Goal: Task Accomplishment & Management: Manage account settings

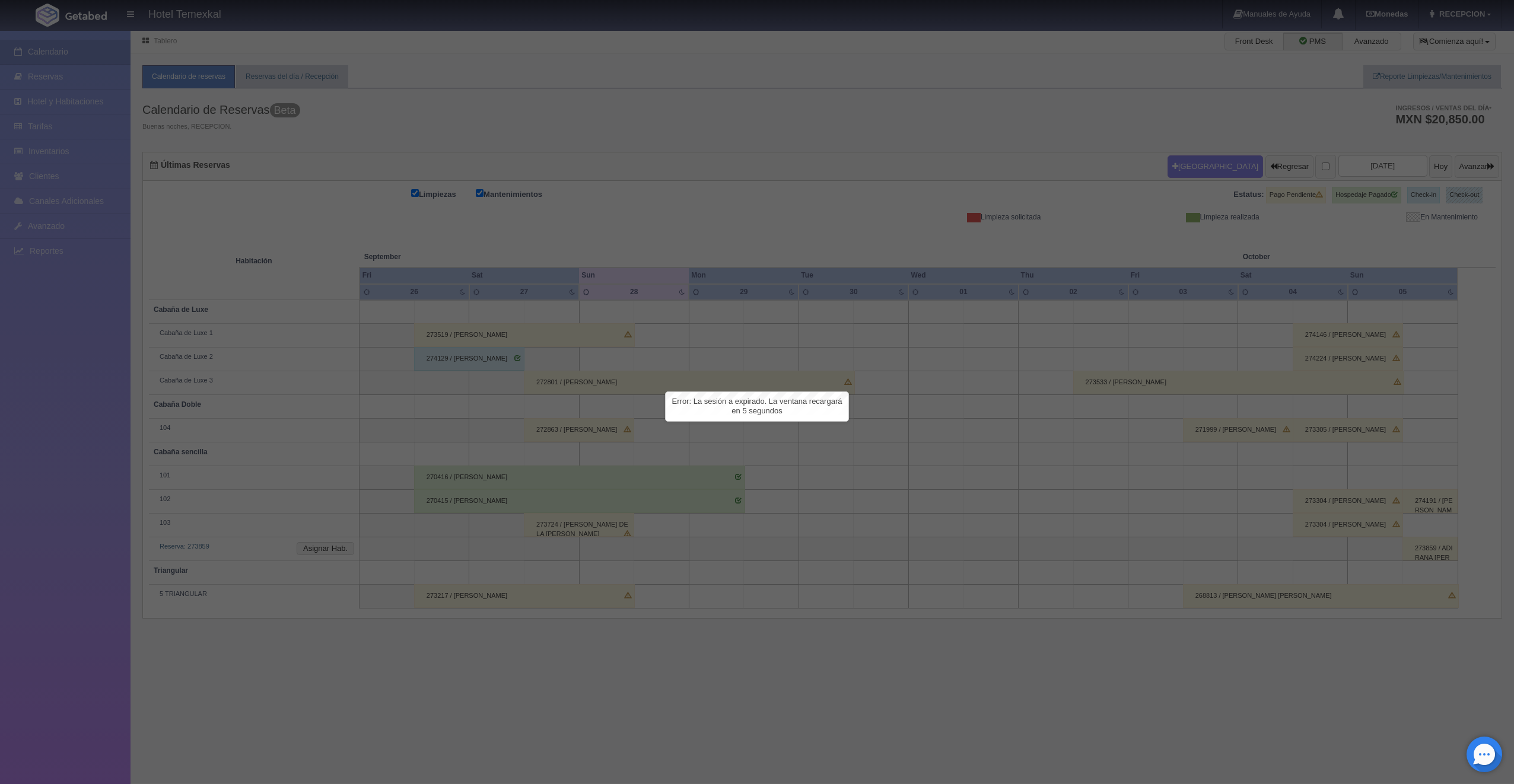
click at [612, 417] on div at bounding box center [757, 392] width 1514 height 784
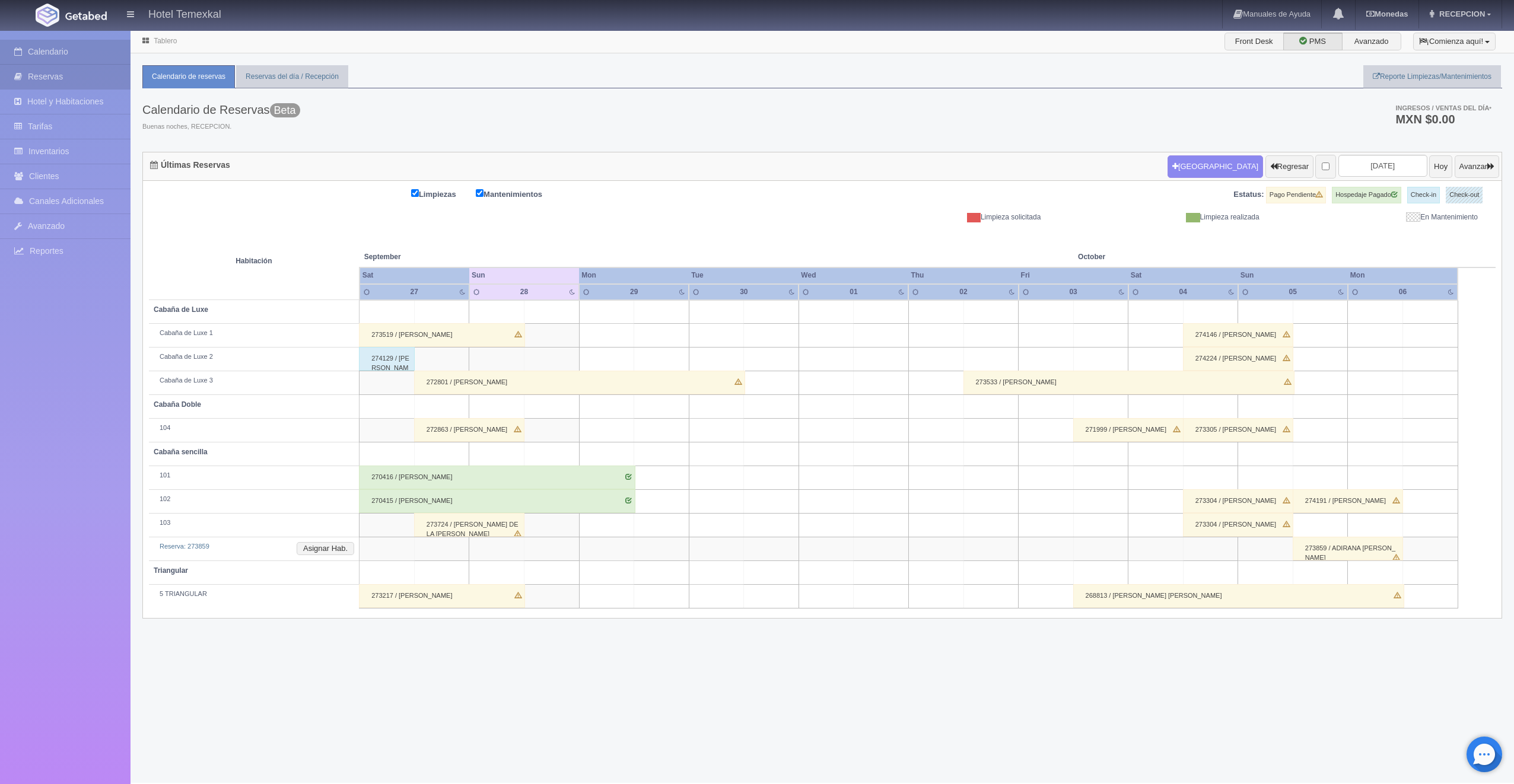
click at [58, 76] on link "Reservas" at bounding box center [65, 77] width 131 height 24
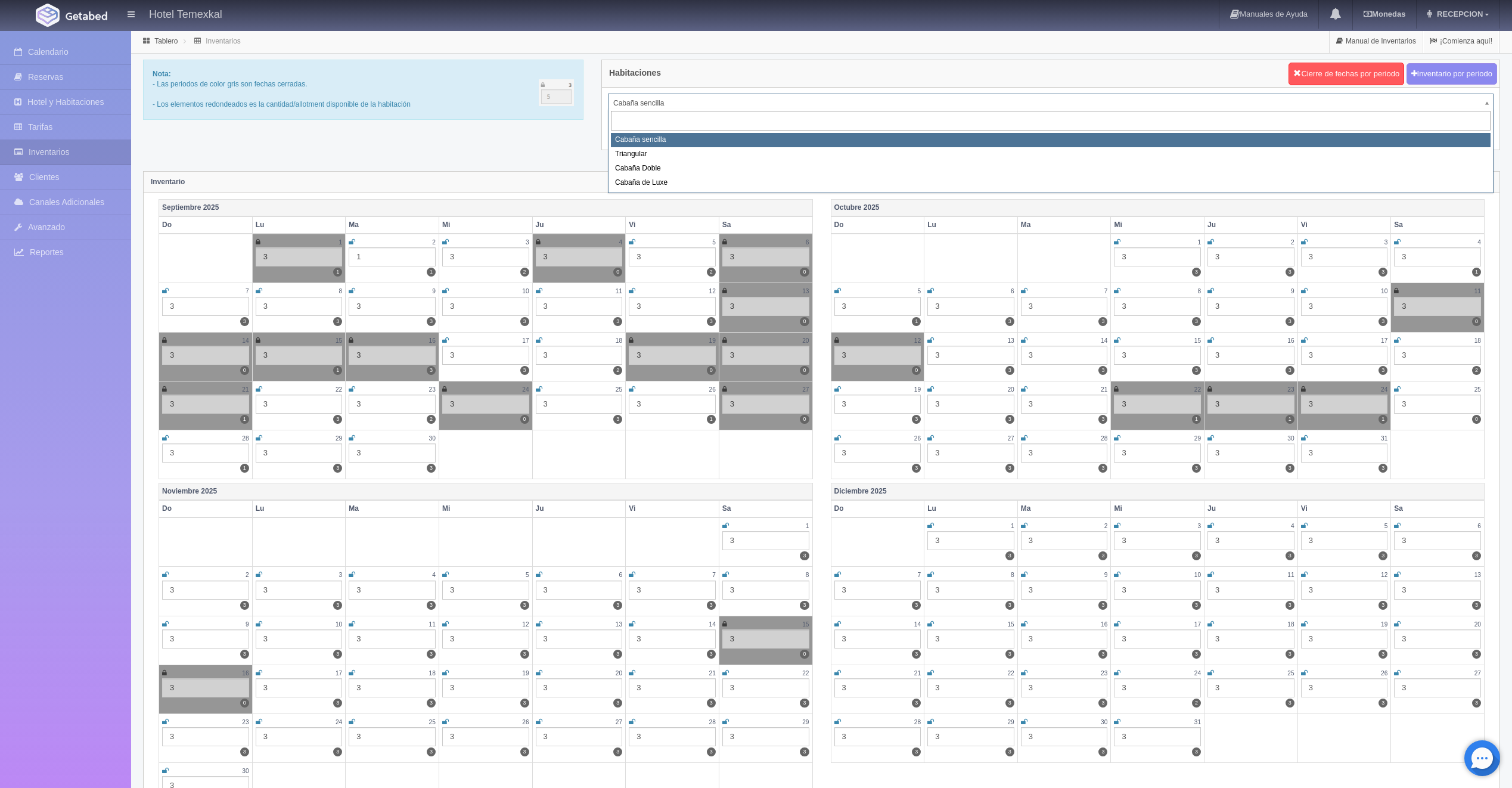
drag, startPoint x: 658, startPoint y: 93, endPoint x: 650, endPoint y: 123, distance: 31.0
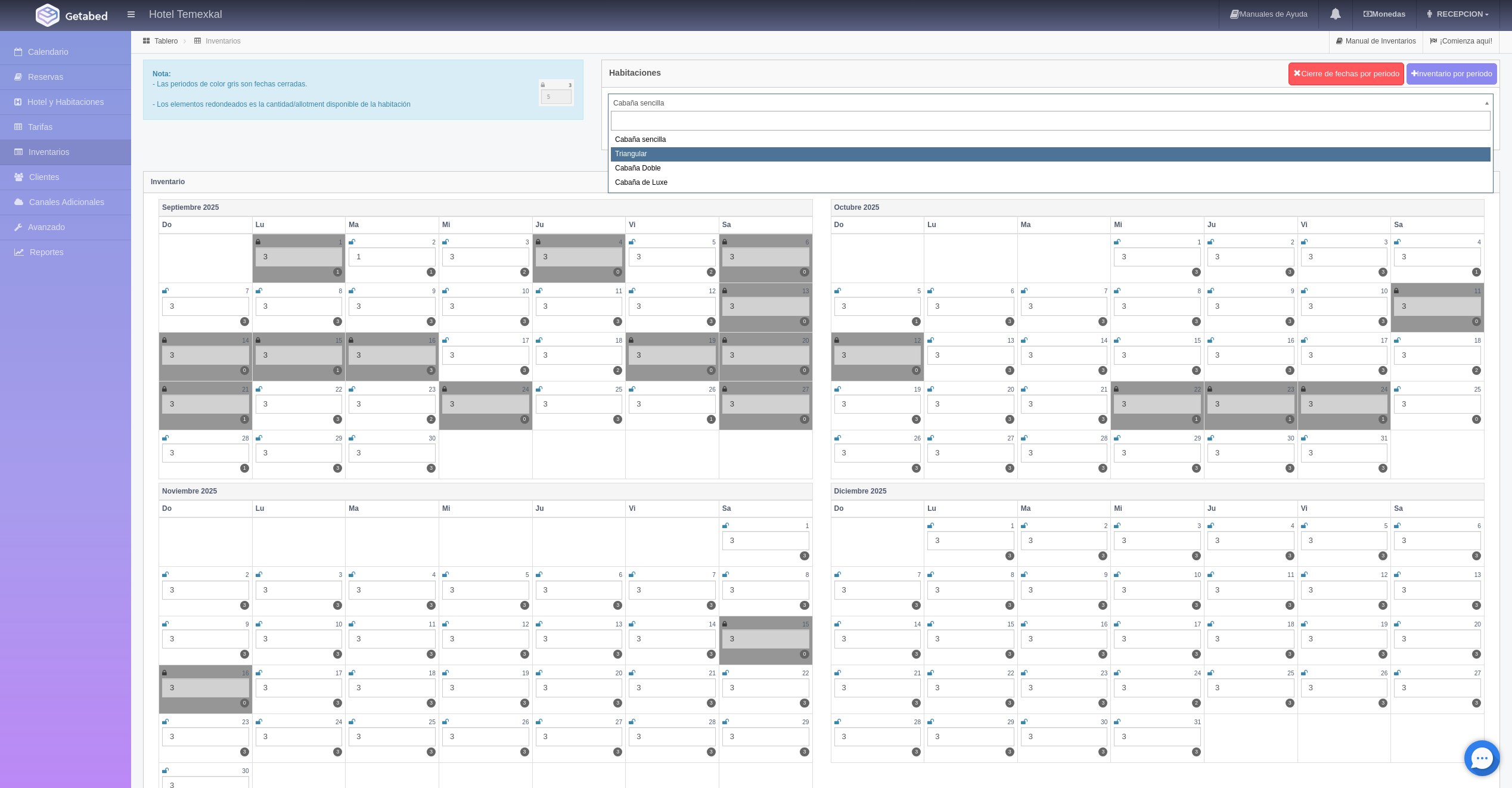
select select "2119"
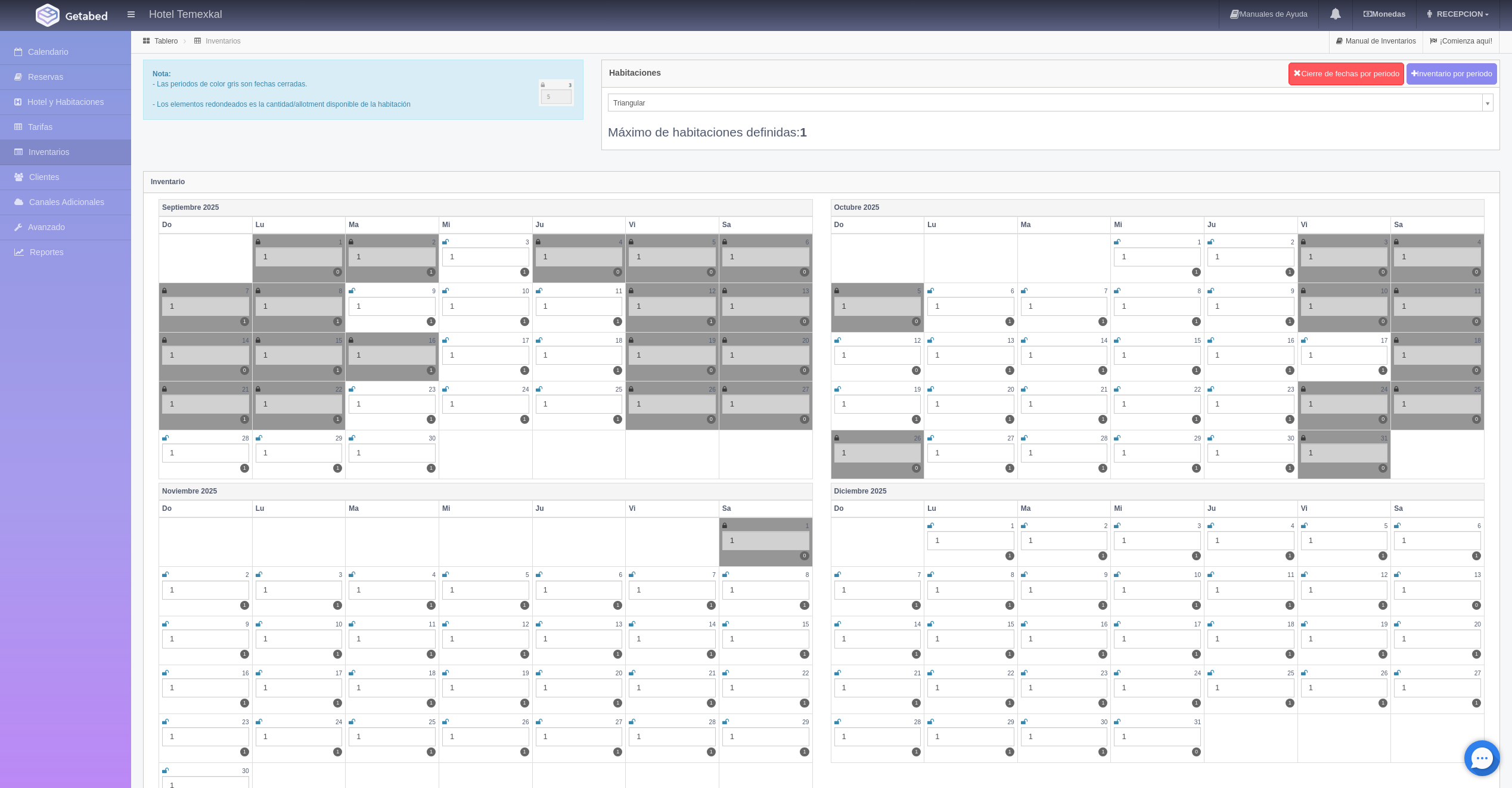
click at [165, 435] on icon at bounding box center [165, 439] width 7 height 7
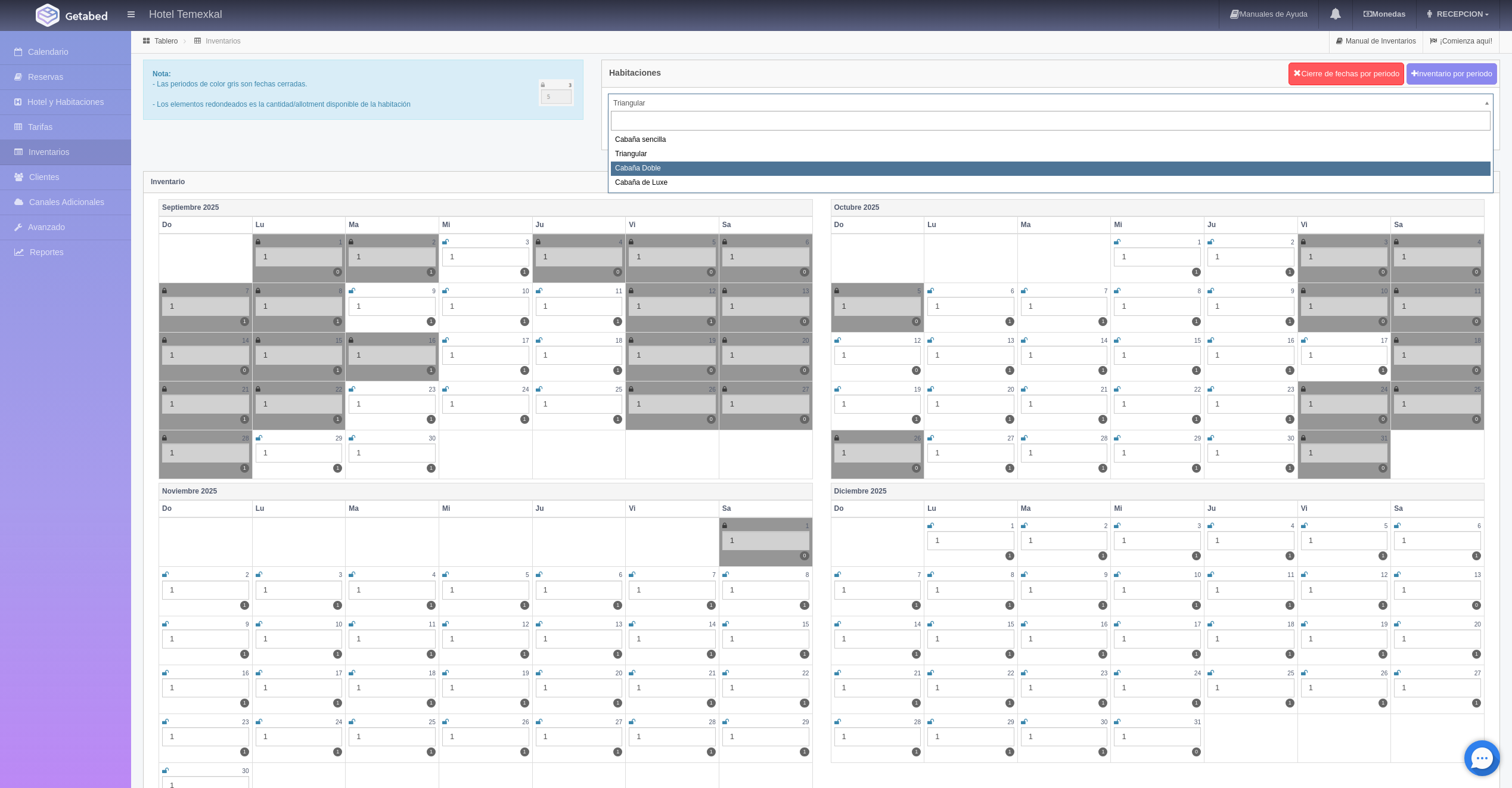
select select "2120"
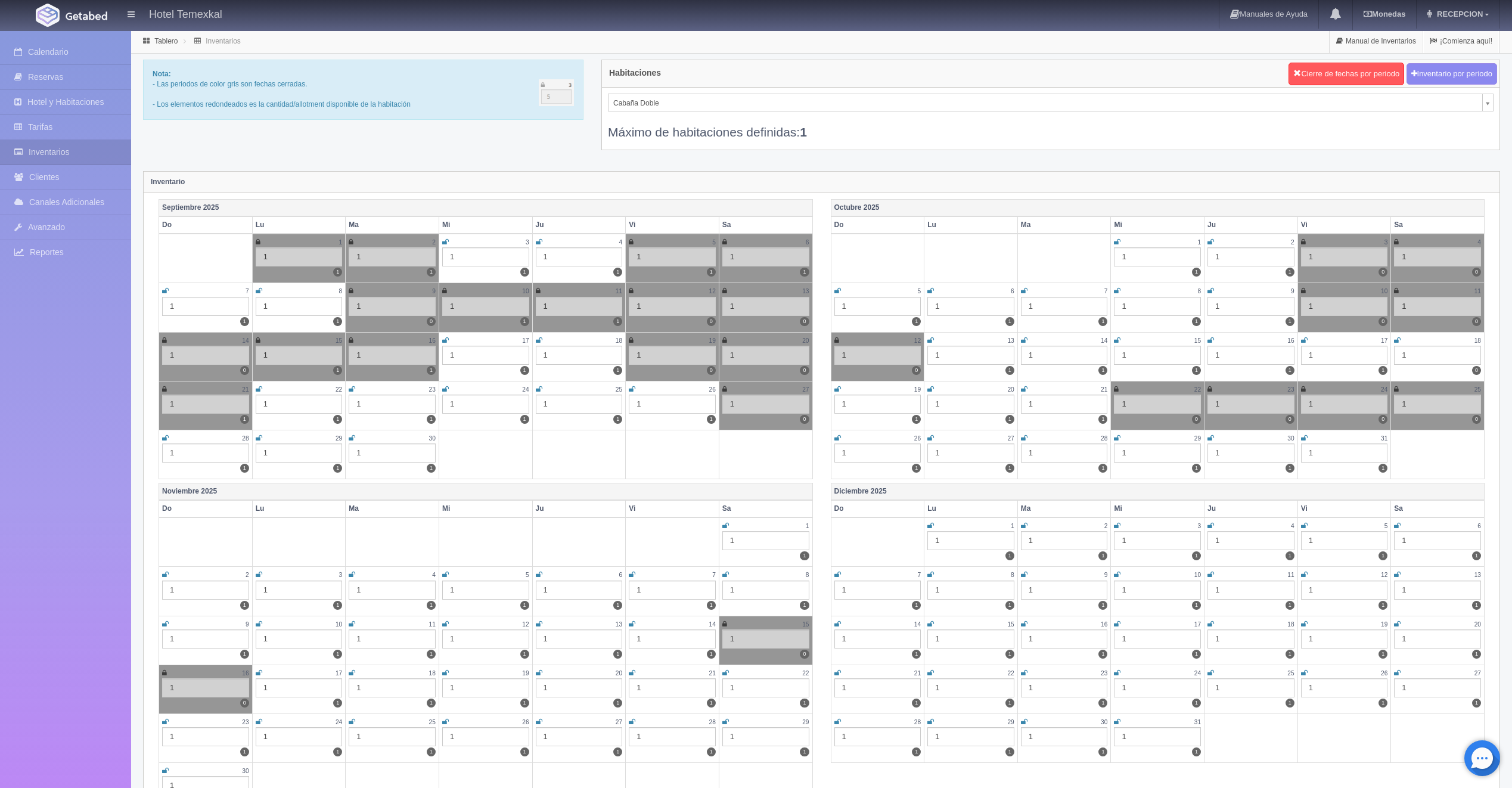
click at [164, 439] on icon at bounding box center [165, 439] width 7 height 7
click at [61, 77] on link "Reservas" at bounding box center [65, 77] width 131 height 24
click at [67, 50] on link "Calendario" at bounding box center [65, 52] width 131 height 24
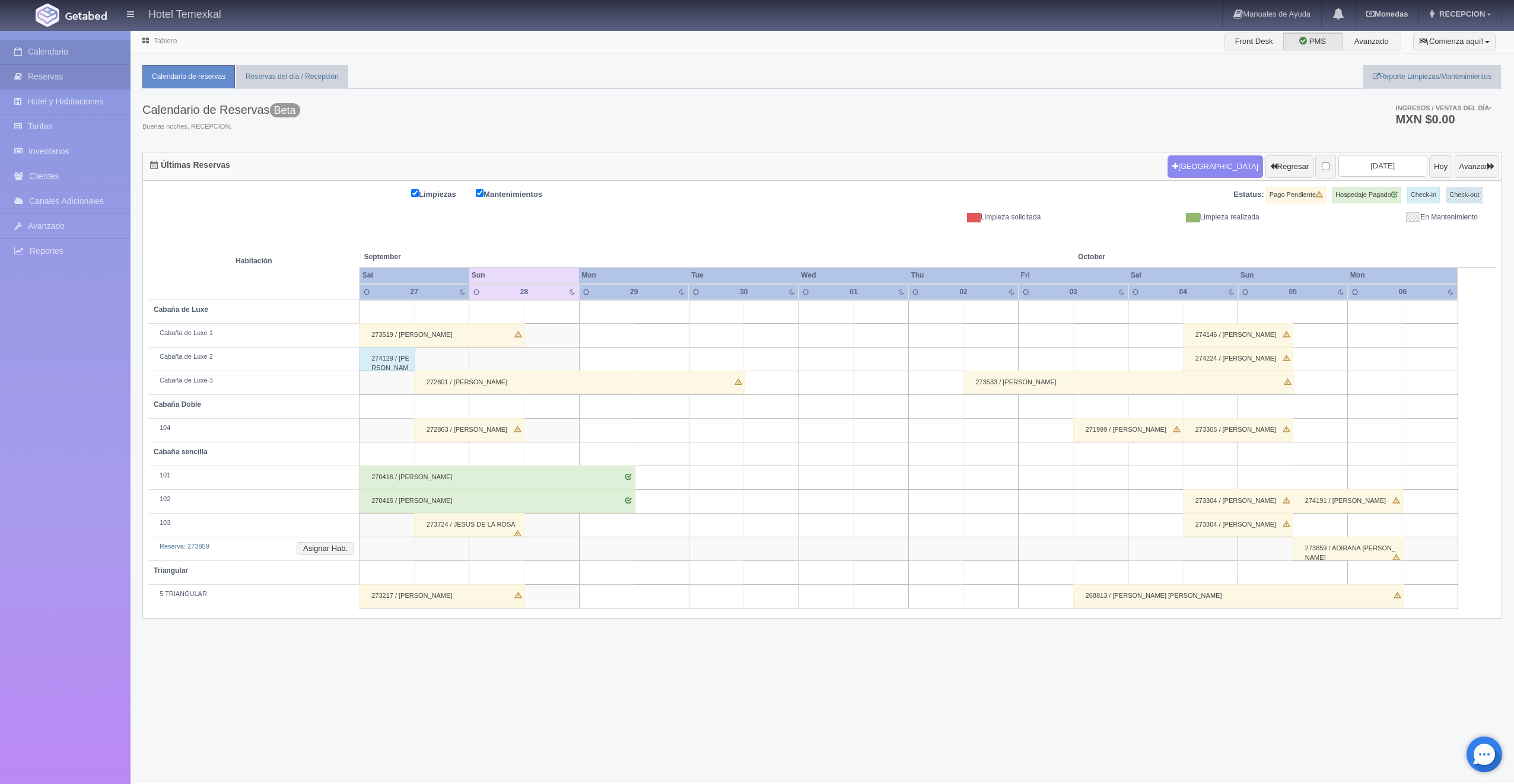
click at [64, 78] on link "Reservas" at bounding box center [65, 77] width 131 height 24
click at [338, 544] on button "Asignar Hab." at bounding box center [325, 549] width 58 height 13
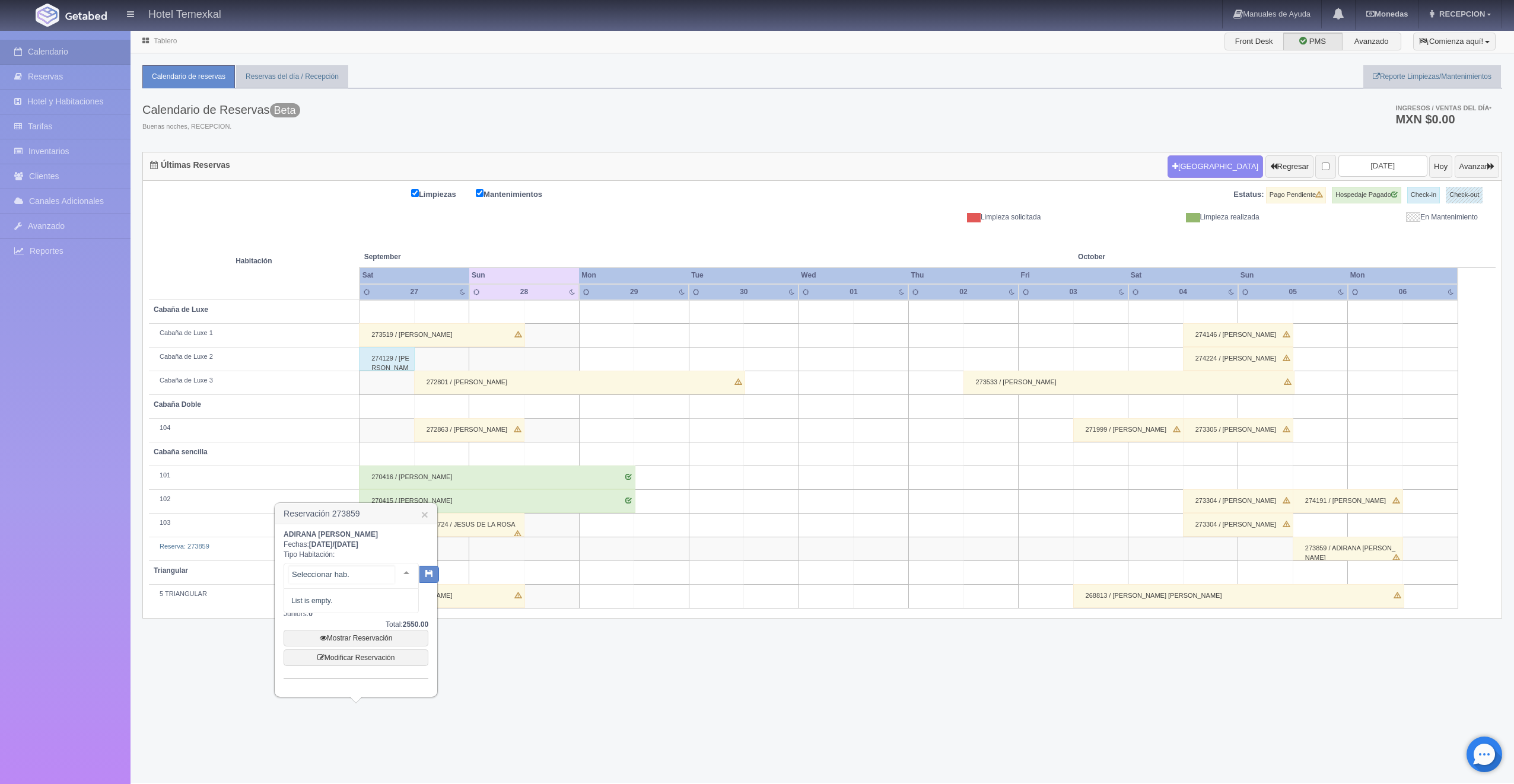
drag, startPoint x: 375, startPoint y: 580, endPoint x: 377, endPoint y: 586, distance: 6.3
click at [350, 649] on span "101" at bounding box center [351, 648] width 134 height 24
click at [420, 575] on icon "button" at bounding box center [419, 572] width 8 height 8
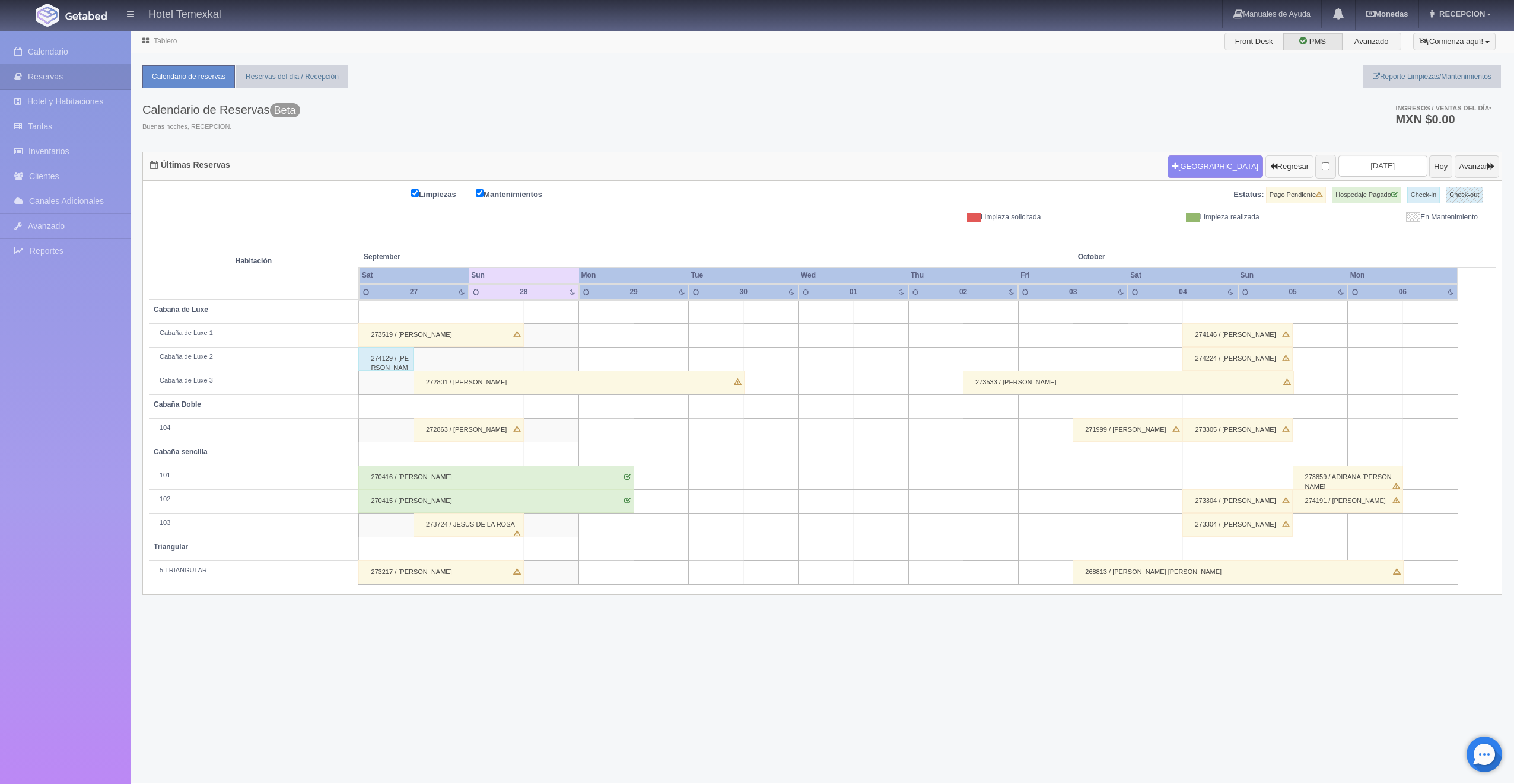
click at [1266, 163] on button "Regresar" at bounding box center [1289, 166] width 48 height 22
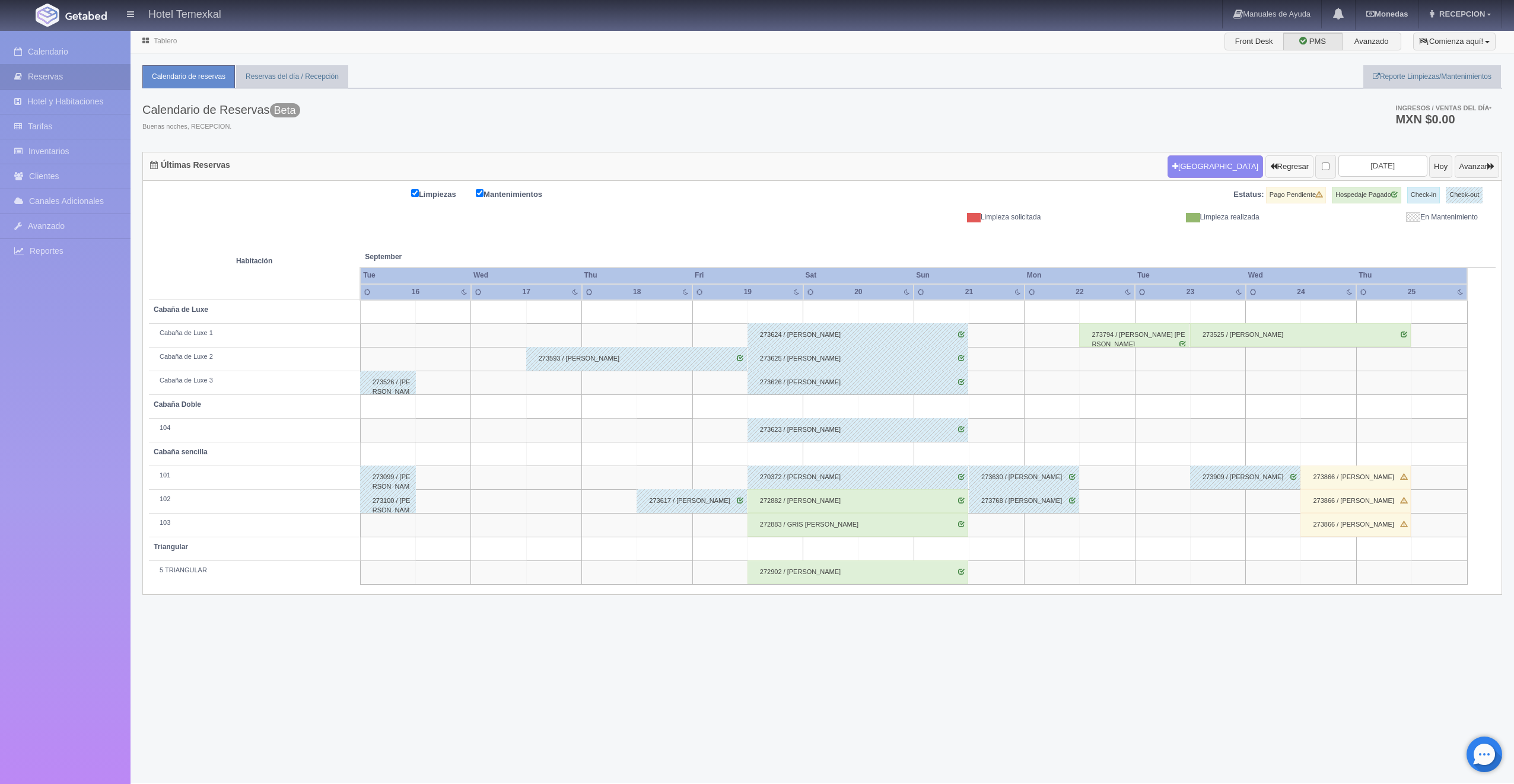
click at [1266, 175] on button "Regresar" at bounding box center [1289, 166] width 48 height 22
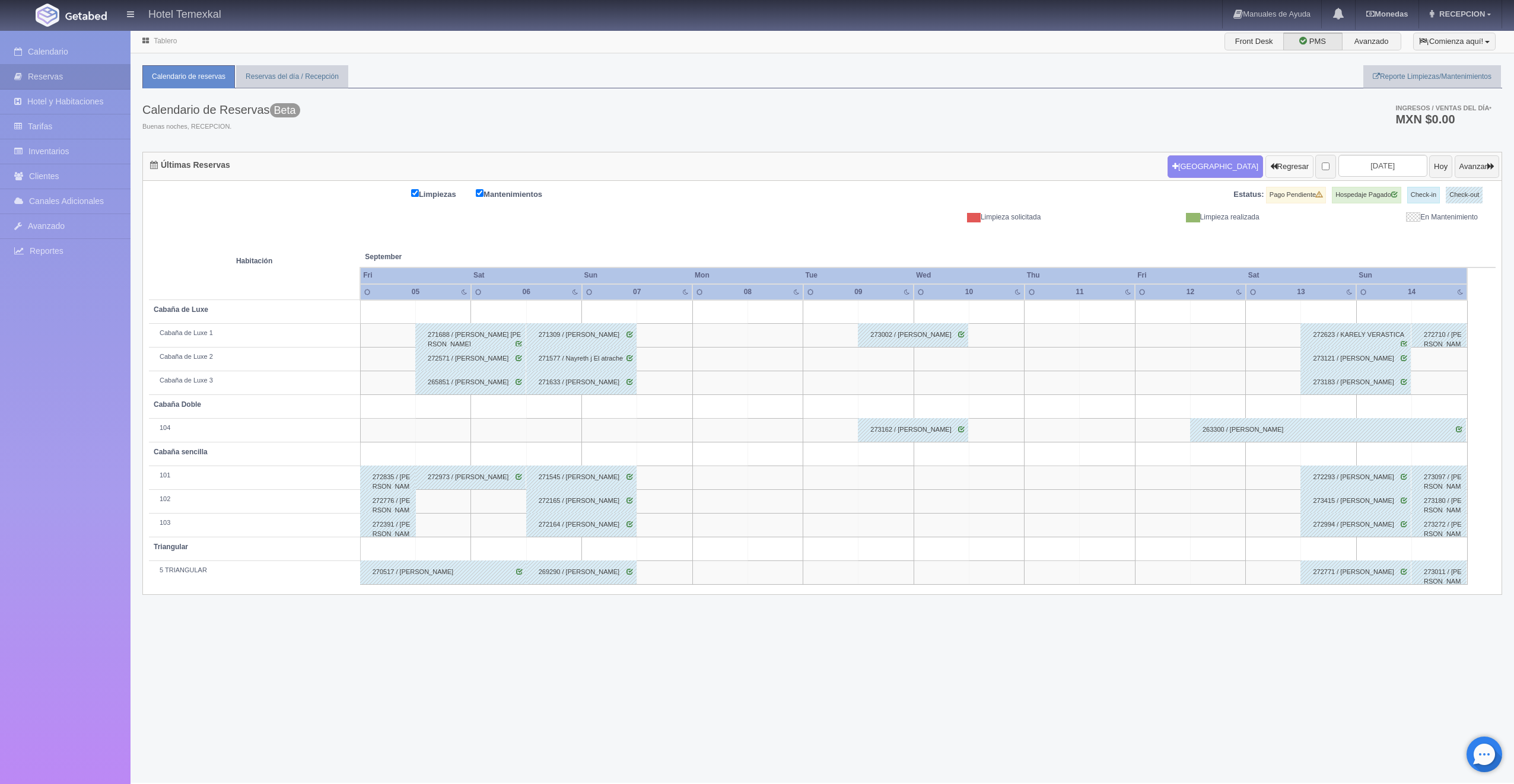
click at [1276, 160] on button "Regresar" at bounding box center [1289, 166] width 48 height 22
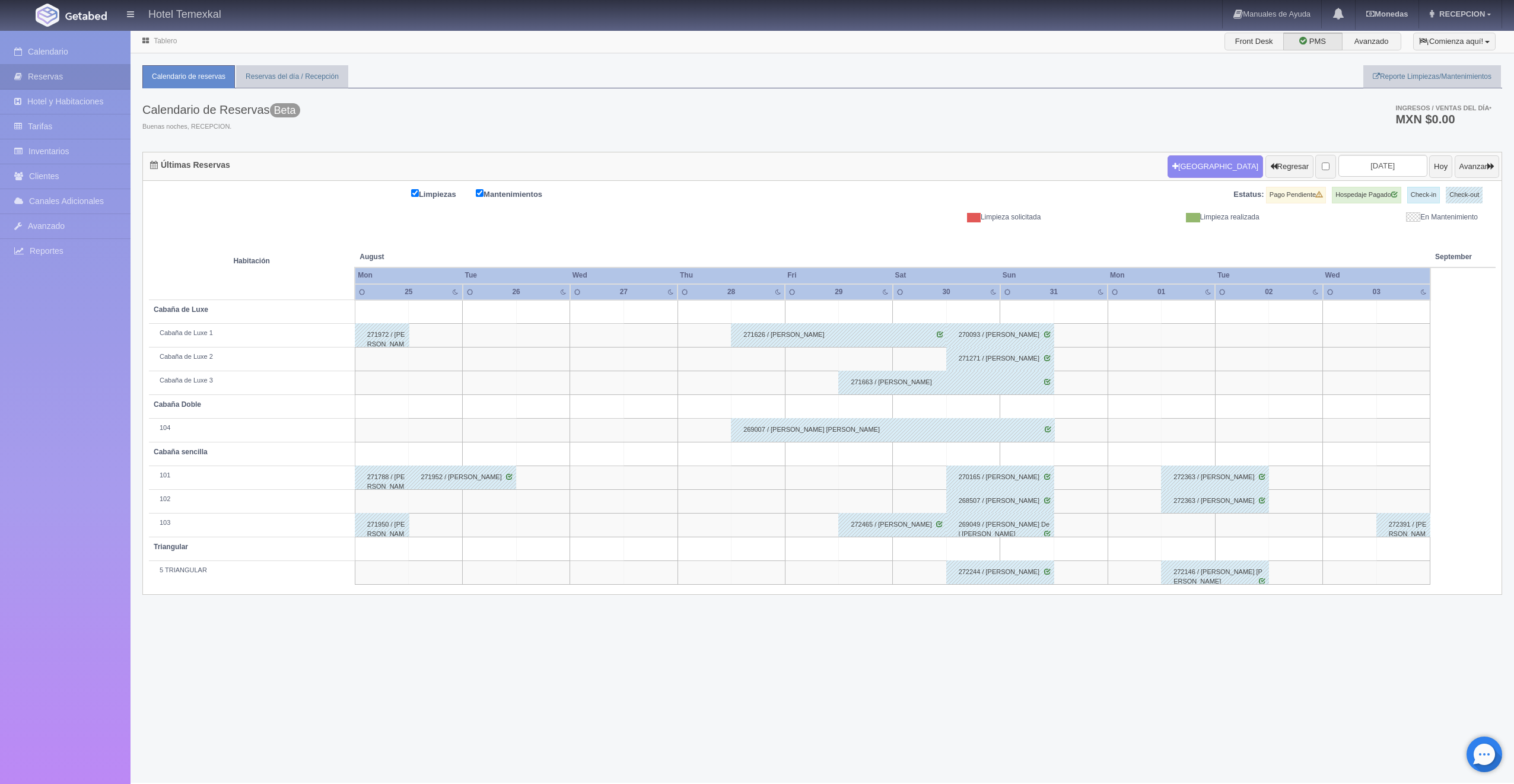
click at [1300, 130] on div "Calendario de Reservas Beta Buenas noches, RECEPCION. Ingresos / Ventas del día…" at bounding box center [823, 120] width 1360 height 64
click at [1274, 157] on button "Regresar" at bounding box center [1289, 166] width 48 height 22
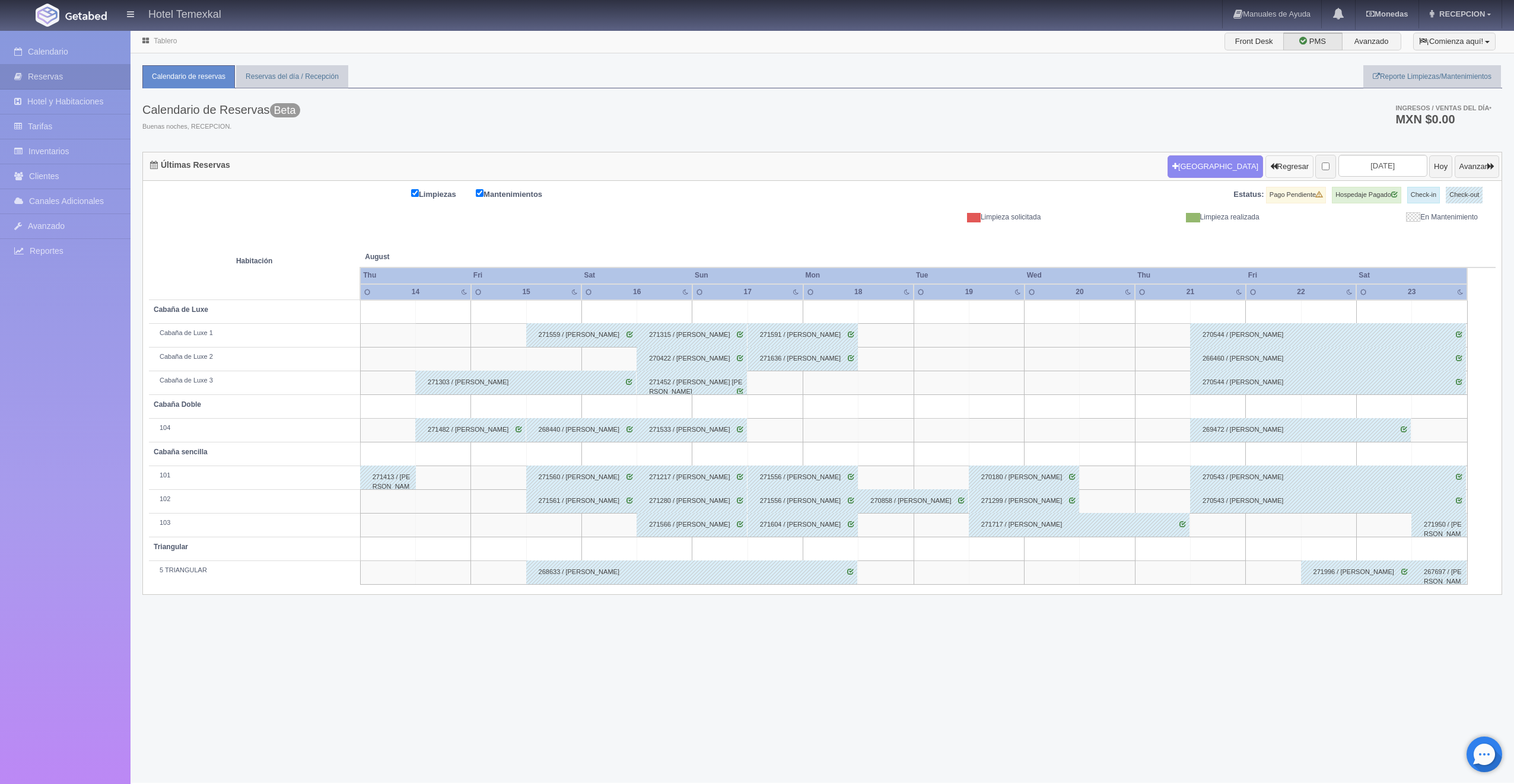
click at [1266, 158] on button "Regresar" at bounding box center [1289, 166] width 48 height 22
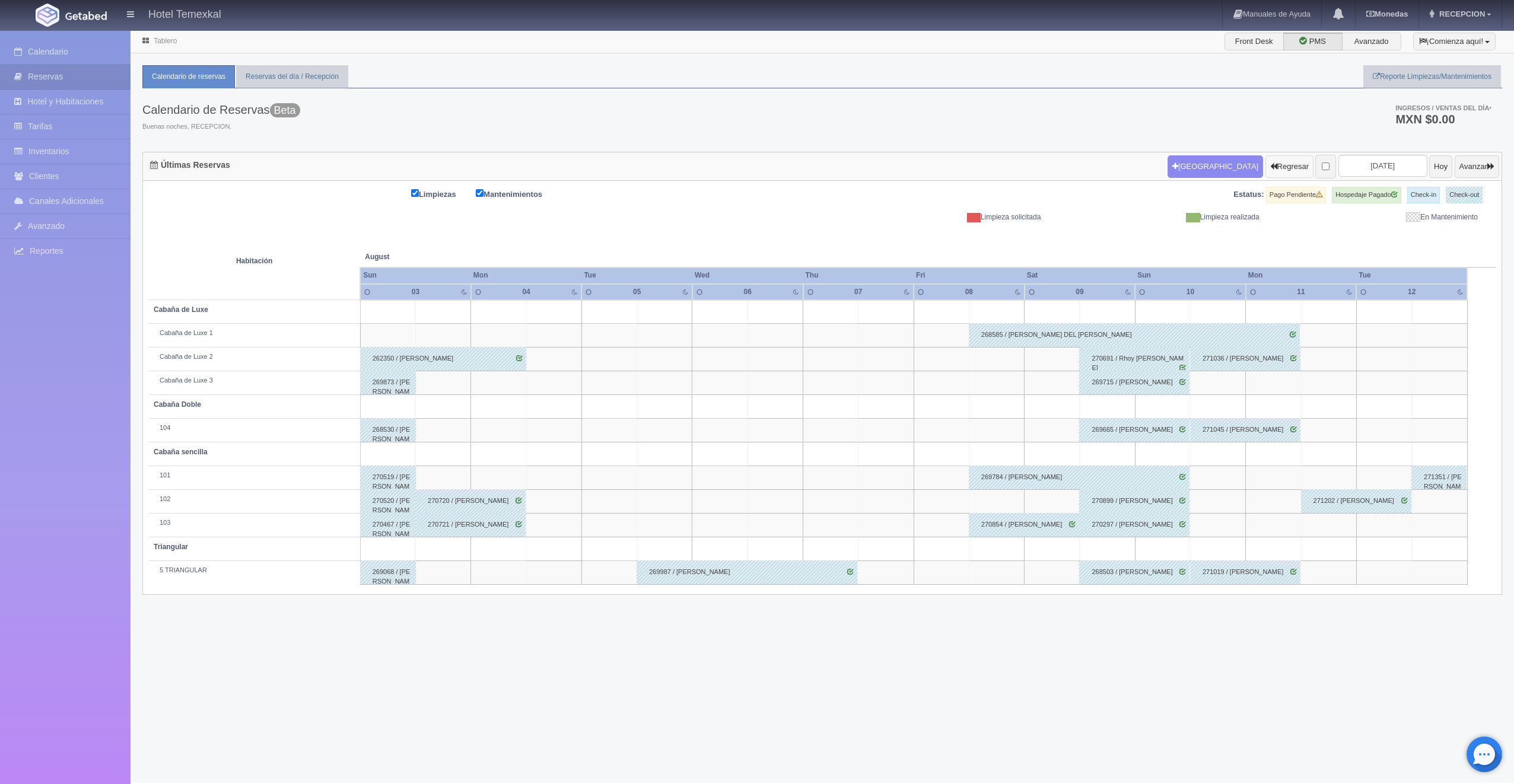
click at [1266, 175] on button "Regresar" at bounding box center [1289, 166] width 48 height 22
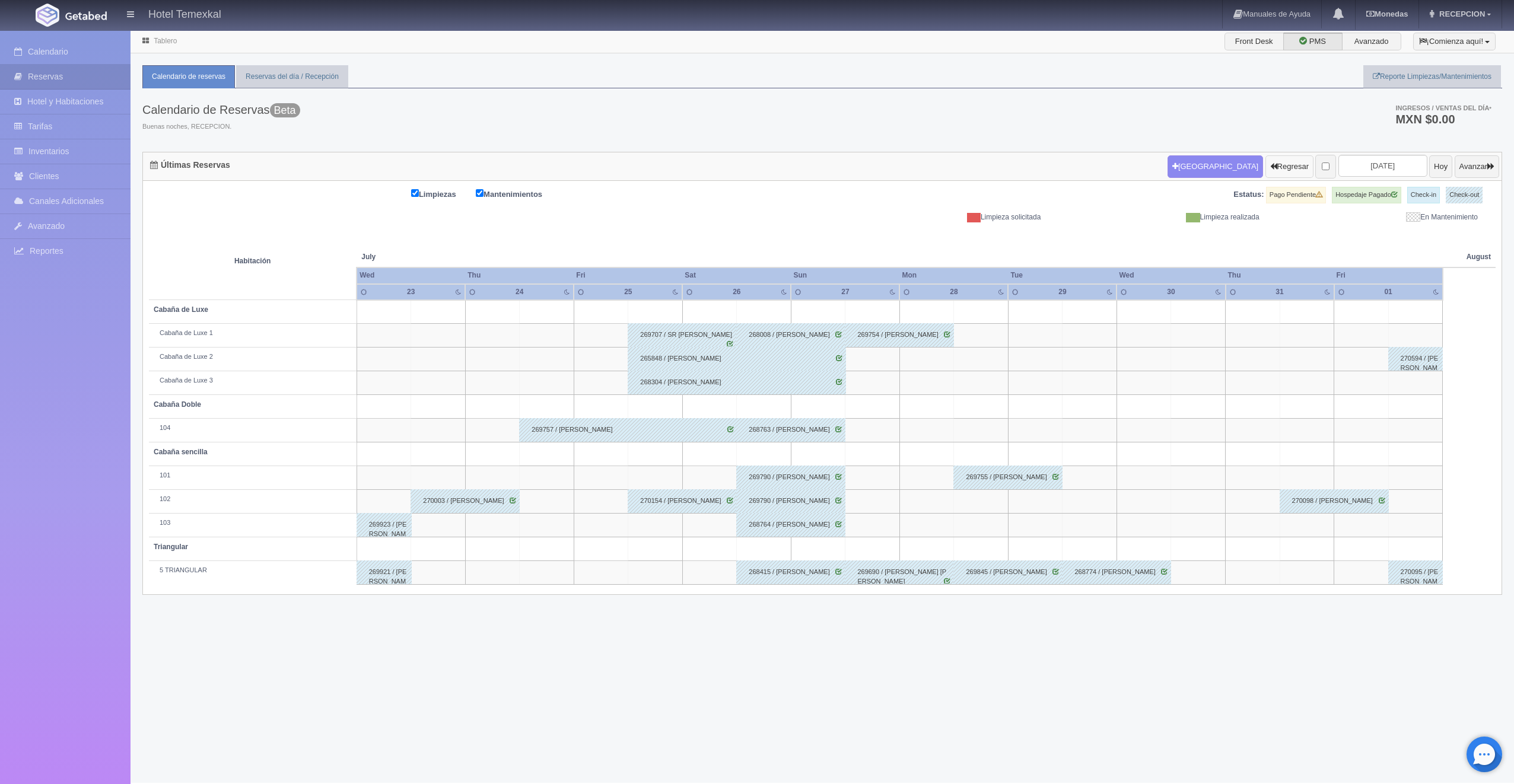
click at [1266, 172] on button "Regresar" at bounding box center [1289, 166] width 48 height 22
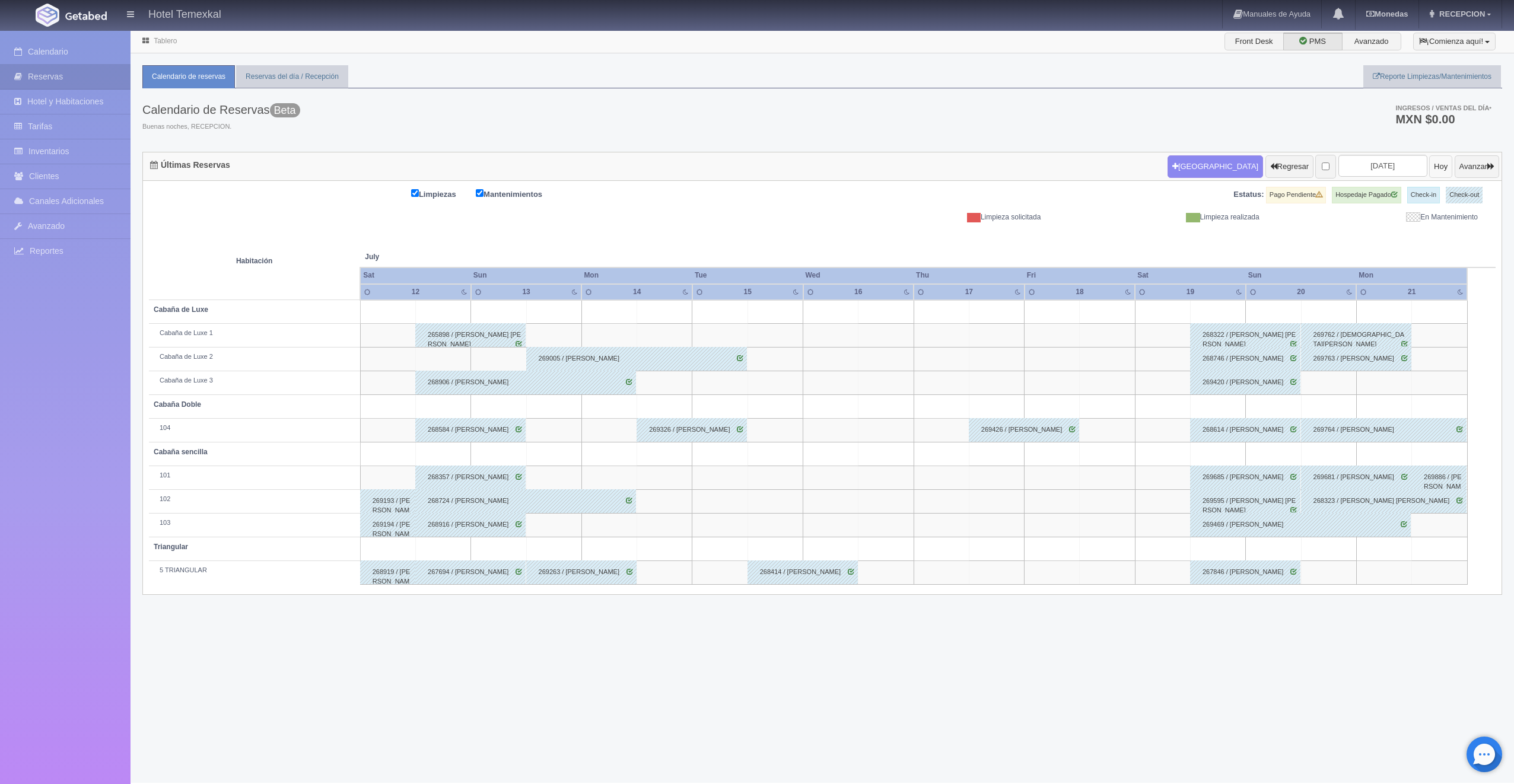
click at [1429, 166] on button "Hoy" at bounding box center [1441, 166] width 23 height 22
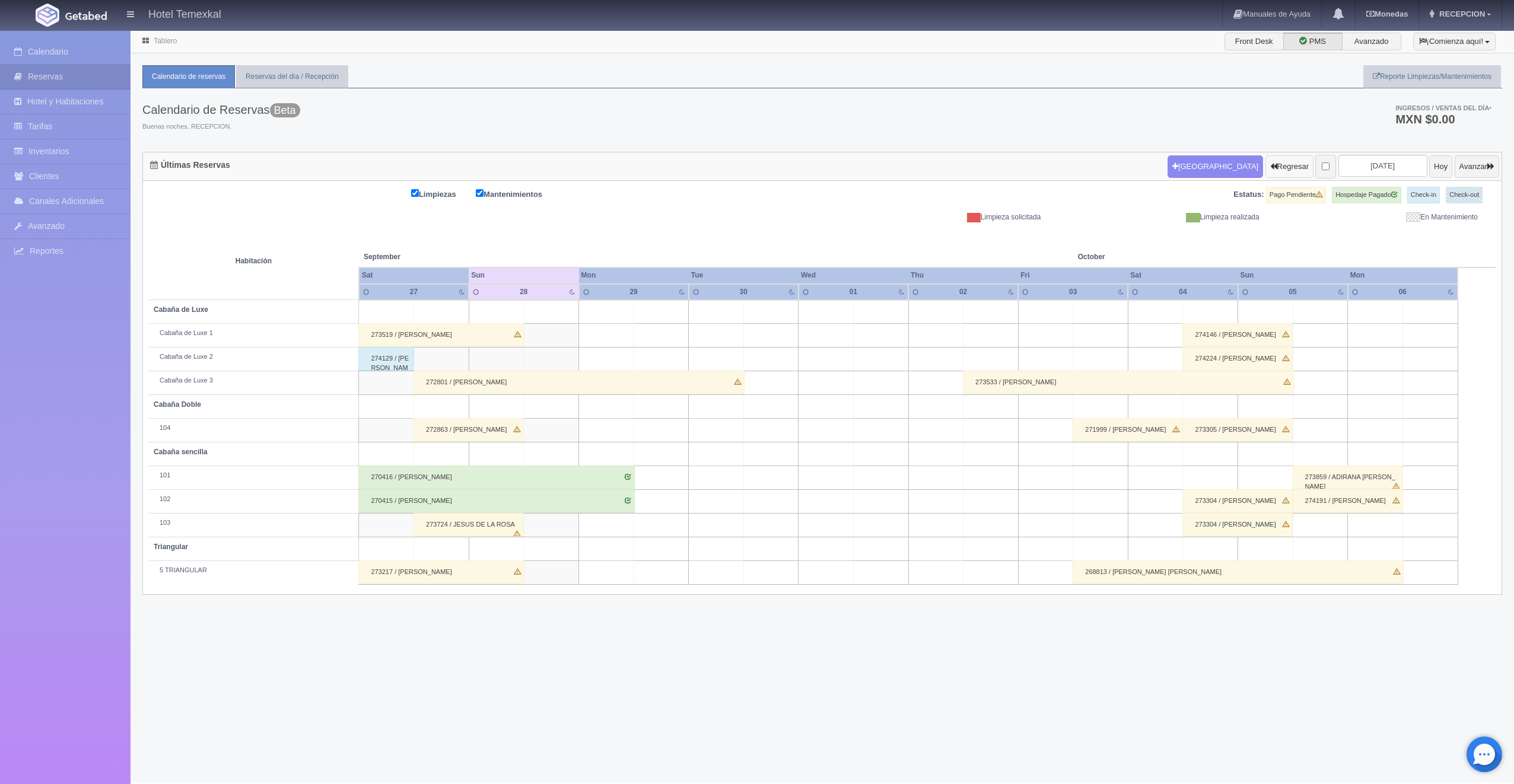
click at [1266, 166] on button "Regresar" at bounding box center [1289, 166] width 48 height 22
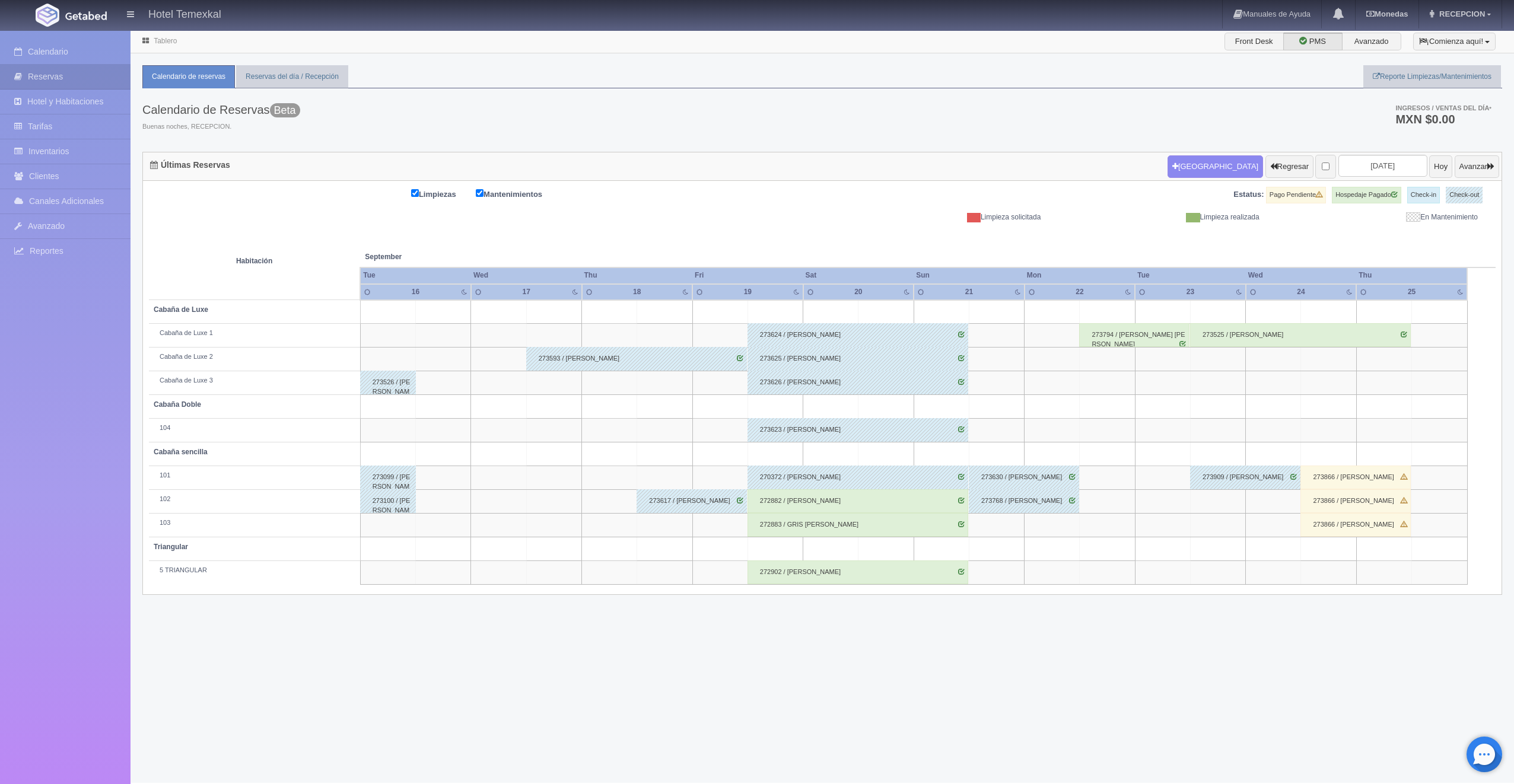
click at [832, 499] on div "272882 / [PERSON_NAME]" at bounding box center [858, 501] width 221 height 24
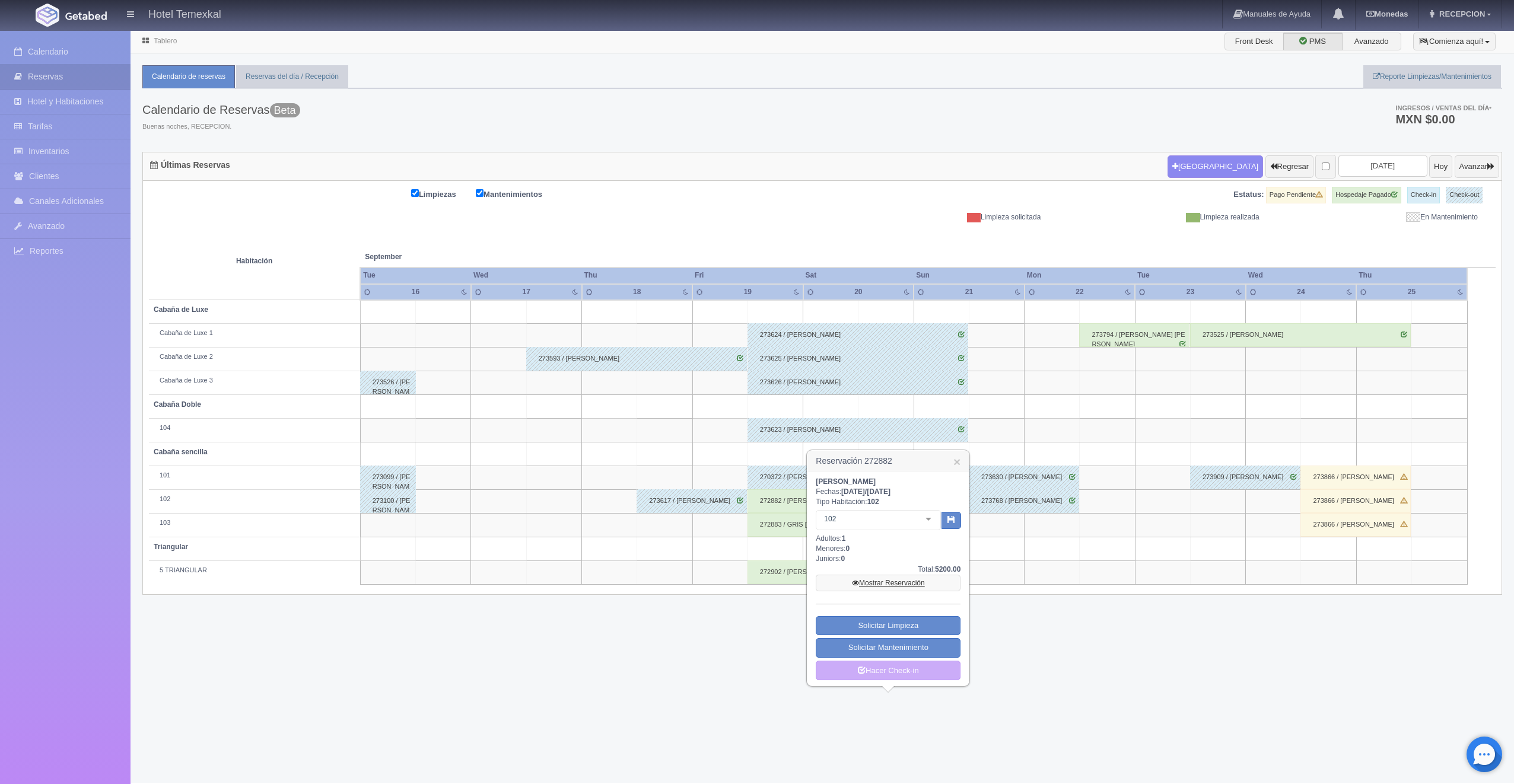
click at [892, 587] on link "Mostrar Reservación" at bounding box center [888, 583] width 144 height 16
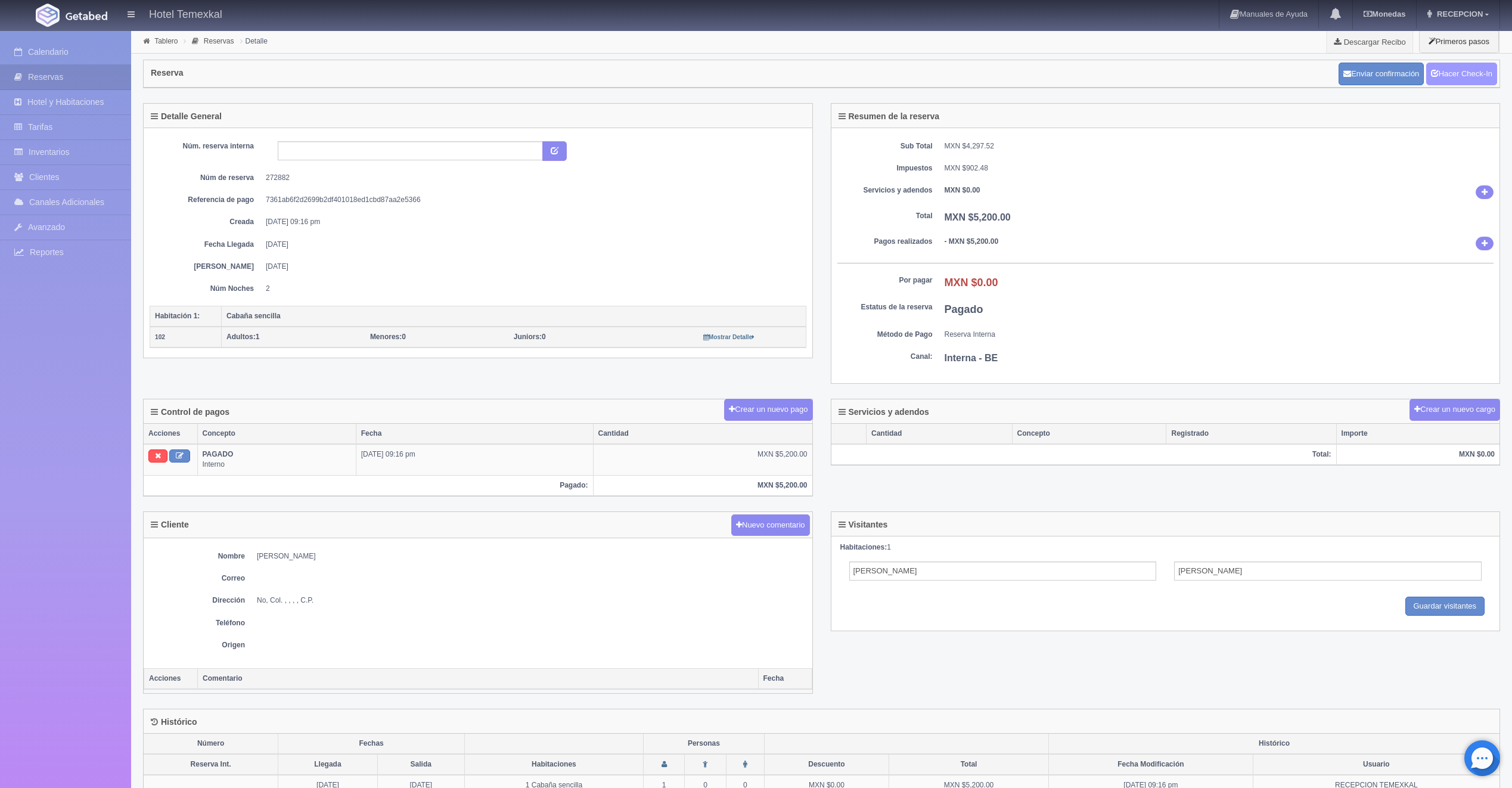
click at [1471, 72] on link "Hacer Check-In" at bounding box center [1461, 74] width 71 height 23
click at [1440, 74] on link "Hacer Check-Out" at bounding box center [1458, 74] width 77 height 23
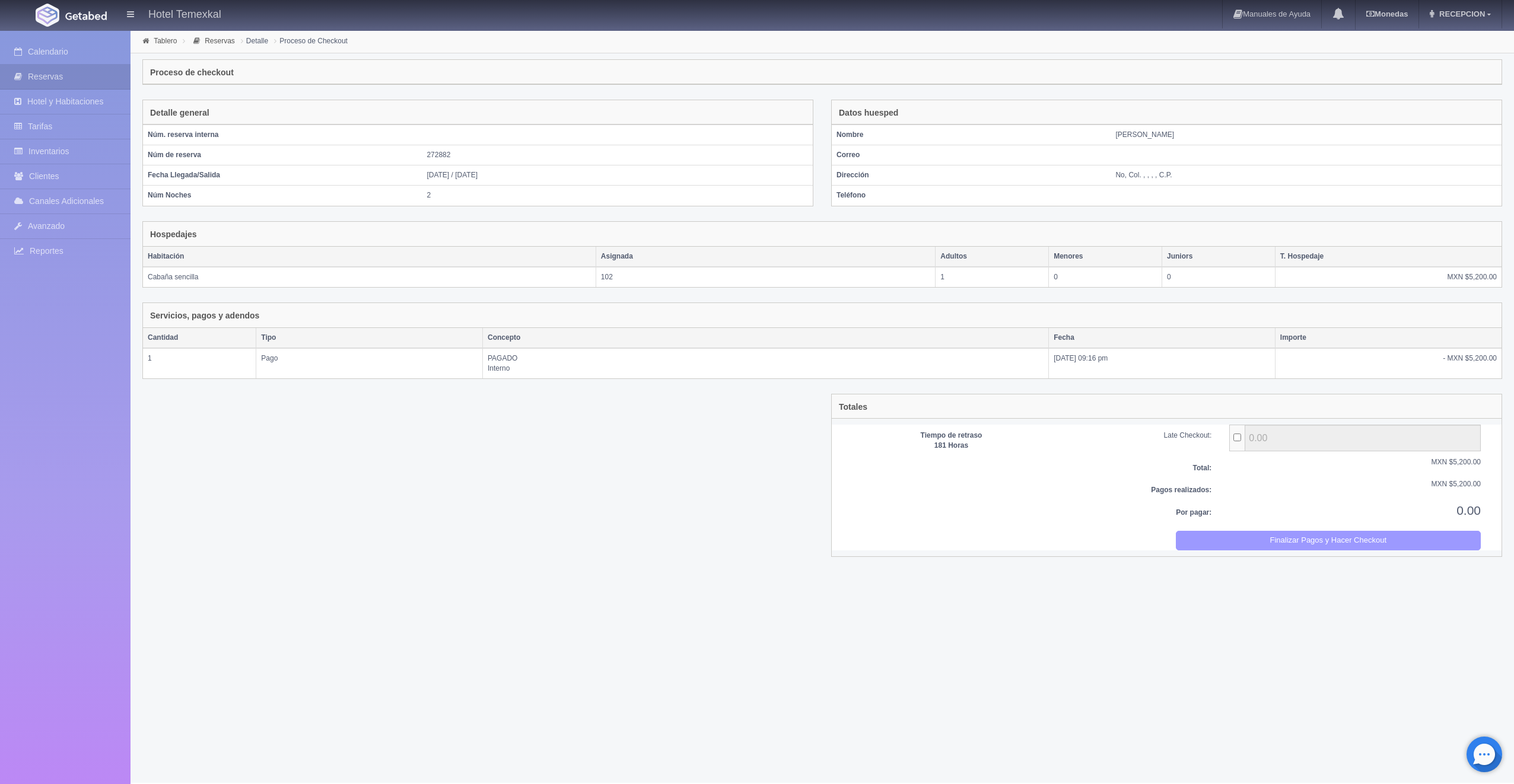
click at [1444, 547] on button "Finalizar Pagos y Hacer Checkout" at bounding box center [1328, 541] width 305 height 19
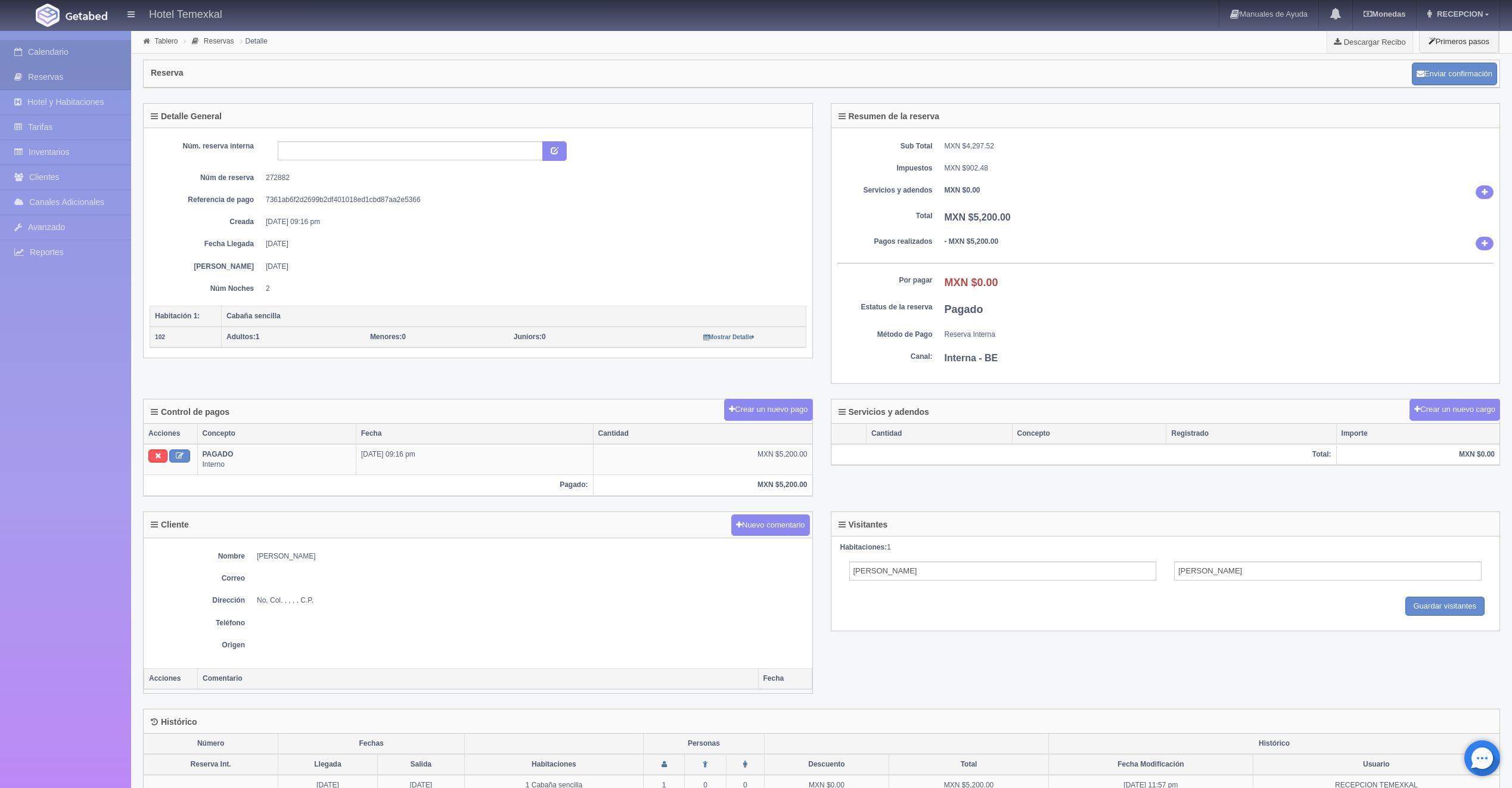
click at [29, 46] on link "Calendario" at bounding box center [65, 52] width 131 height 24
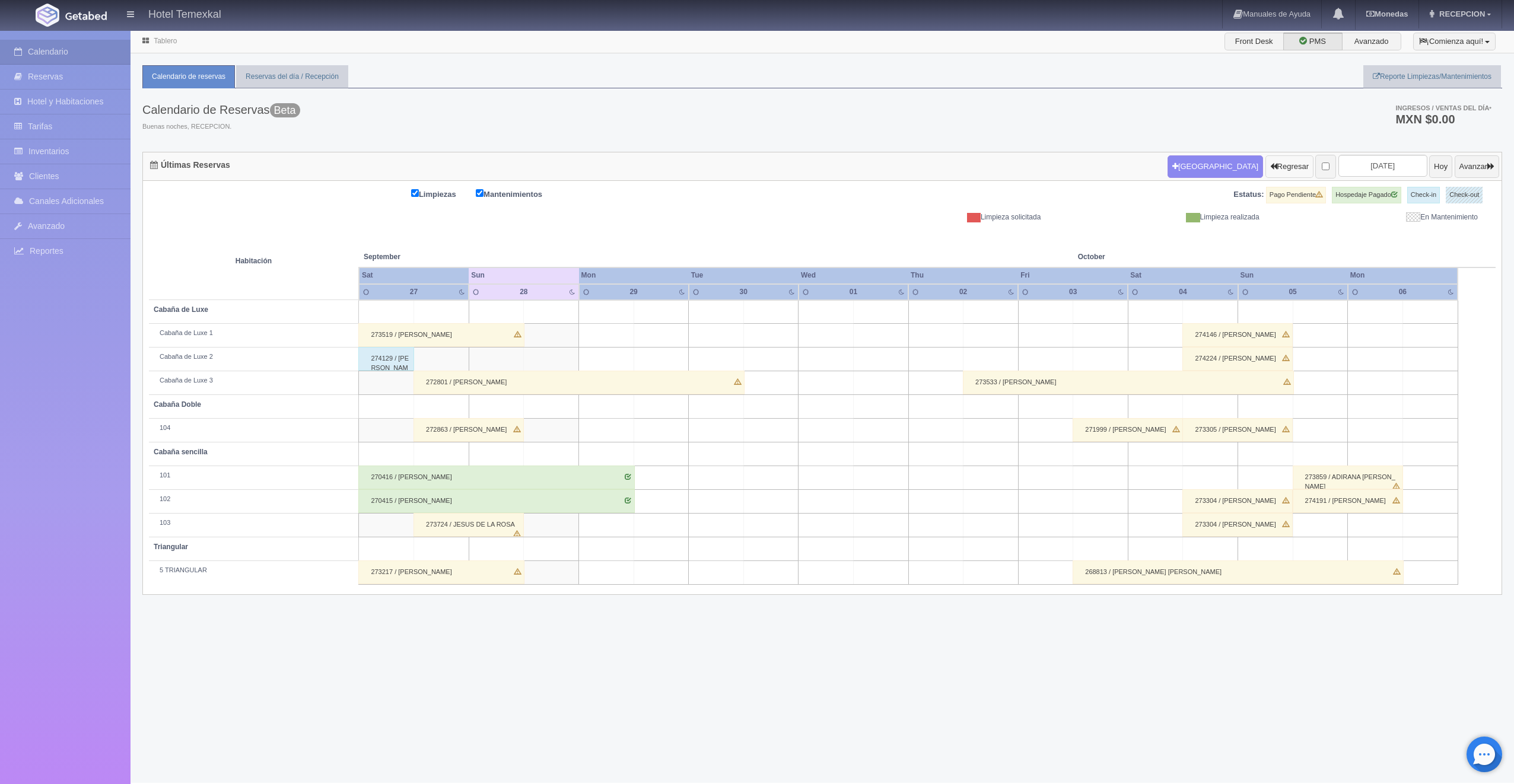
click at [1266, 161] on button "Regresar" at bounding box center [1289, 166] width 48 height 22
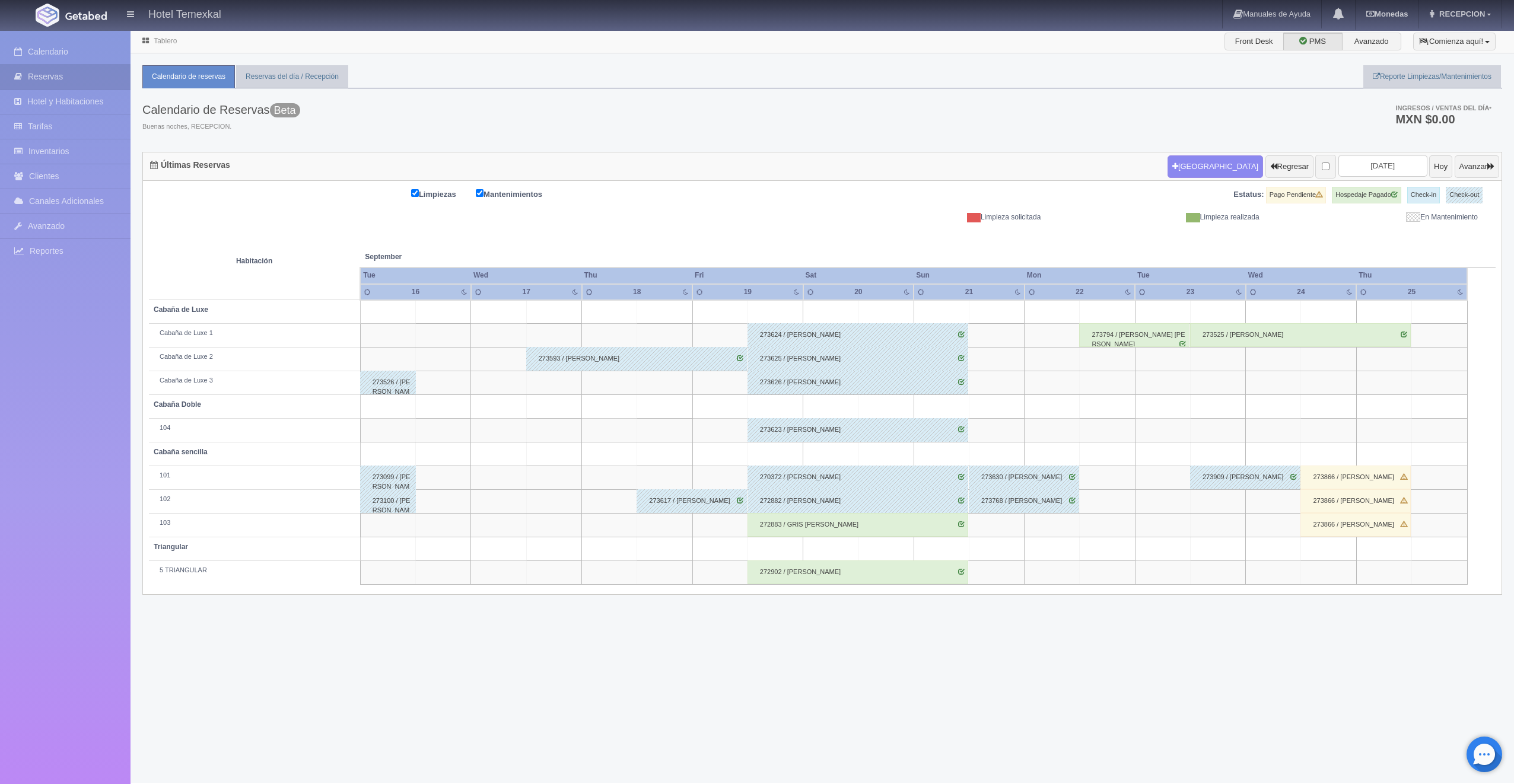
click at [838, 523] on div "272883 / GRIS SARABIA" at bounding box center [858, 524] width 221 height 24
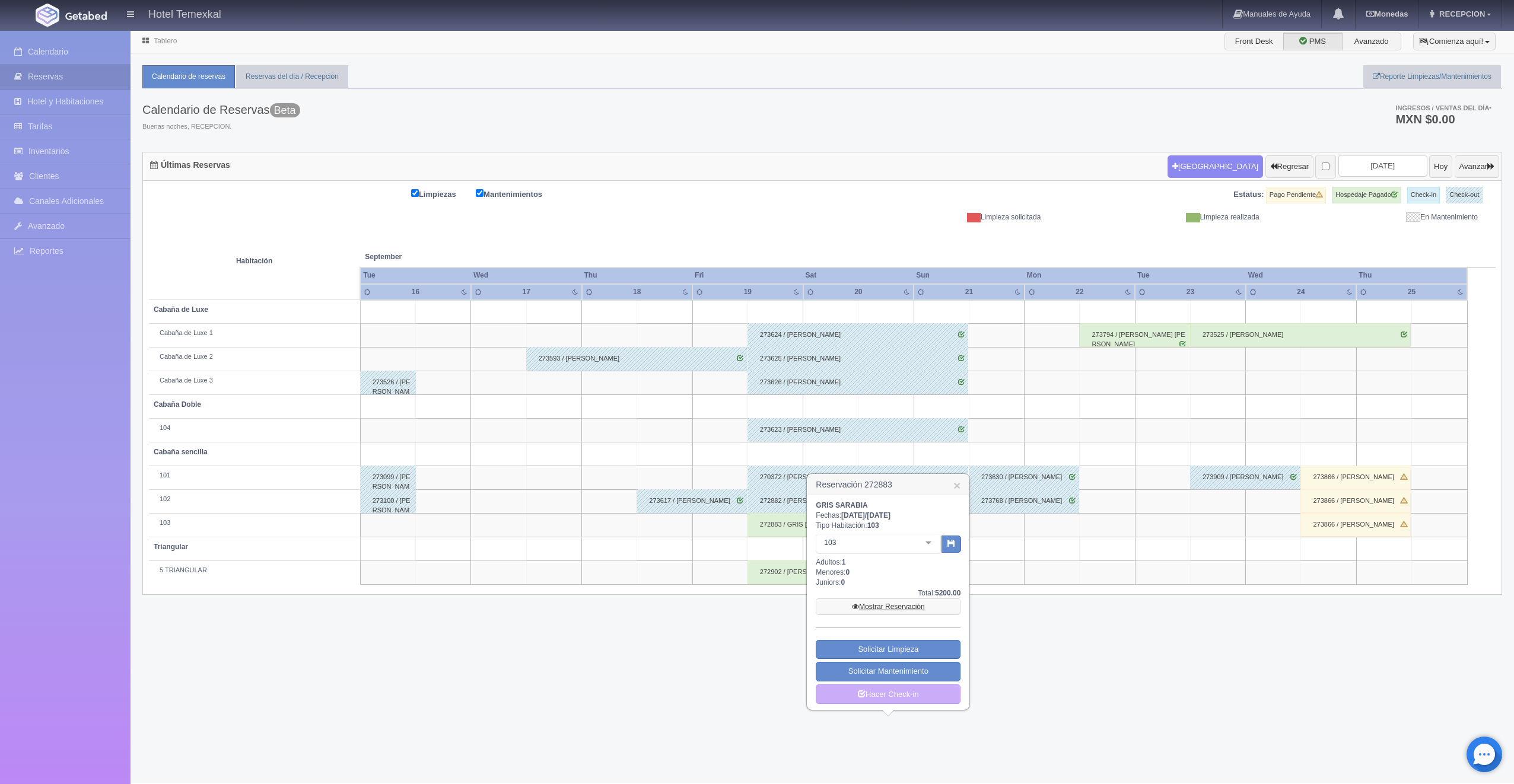
click at [862, 606] on link "Mostrar Reservación" at bounding box center [888, 606] width 144 height 16
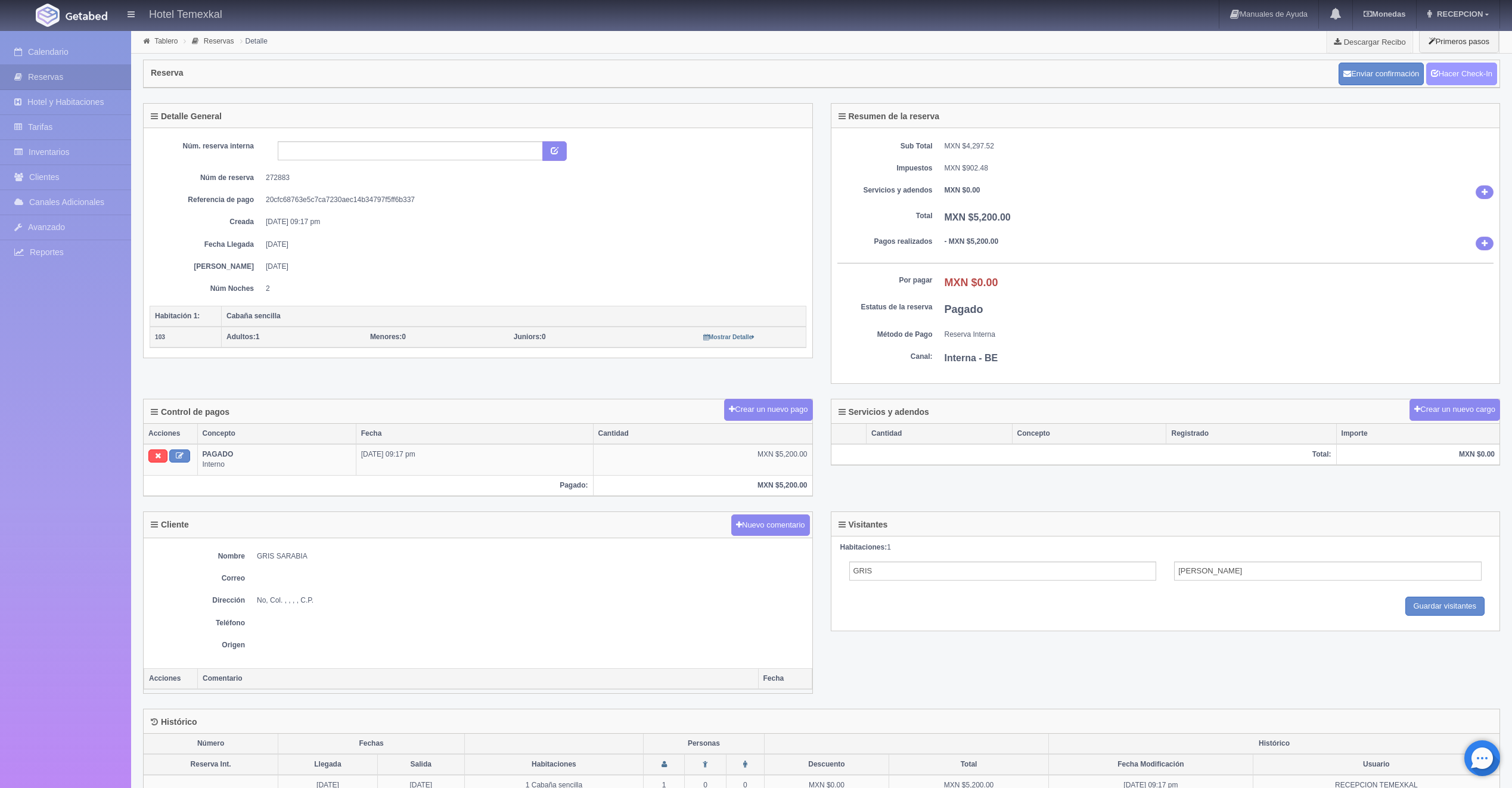
click at [1480, 66] on link "Hacer Check-In" at bounding box center [1461, 74] width 71 height 23
click at [1460, 77] on link "Hacer Check-Out" at bounding box center [1458, 74] width 77 height 23
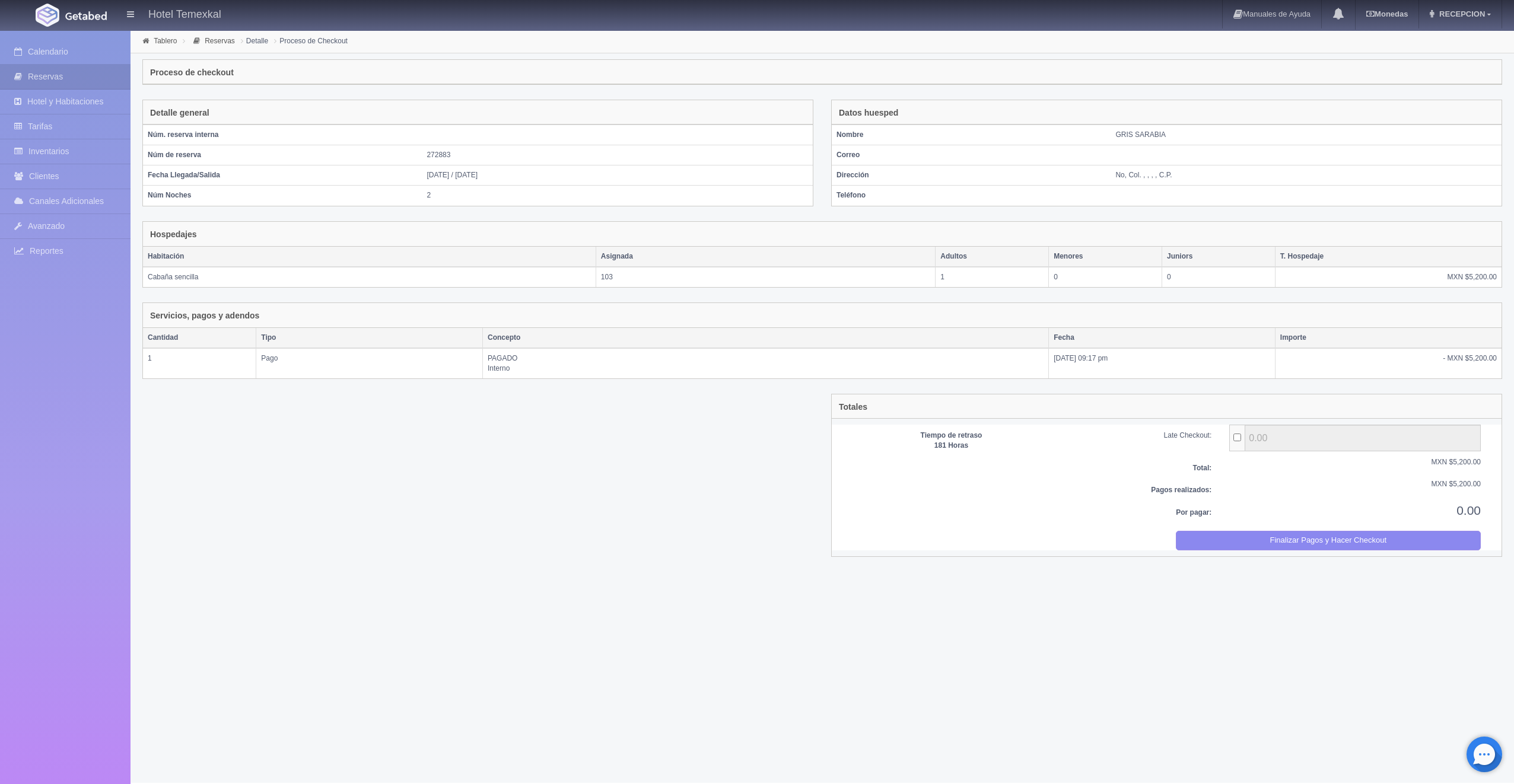
click at [1427, 554] on div "Totales Tiempo de retraso 181 Horas Late Checkout: 0.00 Total: MXN $5,200.00 Pa…" at bounding box center [1166, 475] width 671 height 163
click at [1418, 540] on button "Finalizar Pagos y Hacer Checkout" at bounding box center [1328, 541] width 305 height 19
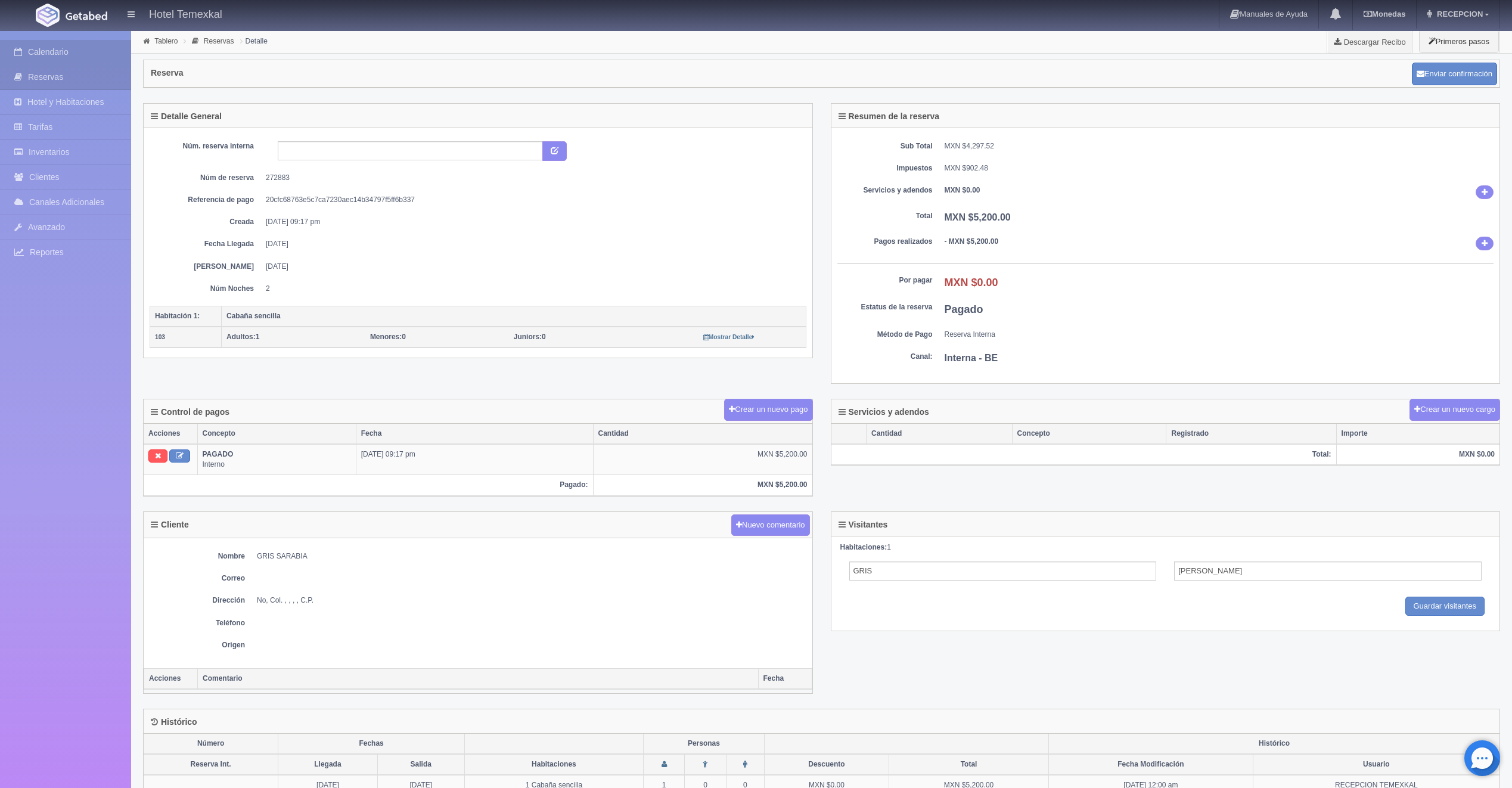
click at [104, 42] on link "Calendario" at bounding box center [65, 52] width 131 height 24
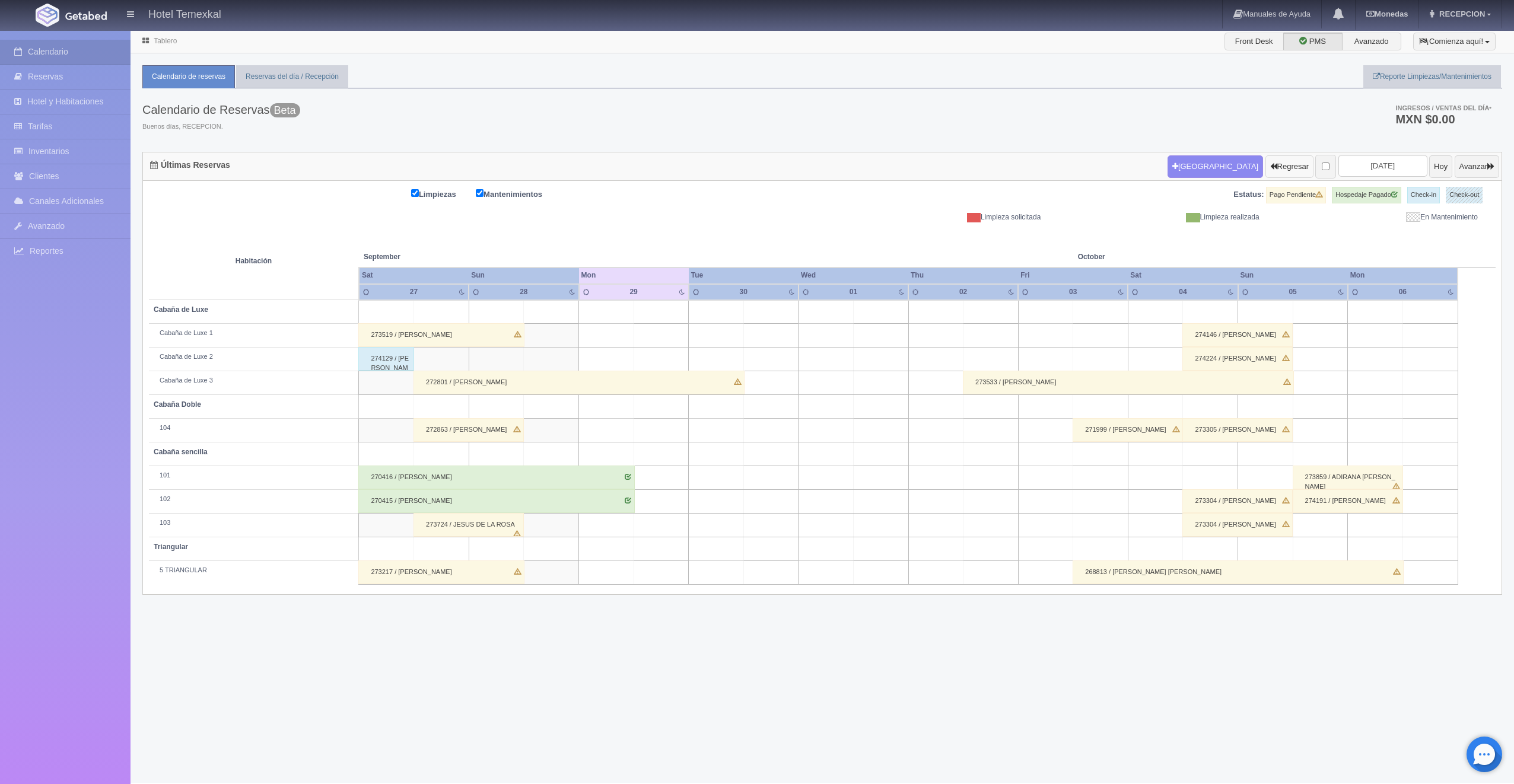
click at [1268, 166] on button "Regresar" at bounding box center [1289, 166] width 48 height 22
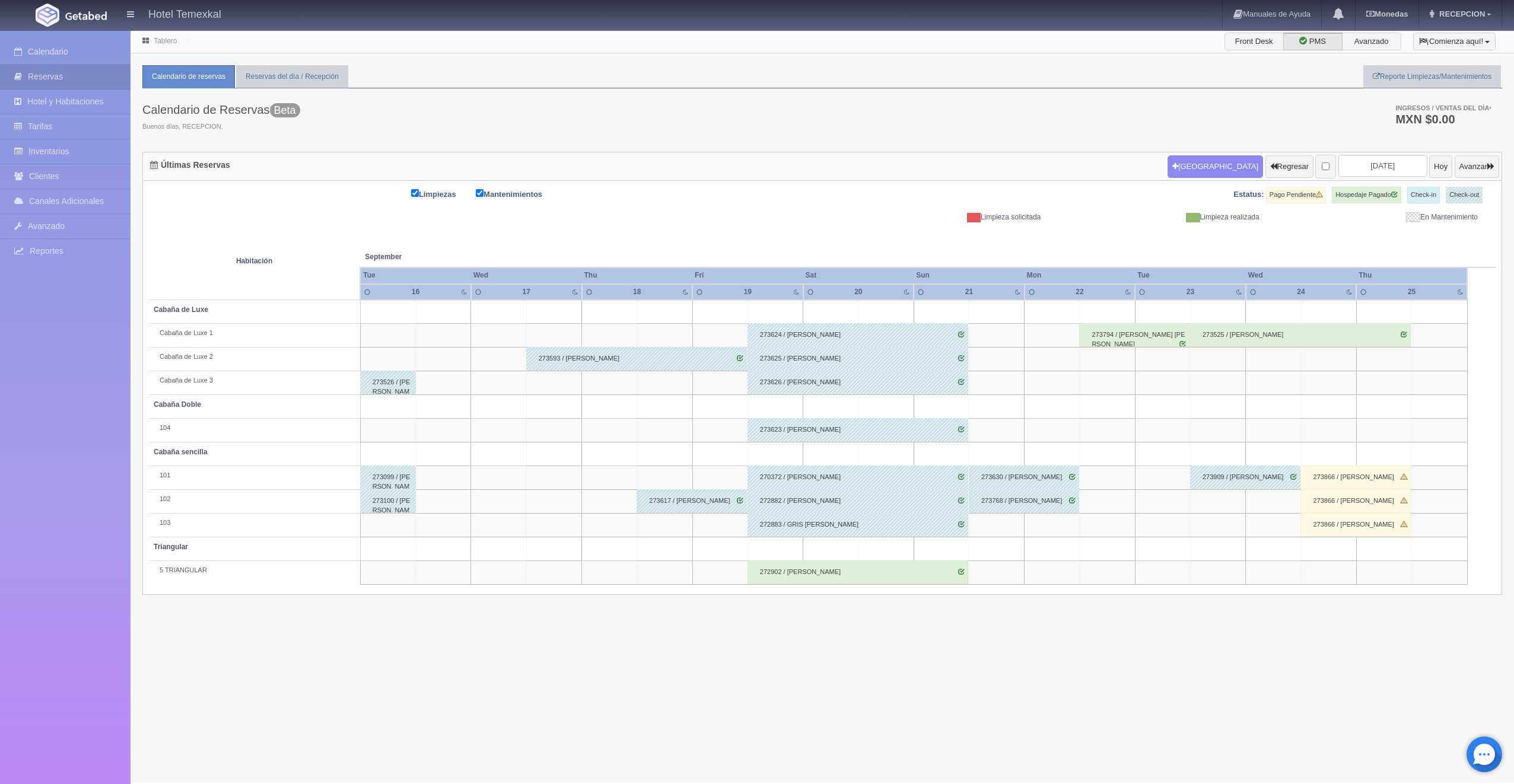
click at [818, 580] on div "272902 / [PERSON_NAME]" at bounding box center [858, 572] width 221 height 24
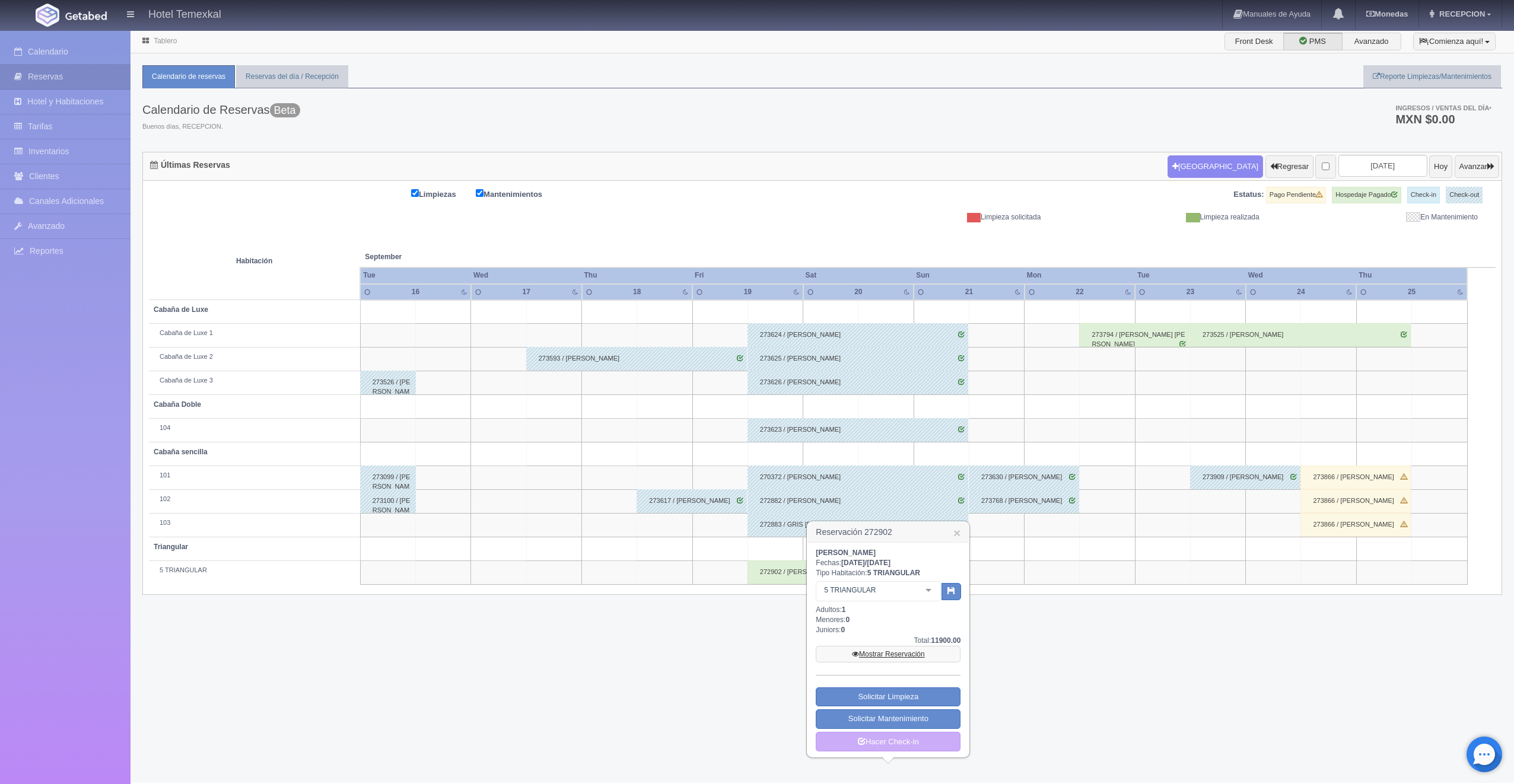
click at [871, 652] on link "Mostrar Reservación" at bounding box center [888, 654] width 144 height 16
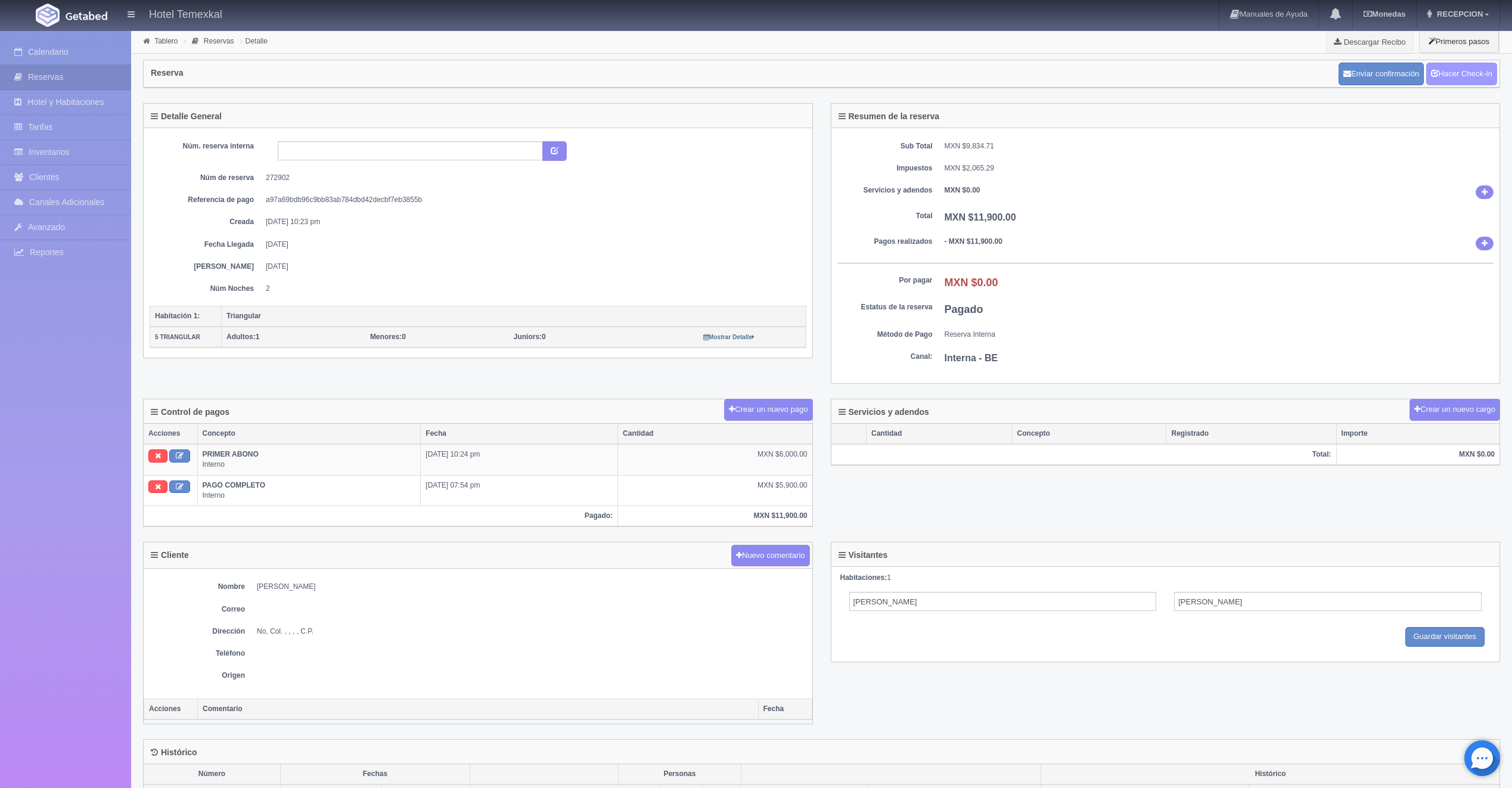
click at [1488, 69] on link "Hacer Check-In" at bounding box center [1461, 74] width 71 height 23
click at [1444, 75] on link "Hacer Check-Out" at bounding box center [1458, 74] width 77 height 23
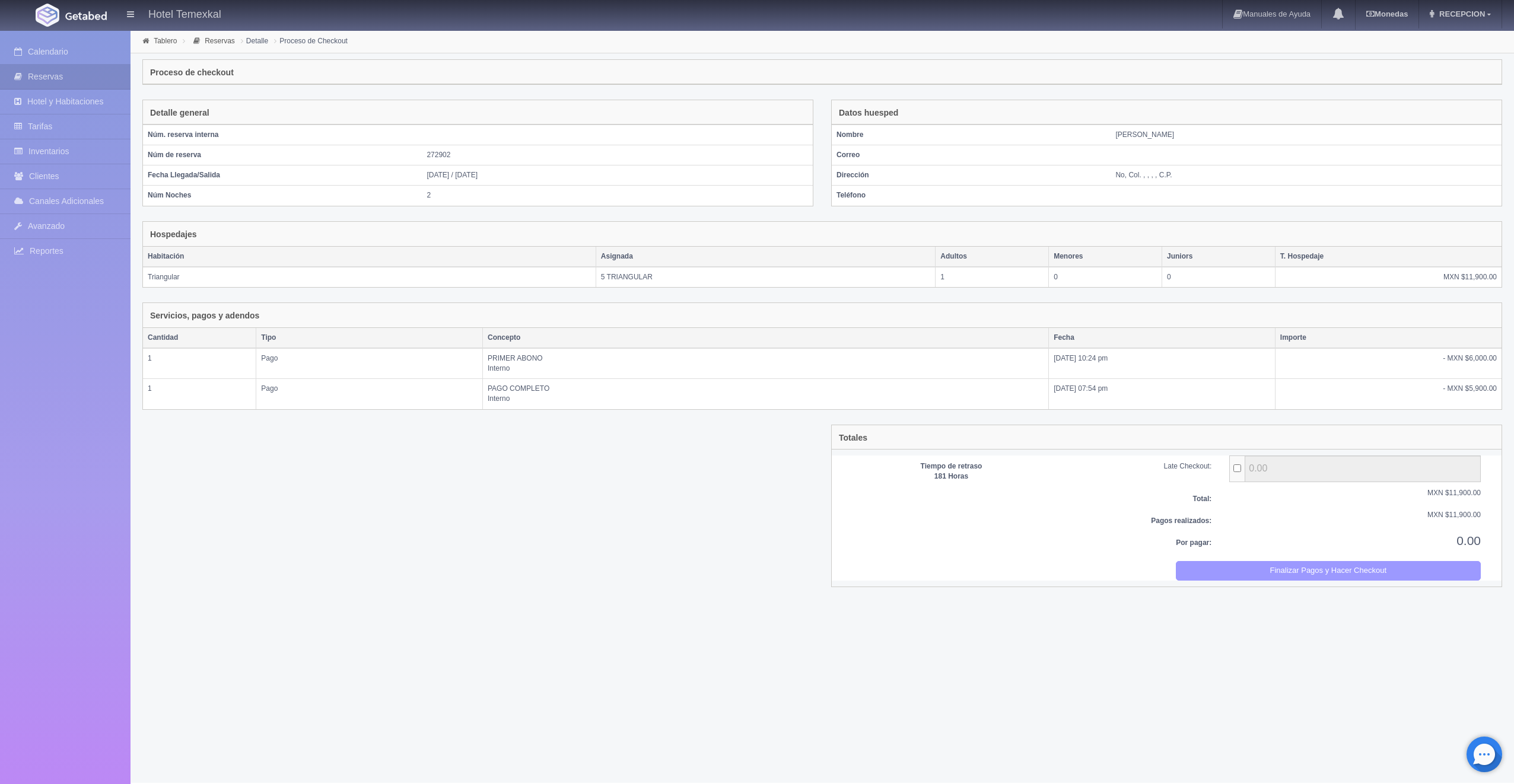
click at [1422, 564] on button "Finalizar Pagos y Hacer Checkout" at bounding box center [1328, 571] width 305 height 19
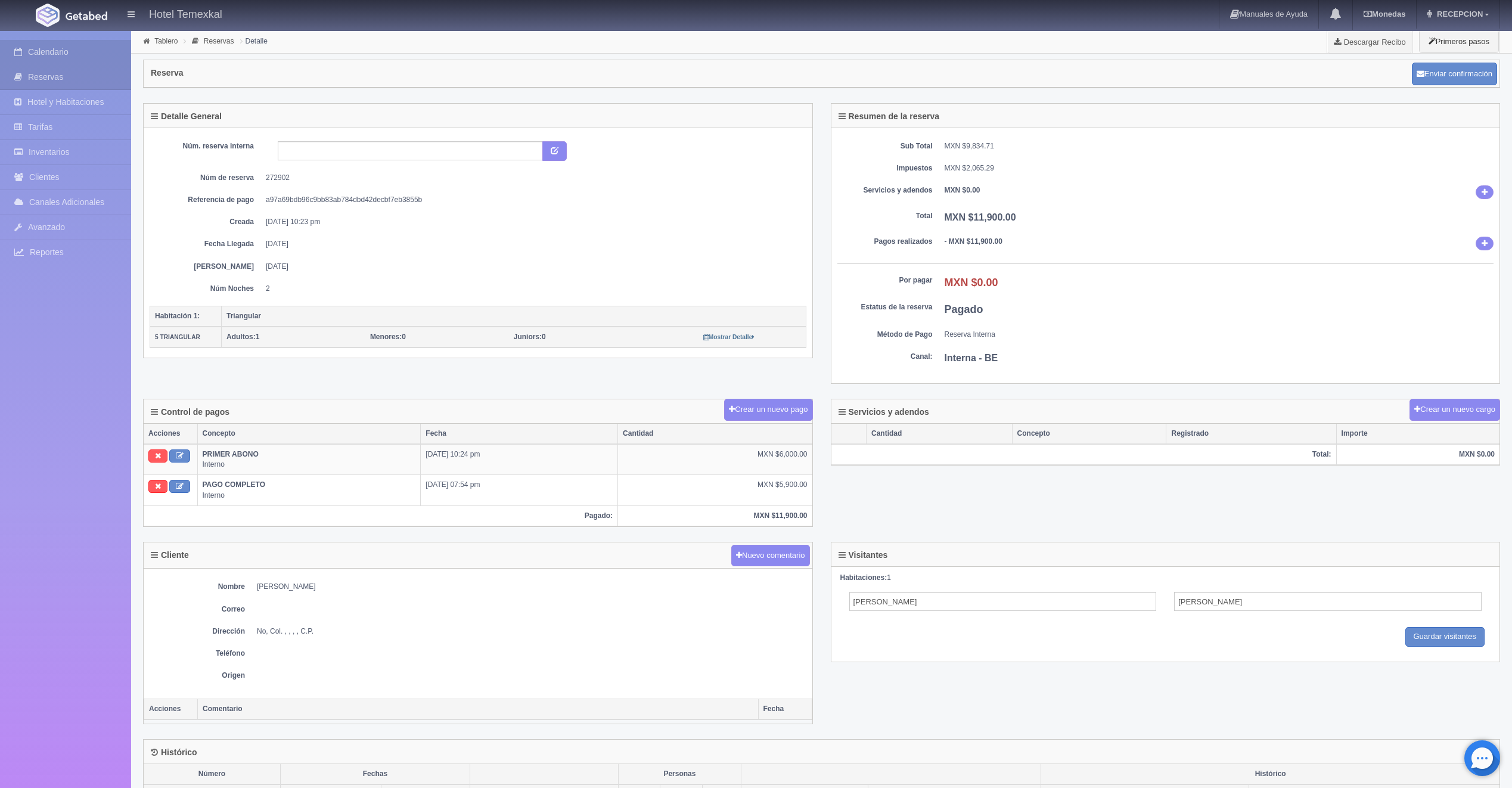
click at [46, 59] on link "Calendario" at bounding box center [65, 52] width 131 height 24
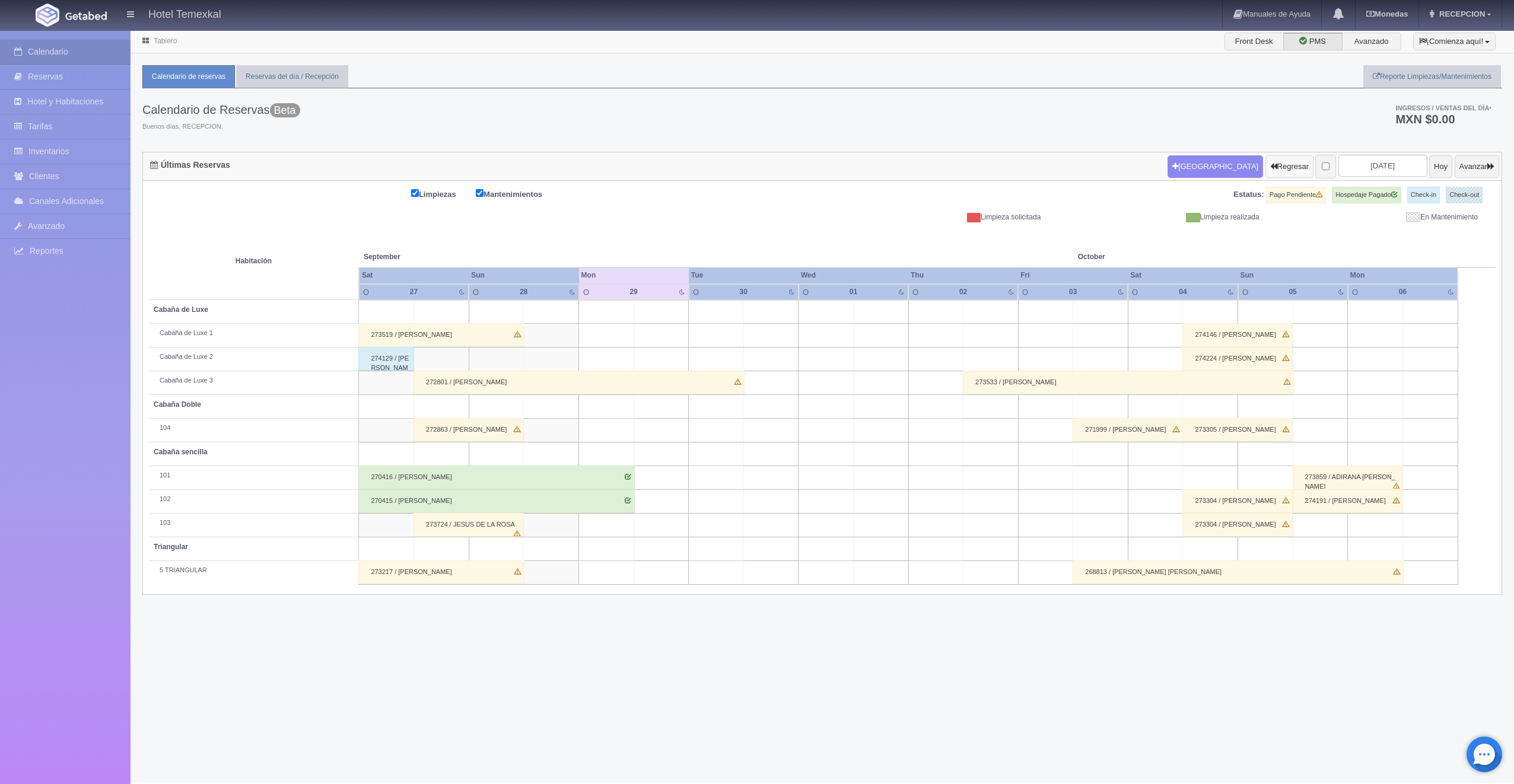
click at [1268, 163] on button "Regresar" at bounding box center [1289, 166] width 48 height 22
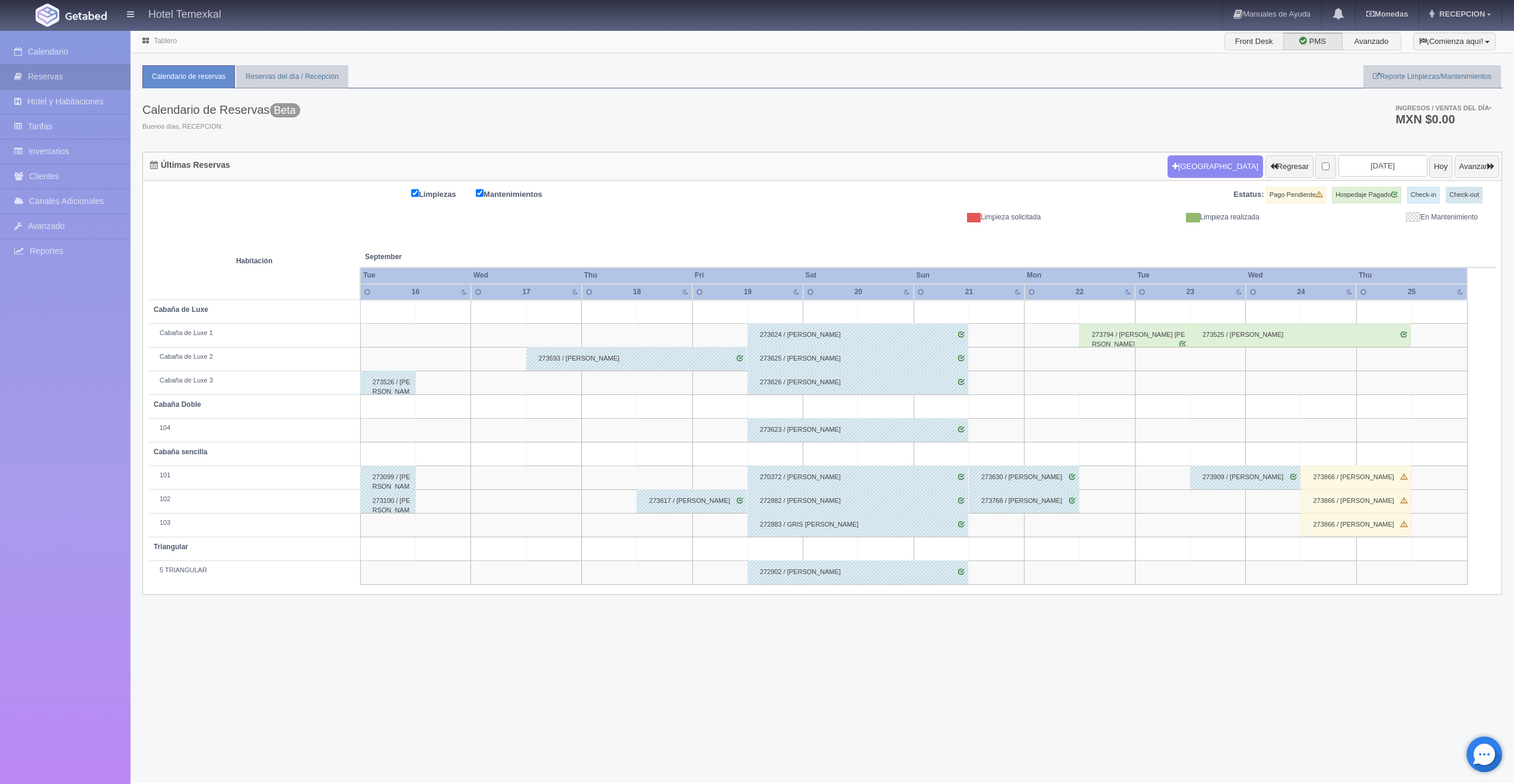
click at [1146, 334] on div "273794 / Raúl Flores Barragán" at bounding box center [1135, 335] width 110 height 24
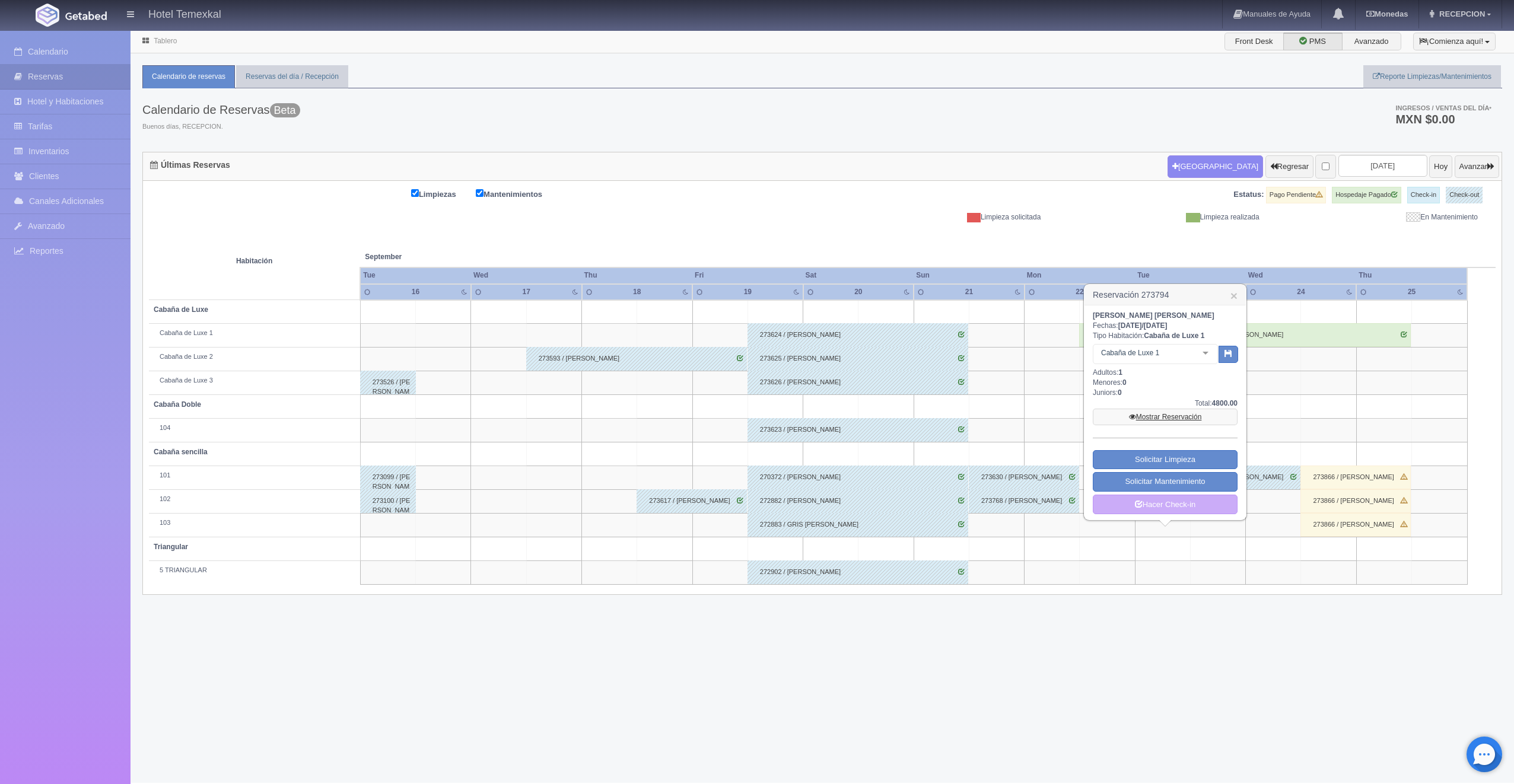
click at [1143, 411] on link "Mostrar Reservación" at bounding box center [1165, 416] width 144 height 16
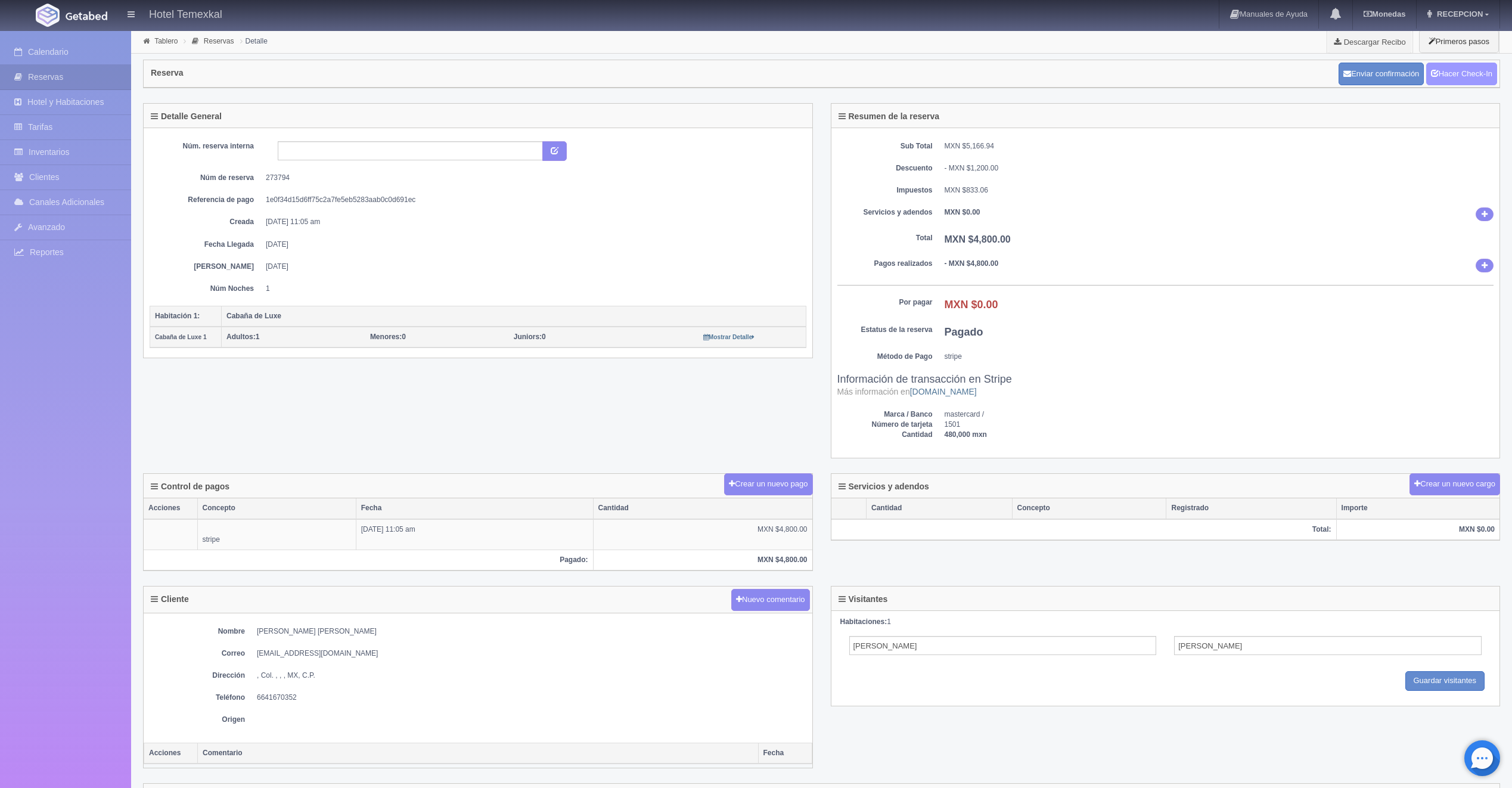
click at [1450, 71] on link "Hacer Check-In" at bounding box center [1461, 74] width 71 height 23
click at [1467, 70] on link "Hacer Check-Out" at bounding box center [1458, 74] width 77 height 23
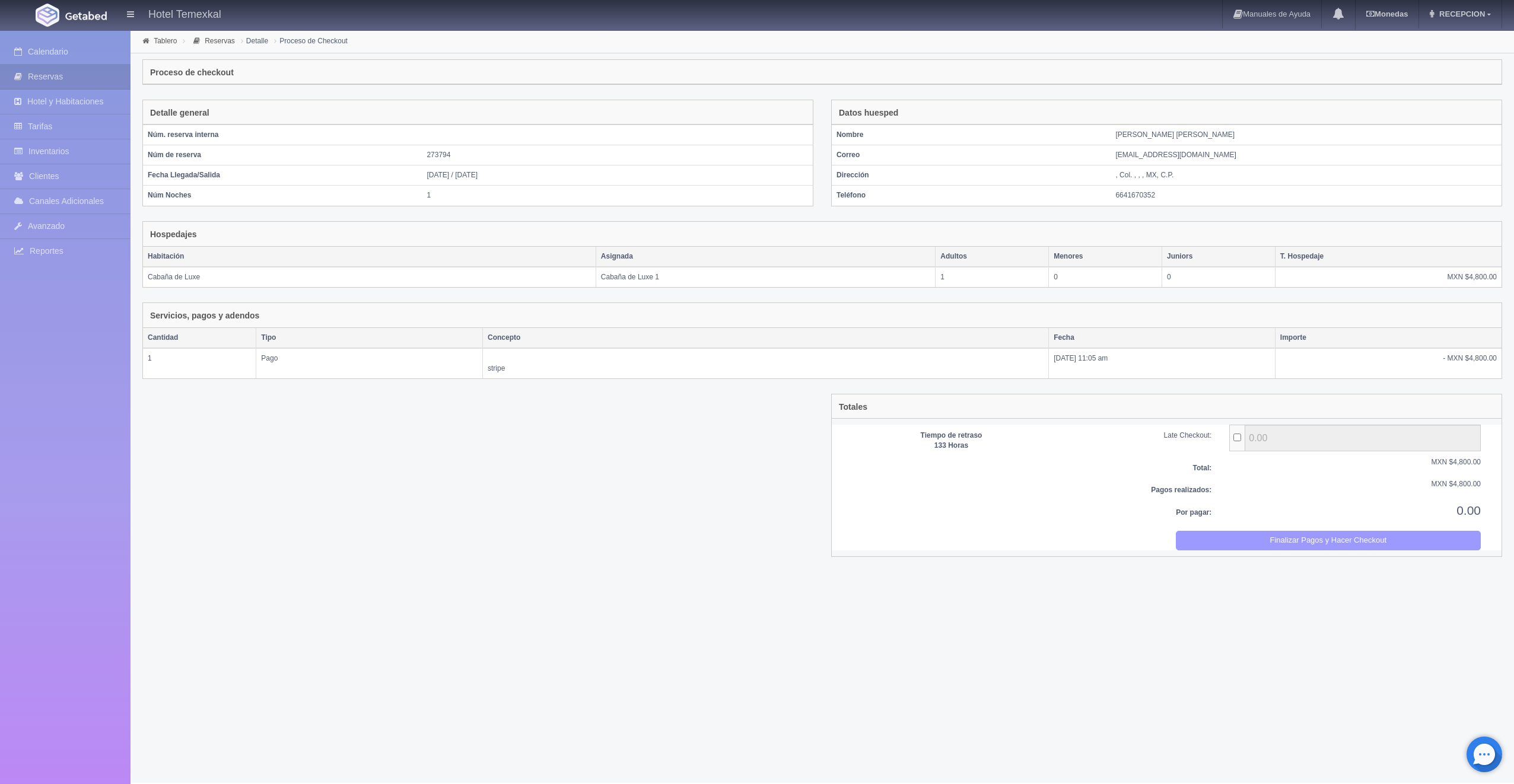
click at [1229, 538] on button "Finalizar Pagos y Hacer Checkout" at bounding box center [1328, 541] width 305 height 19
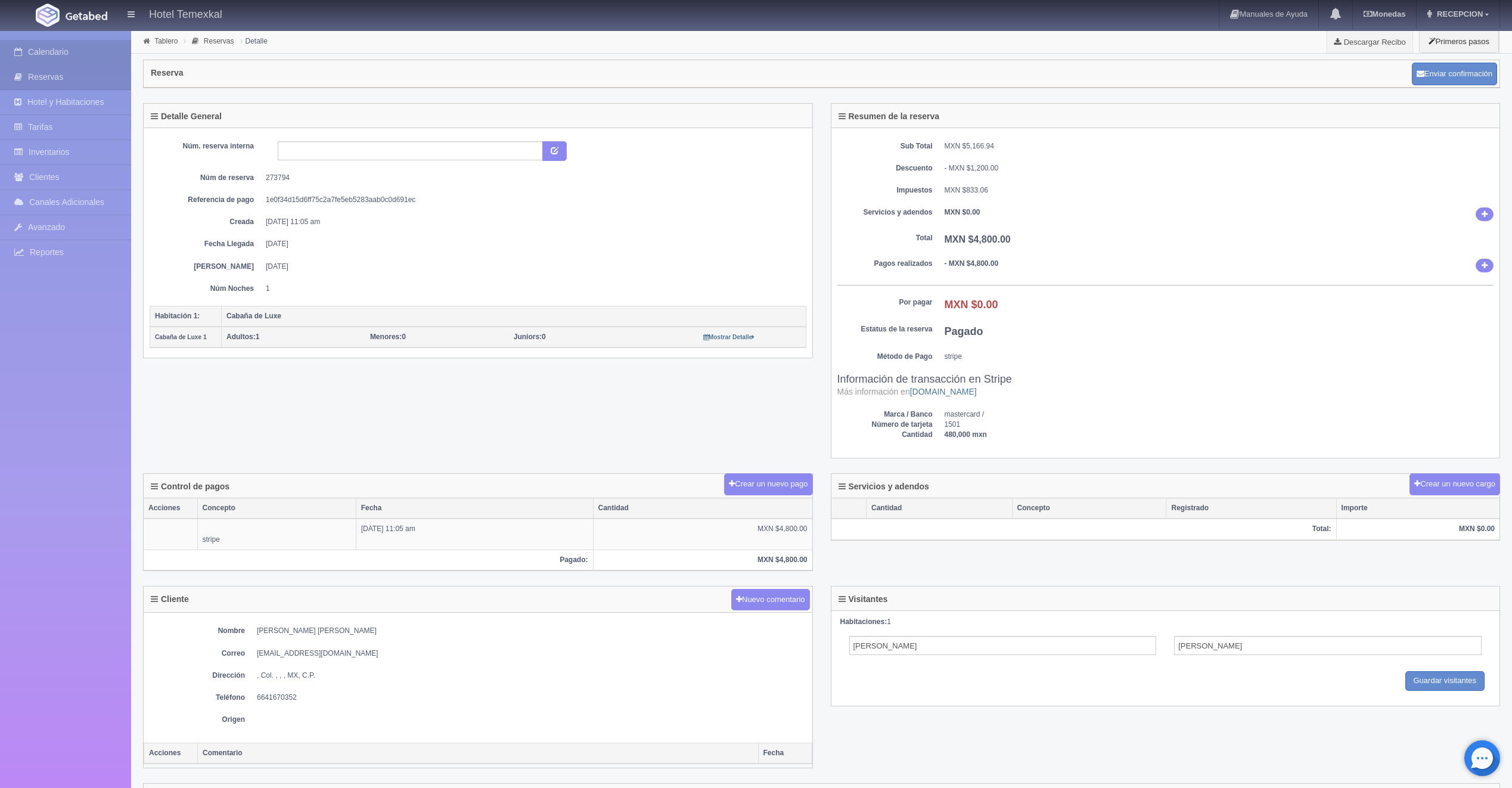
click at [54, 52] on link "Calendario" at bounding box center [65, 52] width 131 height 24
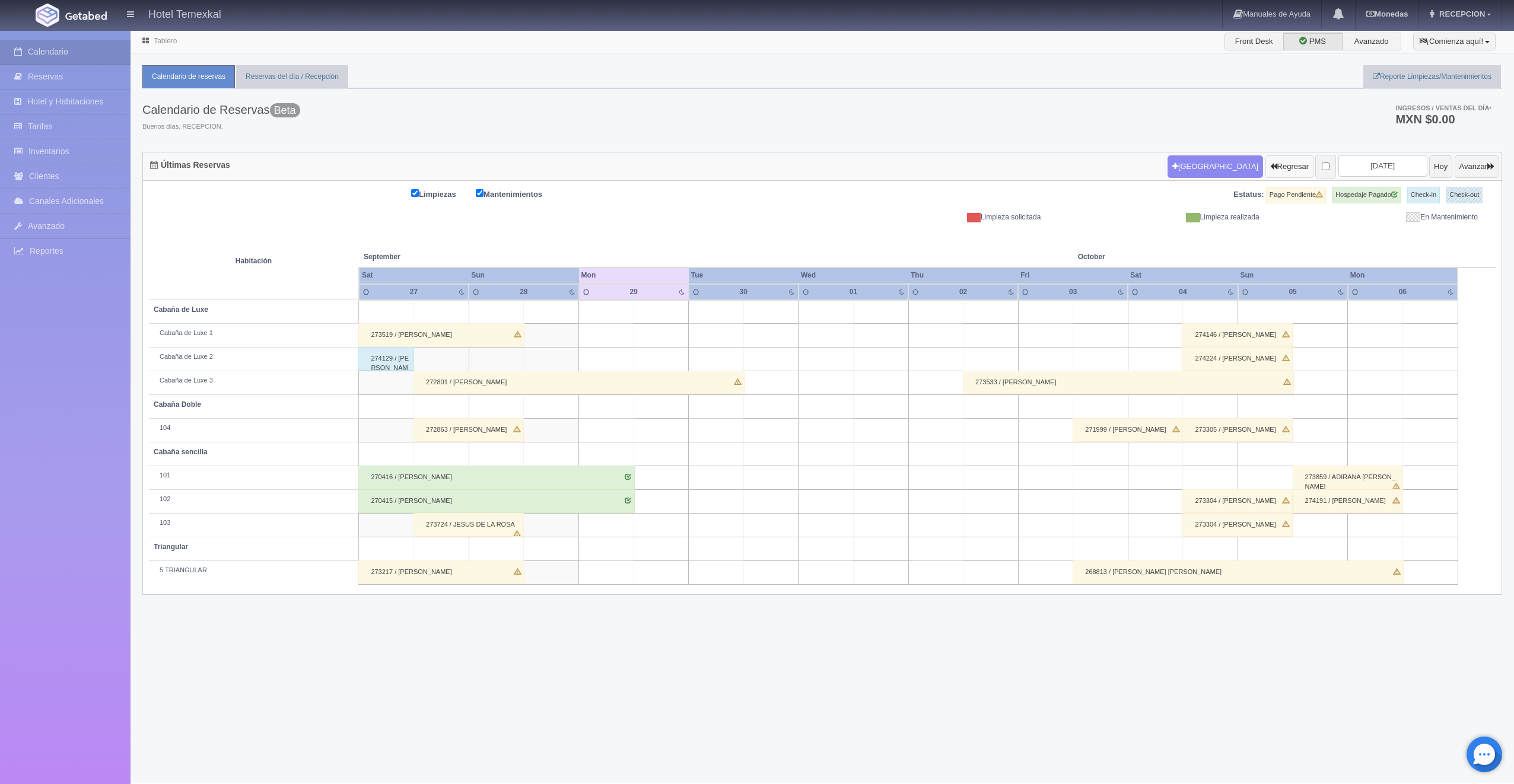
click at [1266, 163] on button "Regresar" at bounding box center [1289, 166] width 48 height 22
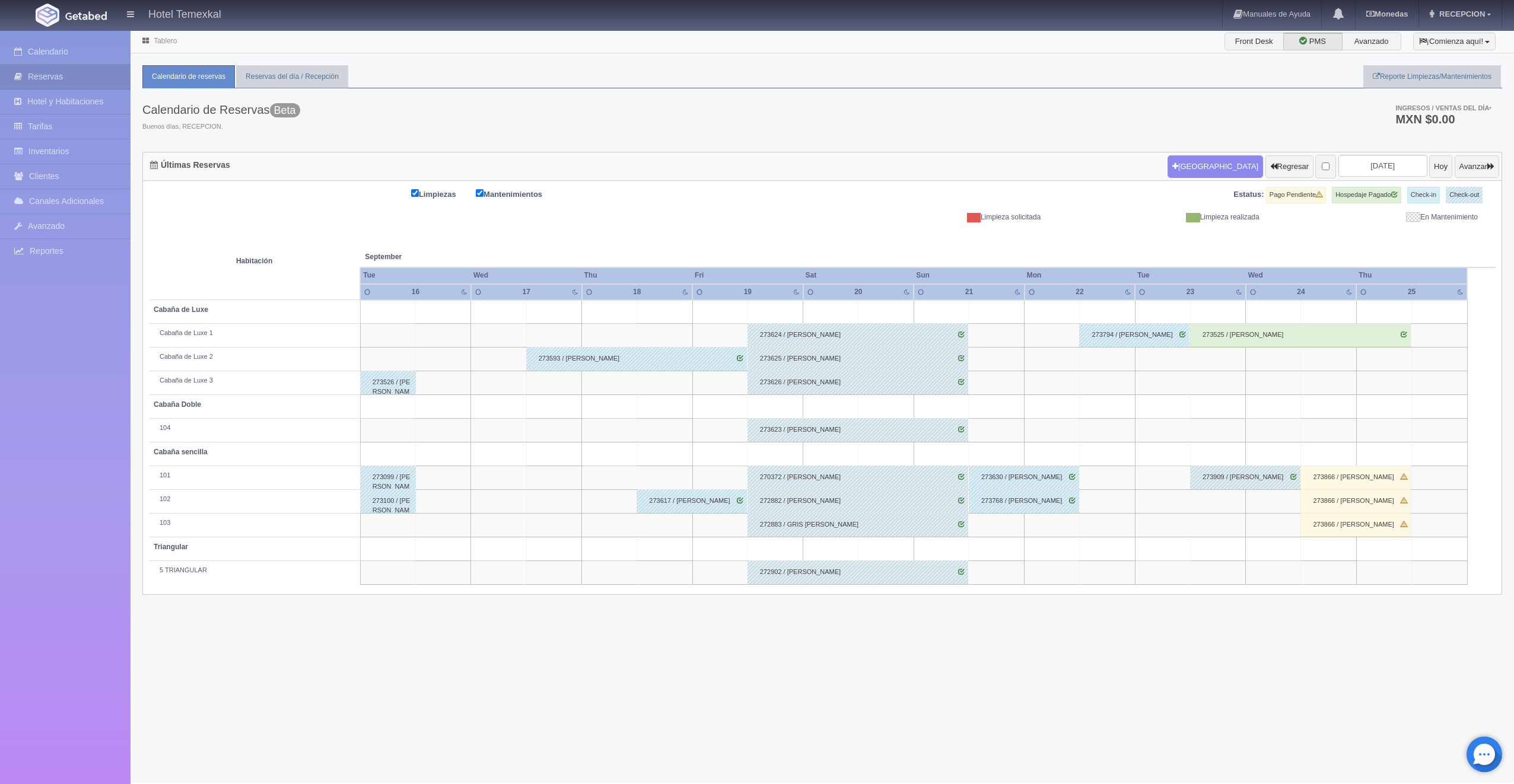
click at [1258, 335] on div "273525 / Joan Mejia" at bounding box center [1301, 335] width 221 height 24
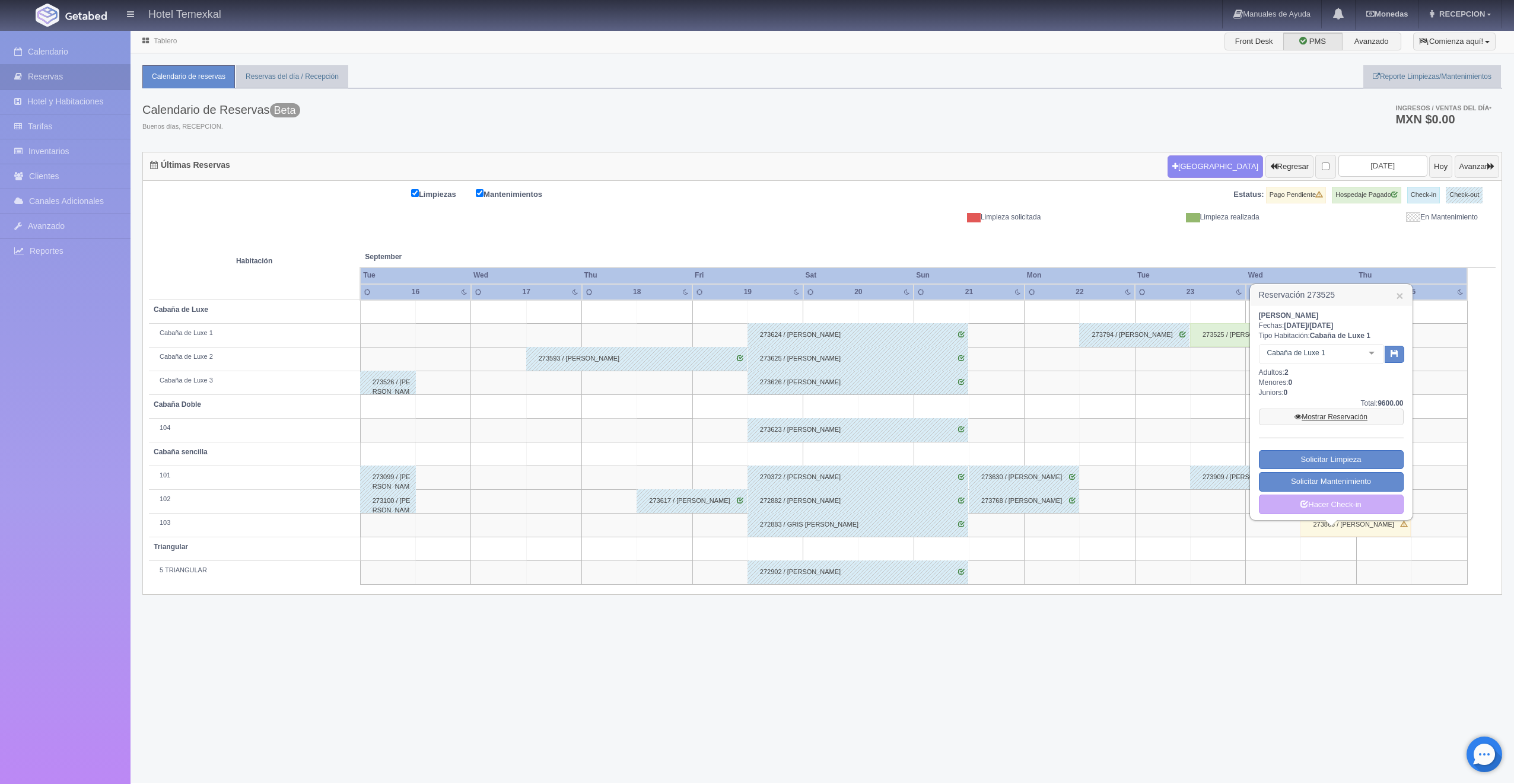
click at [1305, 412] on link "Mostrar Reservación" at bounding box center [1331, 416] width 144 height 16
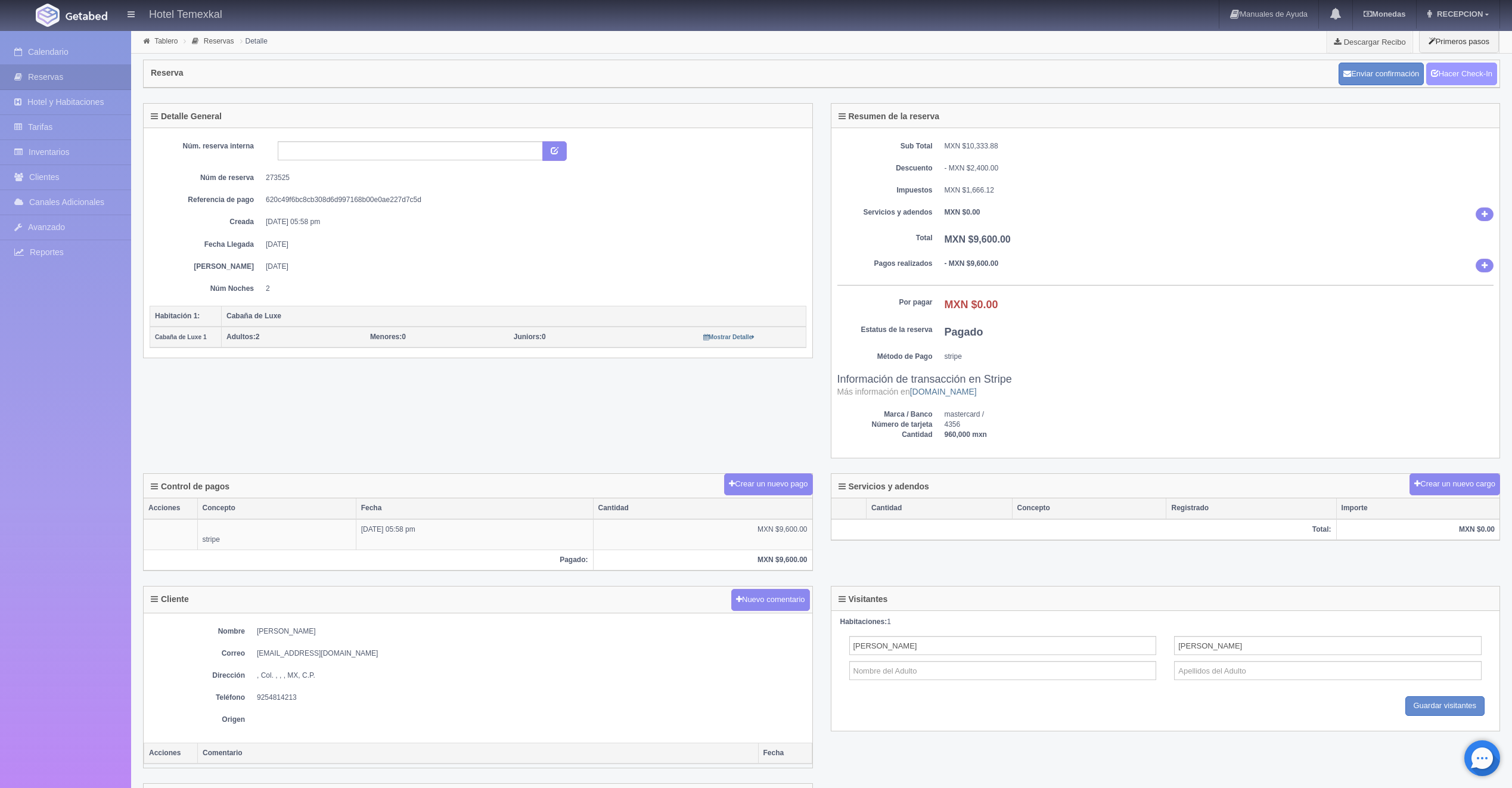
click at [1444, 74] on link "Hacer Check-In" at bounding box center [1461, 74] width 71 height 23
click at [1476, 82] on link "Hacer Check-Out" at bounding box center [1458, 74] width 77 height 23
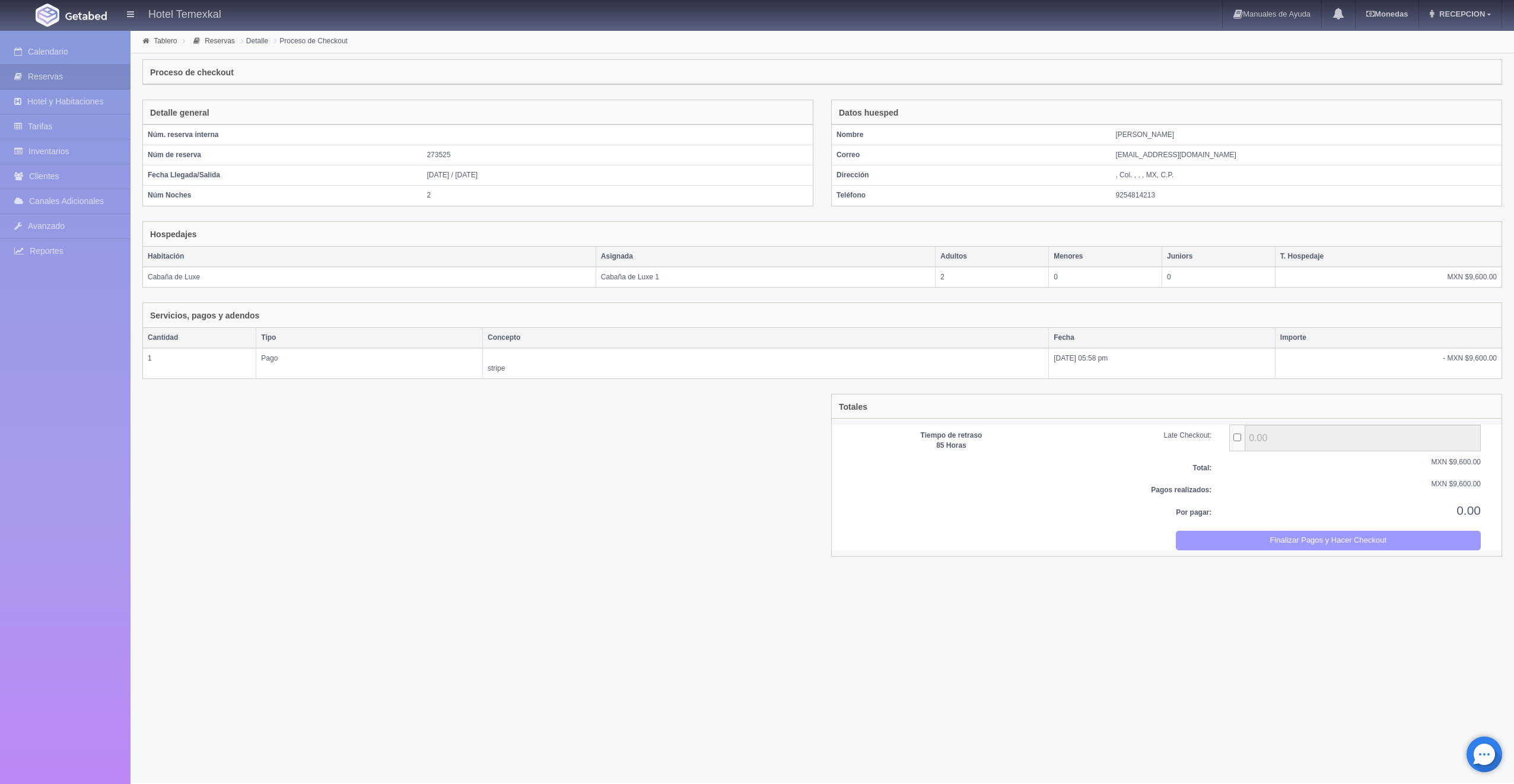
click at [1441, 538] on button "Finalizar Pagos y Hacer Checkout" at bounding box center [1328, 541] width 305 height 19
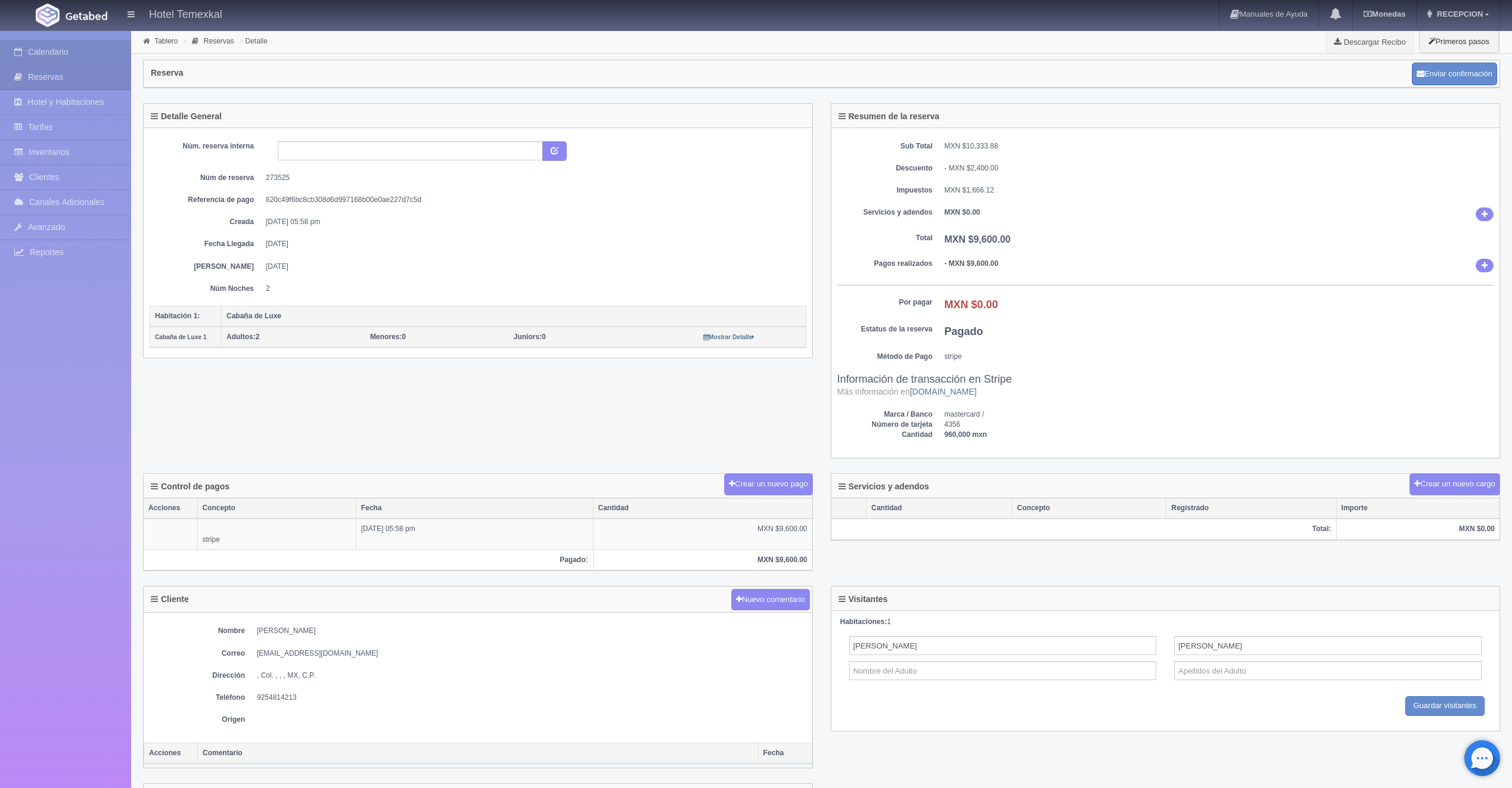
click at [8, 43] on link "Calendario" at bounding box center [65, 52] width 131 height 24
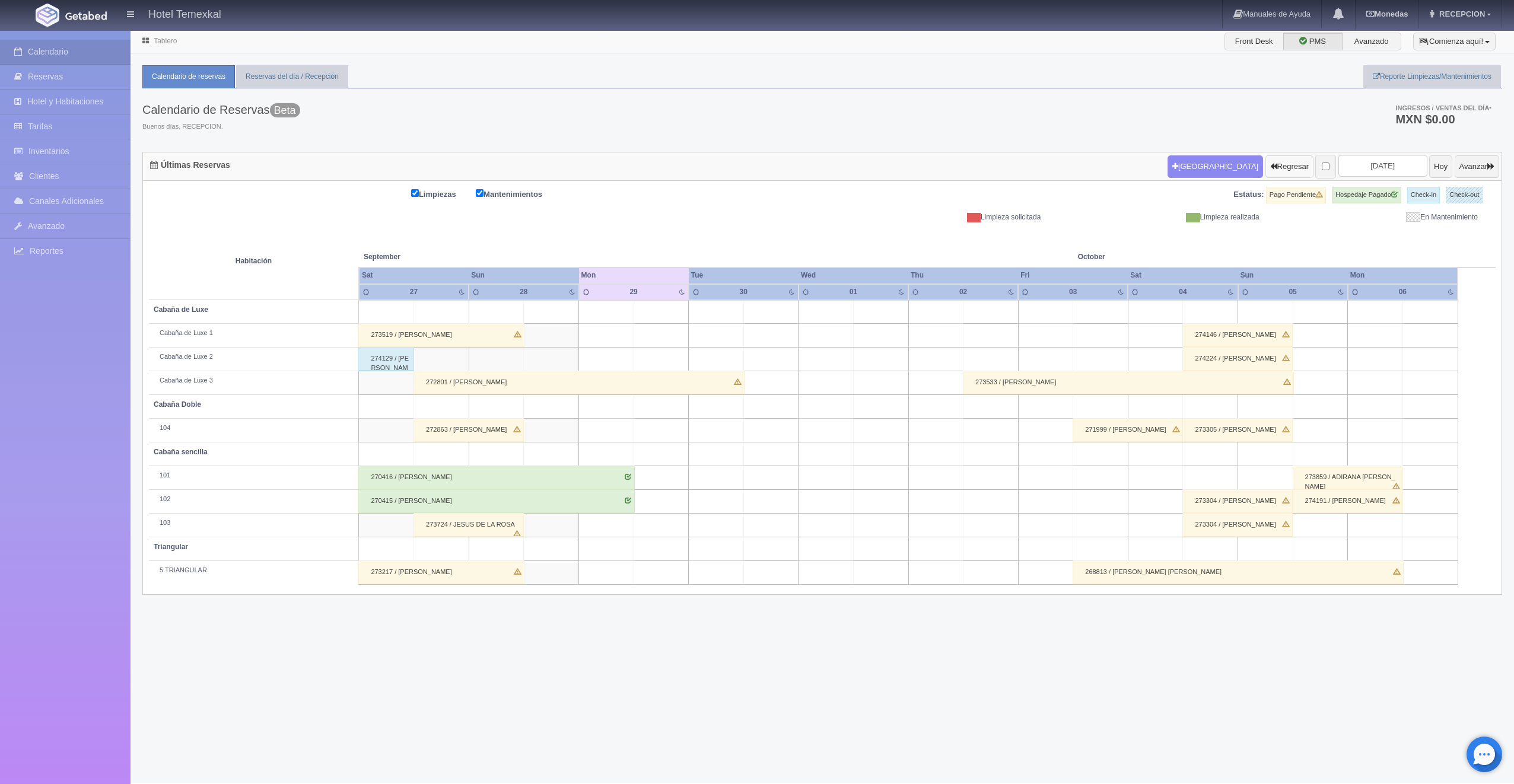
click at [1266, 172] on button "Regresar" at bounding box center [1289, 166] width 48 height 22
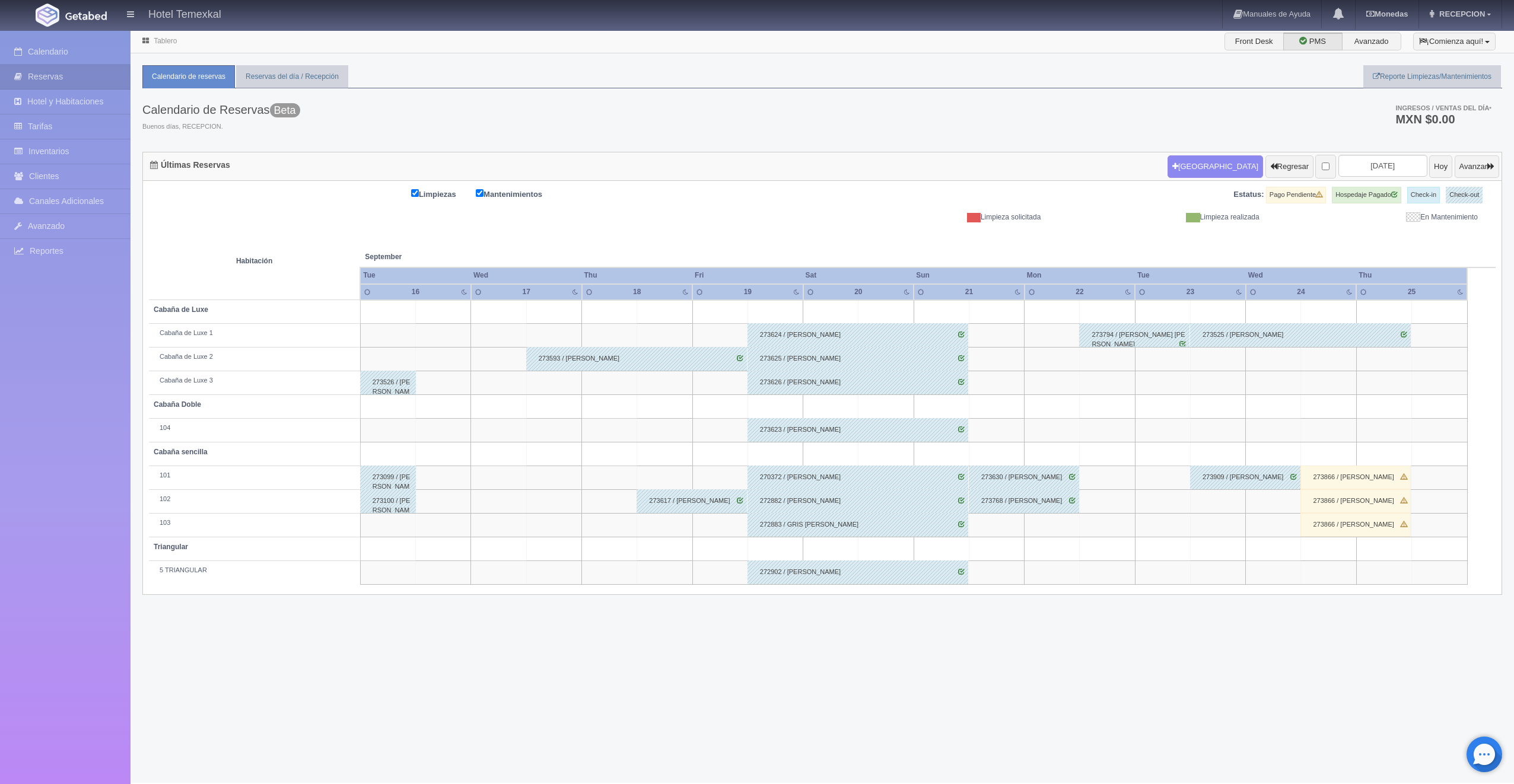
click at [1349, 472] on div "273866 / ARACELI SOUVERVILLE" at bounding box center [1356, 477] width 110 height 24
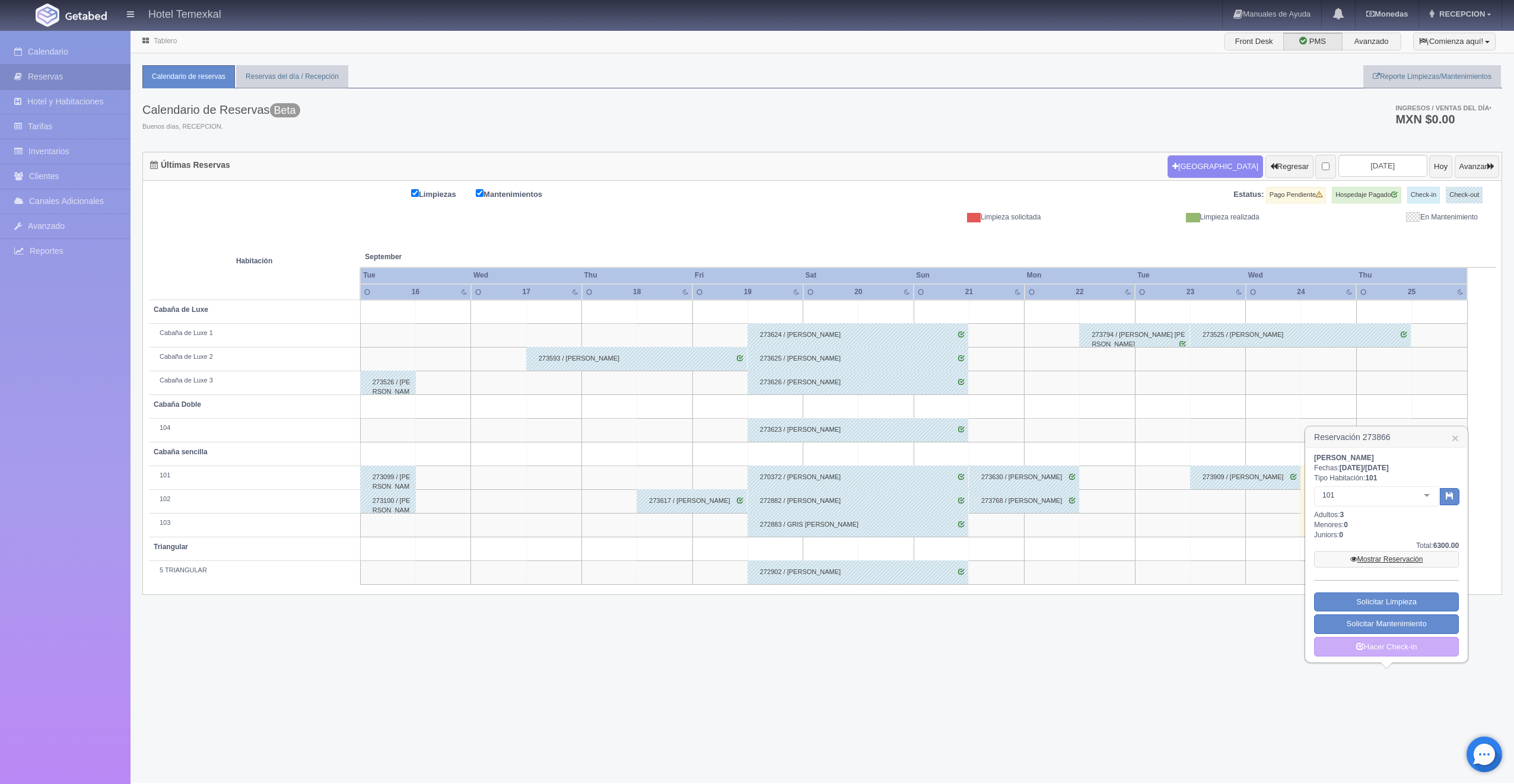
click at [1357, 557] on link "Mostrar Reservación" at bounding box center [1387, 559] width 144 height 16
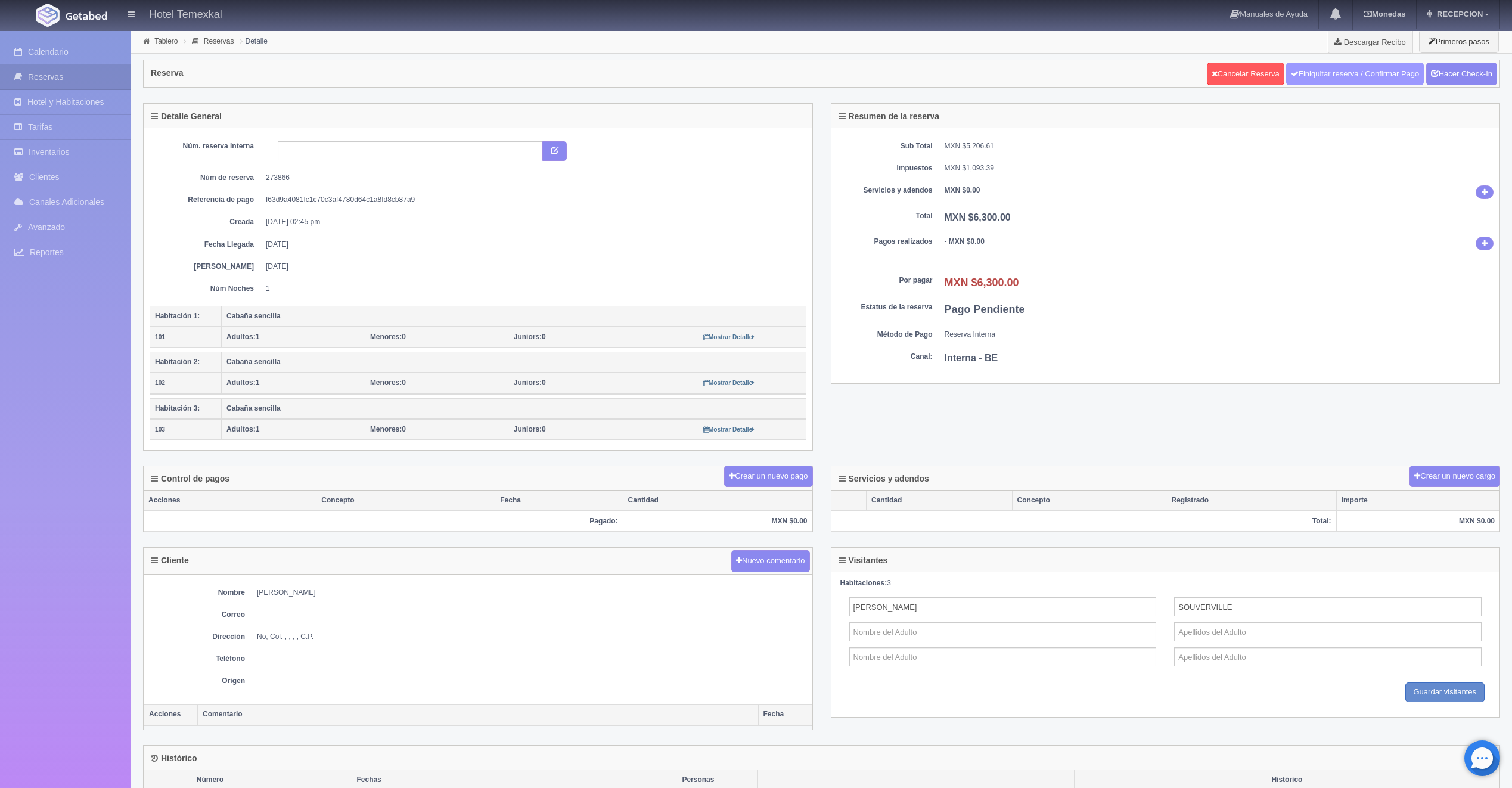
click at [1333, 76] on link "Finiquitar reserva / Confirmar Pago" at bounding box center [1355, 74] width 138 height 23
click at [1480, 70] on link "Hacer Check-In" at bounding box center [1461, 74] width 71 height 23
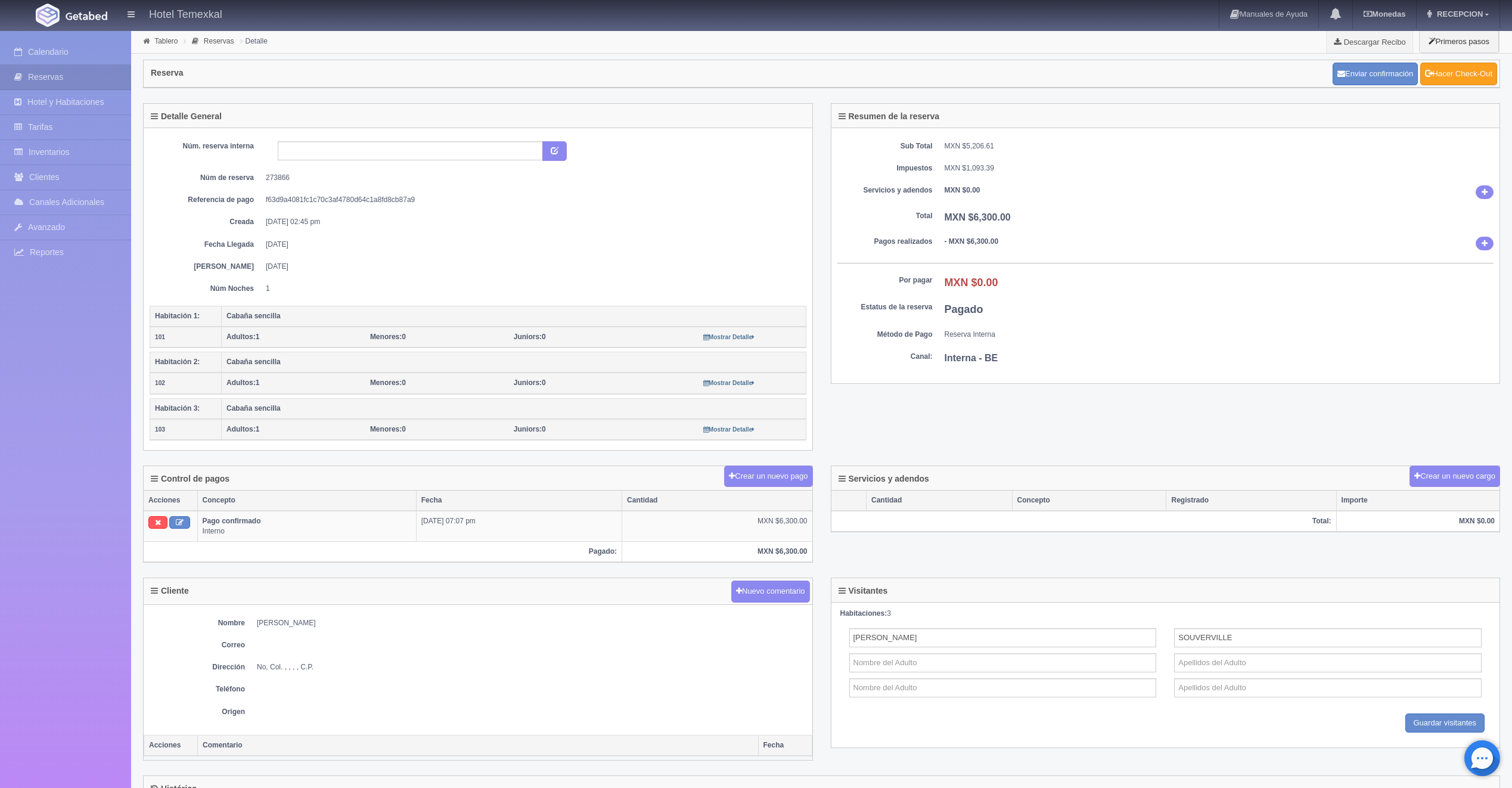
click at [1451, 82] on link "Hacer Check-Out" at bounding box center [1458, 74] width 77 height 23
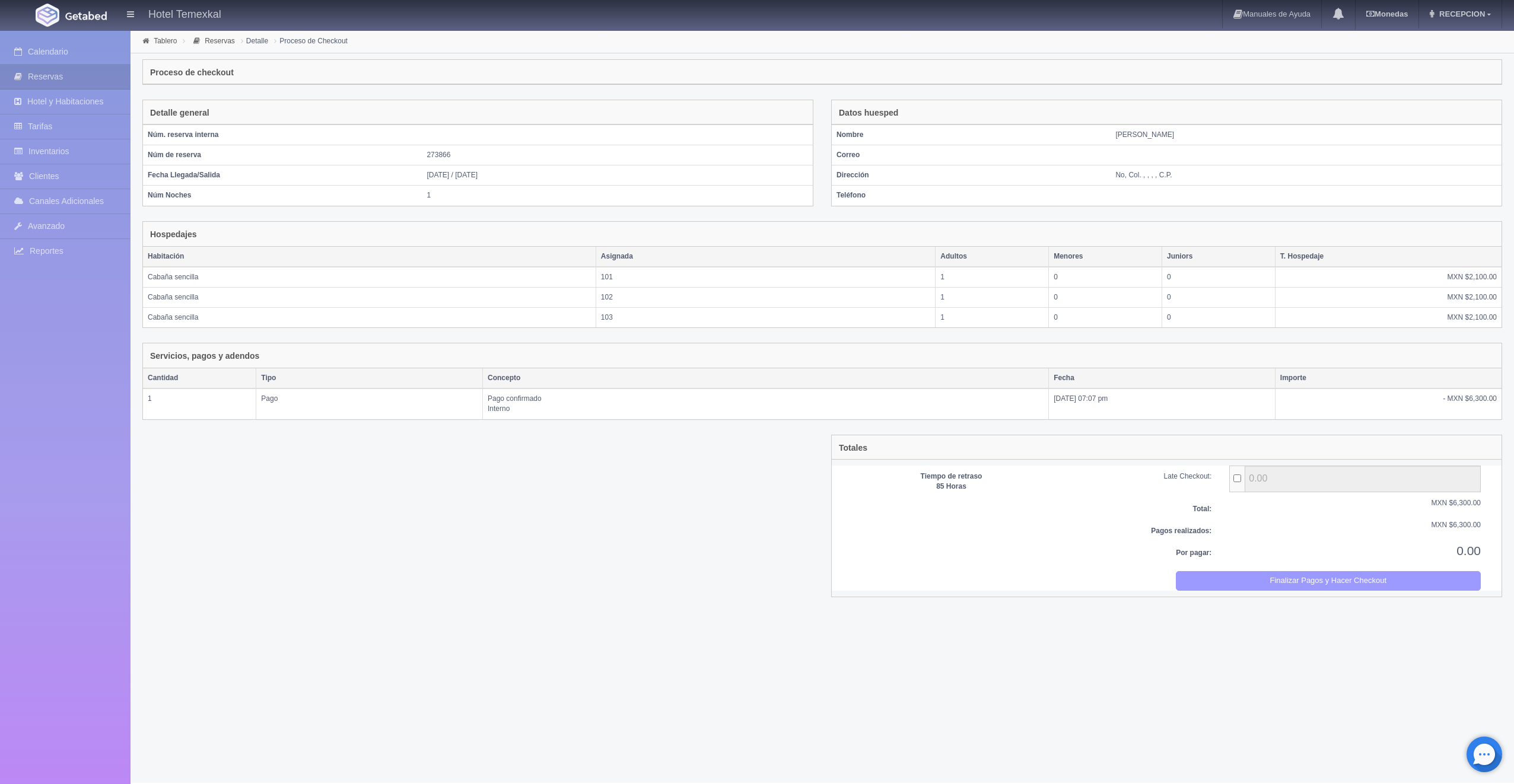
click at [1265, 573] on button "Finalizar Pagos y Hacer Checkout" at bounding box center [1328, 581] width 305 height 19
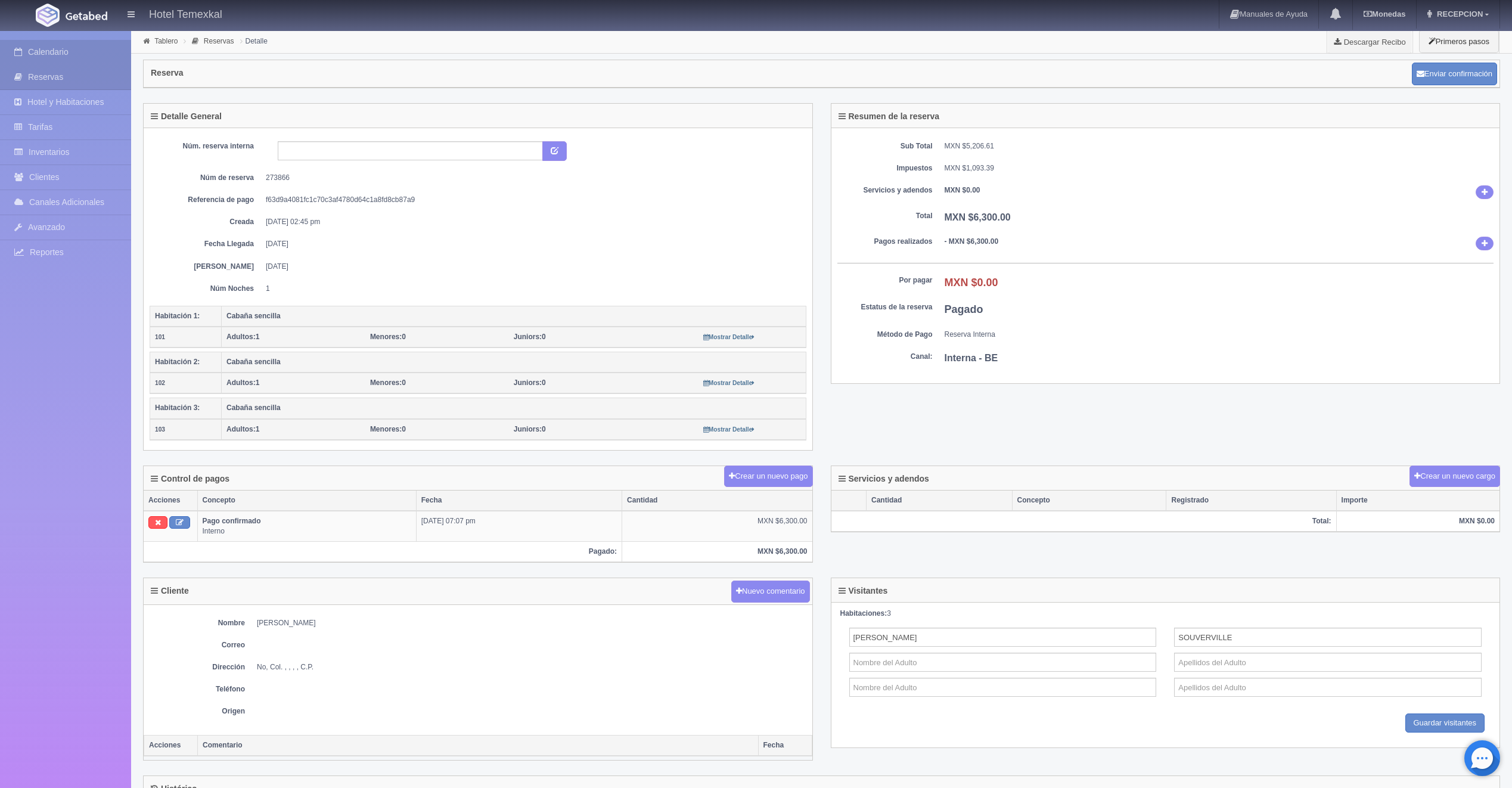
click at [76, 58] on link "Calendario" at bounding box center [65, 52] width 131 height 24
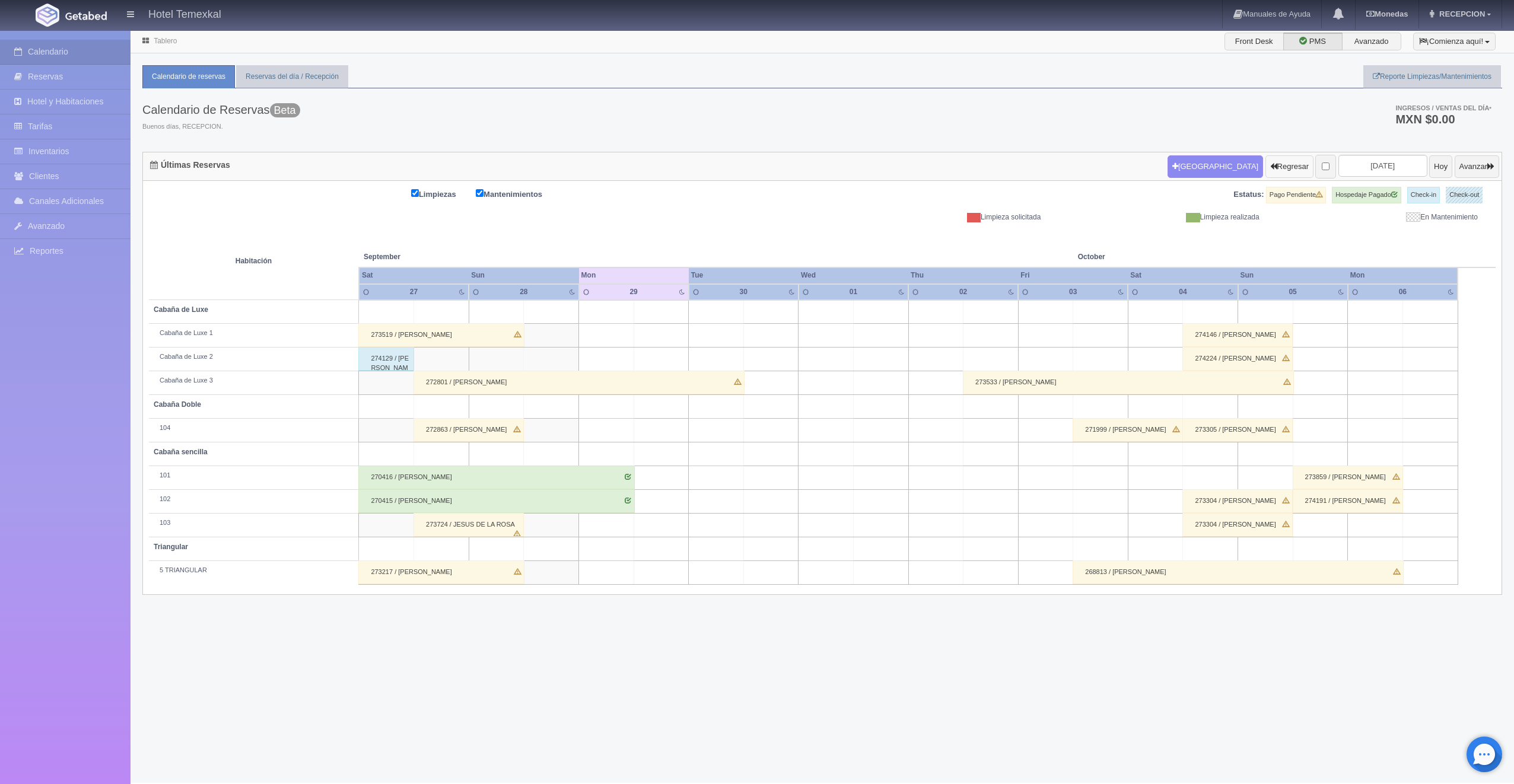
click at [1274, 171] on button "Regresar" at bounding box center [1289, 166] width 48 height 22
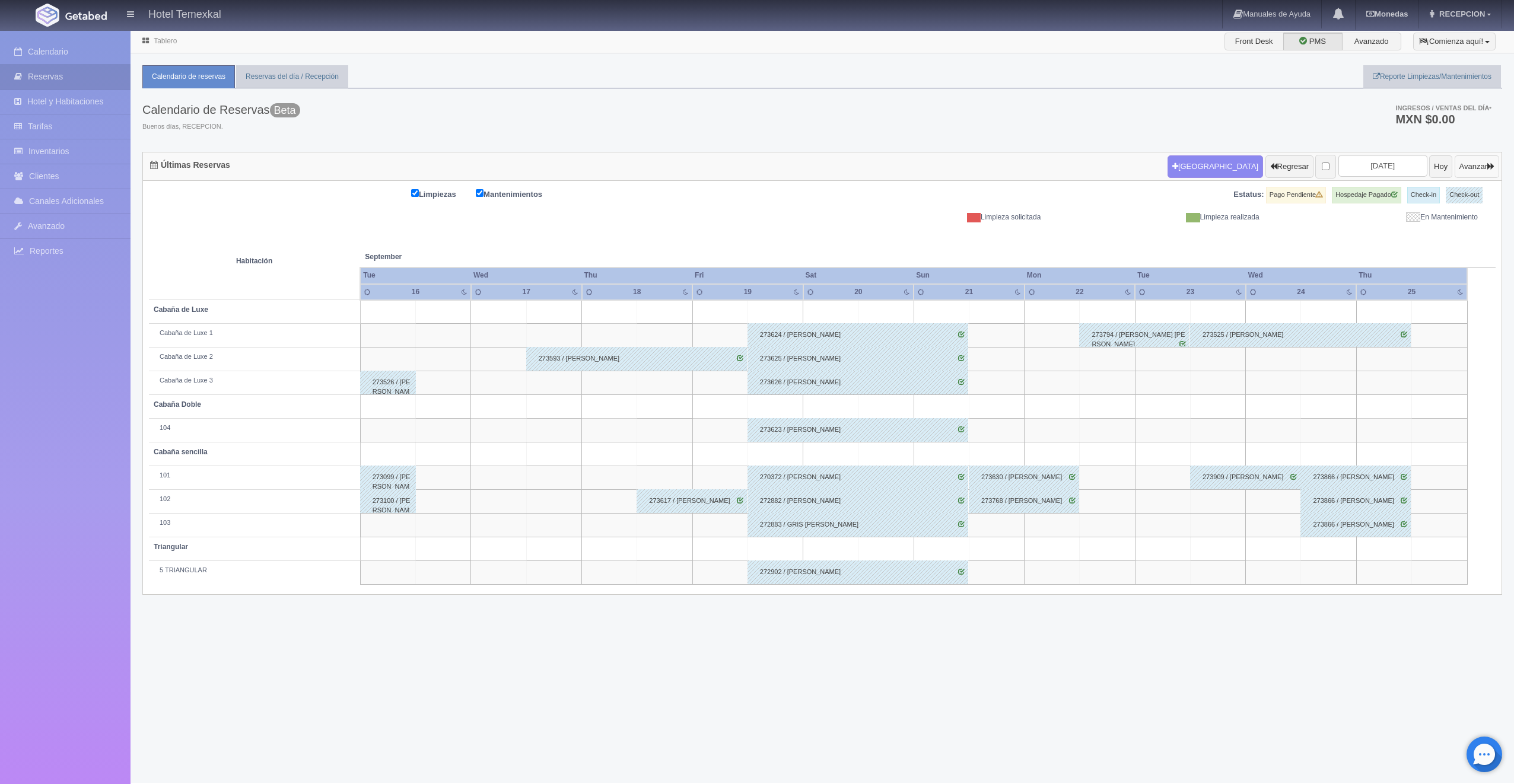
click at [1458, 171] on button "Avanzar" at bounding box center [1477, 166] width 44 height 22
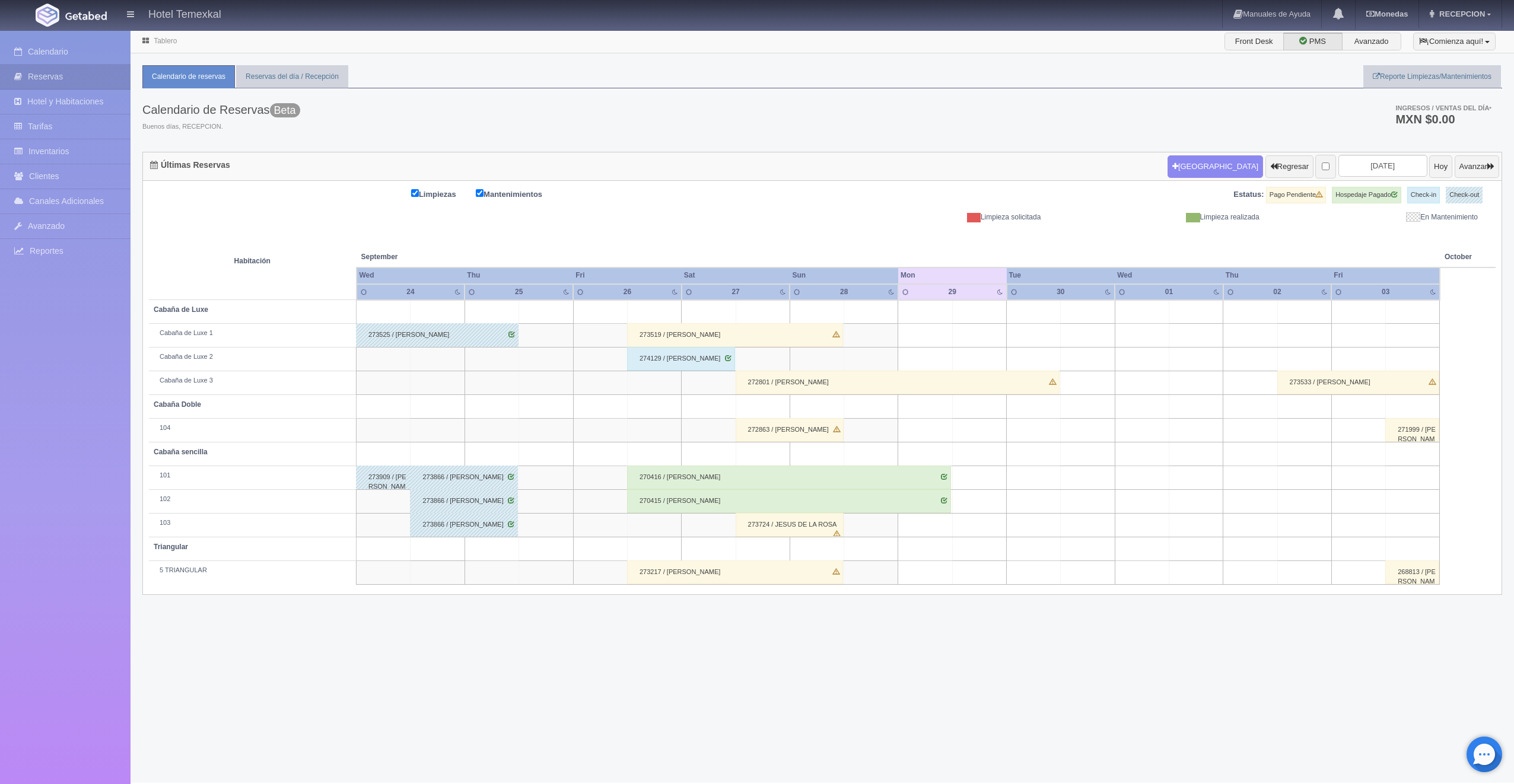
click at [668, 355] on div "274129 / [PERSON_NAME]" at bounding box center [681, 359] width 108 height 24
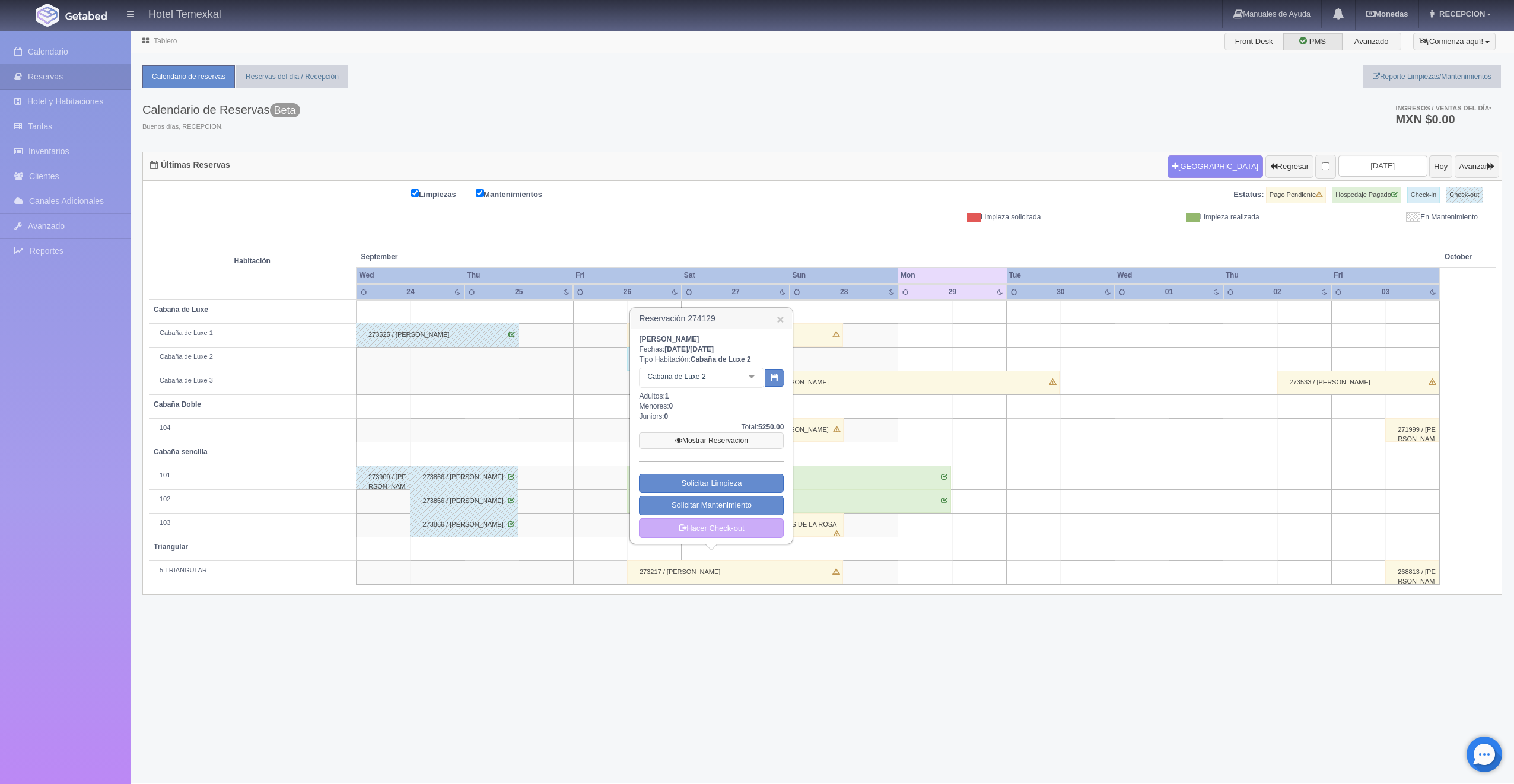
click at [706, 446] on link "Mostrar Reservación" at bounding box center [711, 441] width 144 height 16
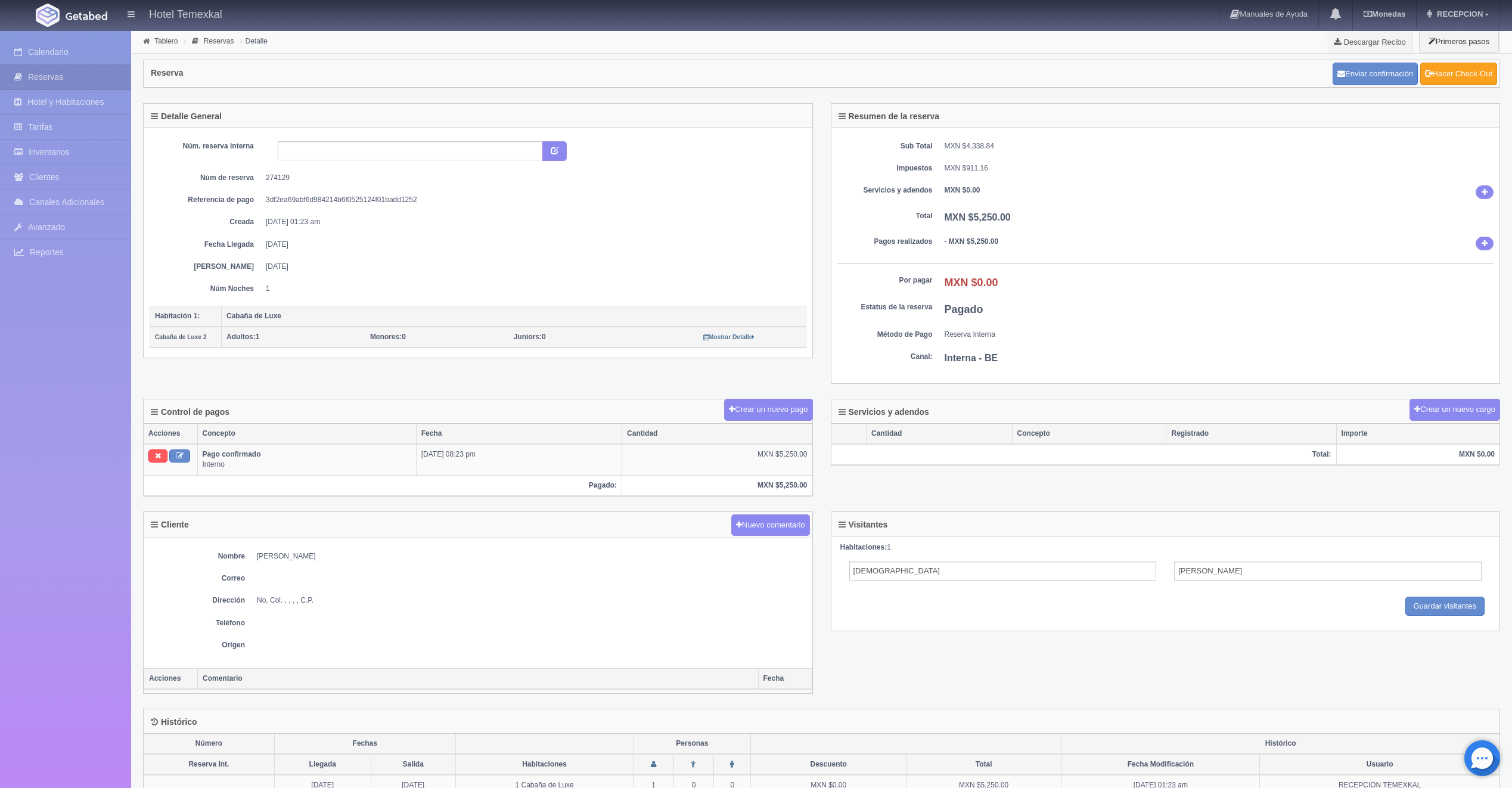
click at [1451, 77] on link "Hacer Check-Out" at bounding box center [1458, 74] width 77 height 23
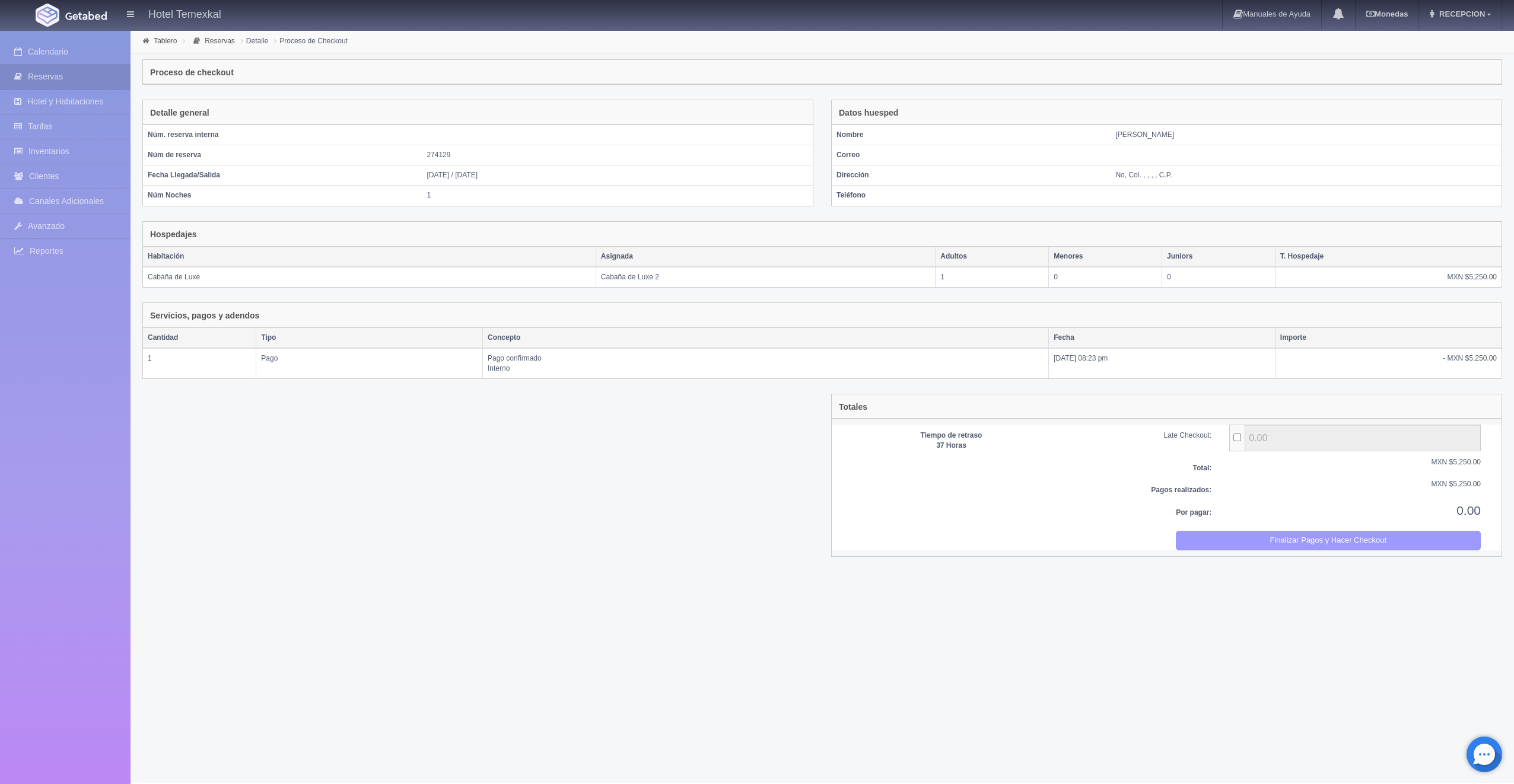
click at [1416, 544] on button "Finalizar Pagos y Hacer Checkout" at bounding box center [1328, 541] width 305 height 19
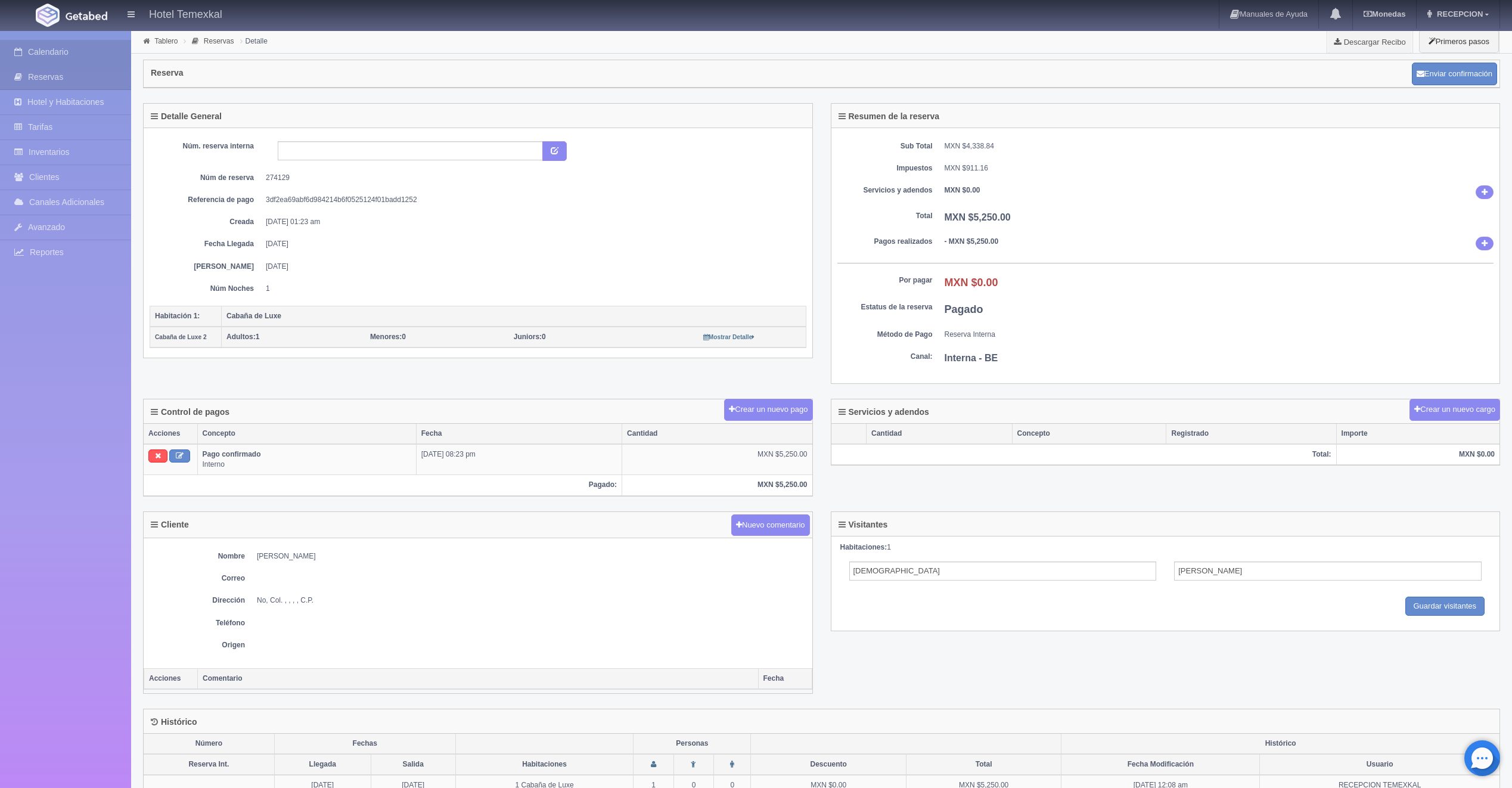
click at [76, 59] on link "Calendario" at bounding box center [65, 52] width 131 height 24
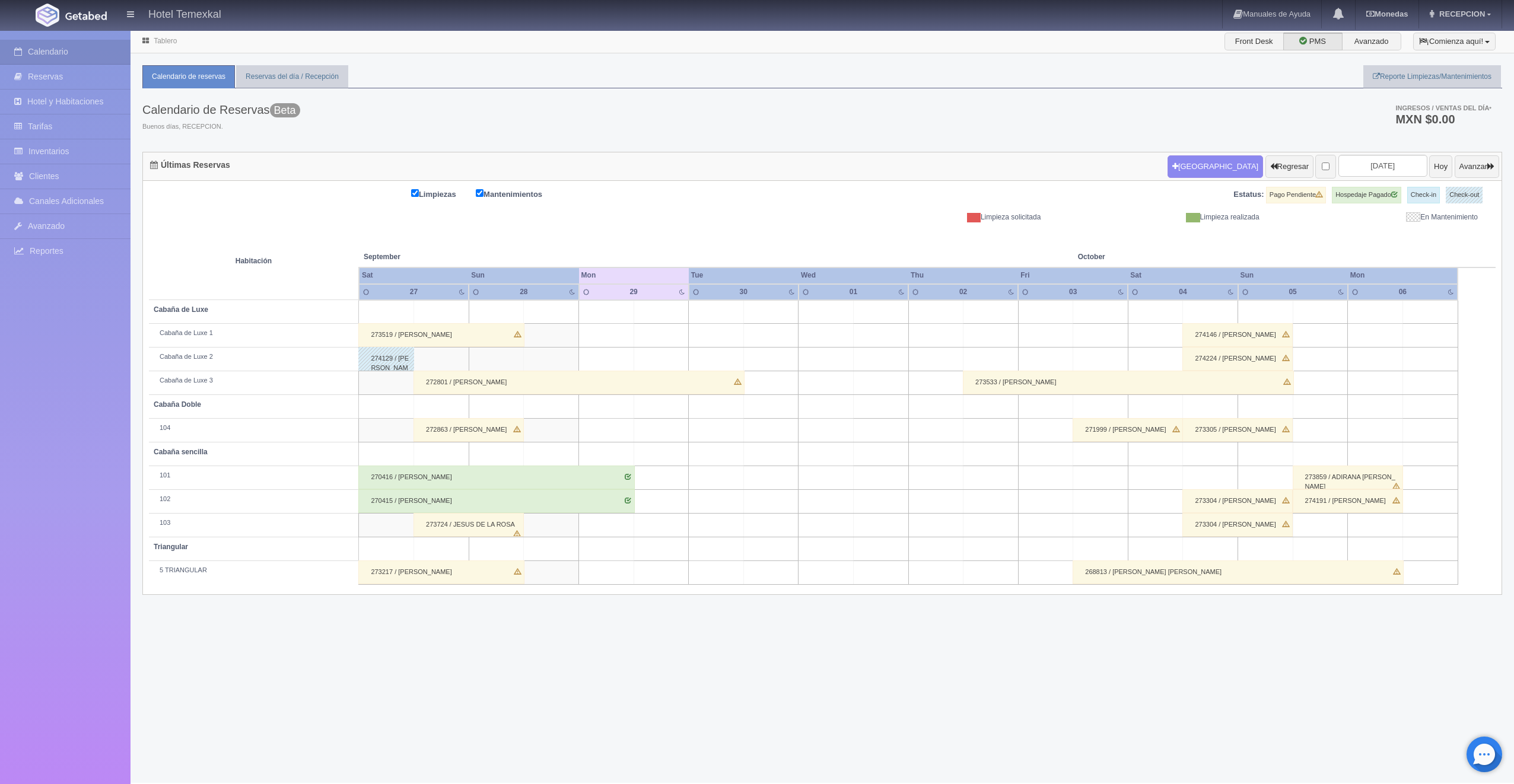
click at [440, 331] on div "273519 / RIGO ACOSTA" at bounding box center [441, 335] width 166 height 24
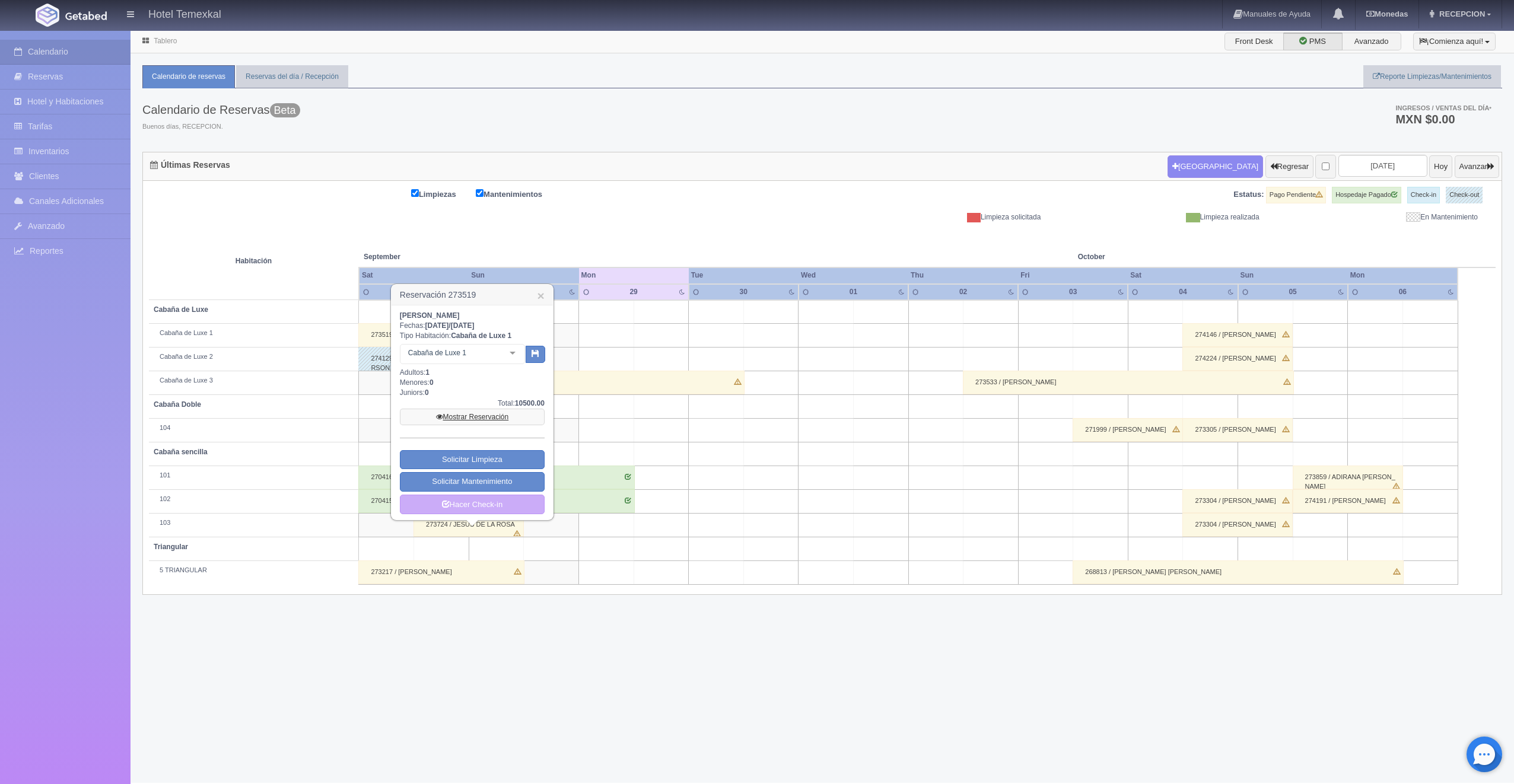
click at [507, 414] on link "Mostrar Reservación" at bounding box center [472, 416] width 144 height 16
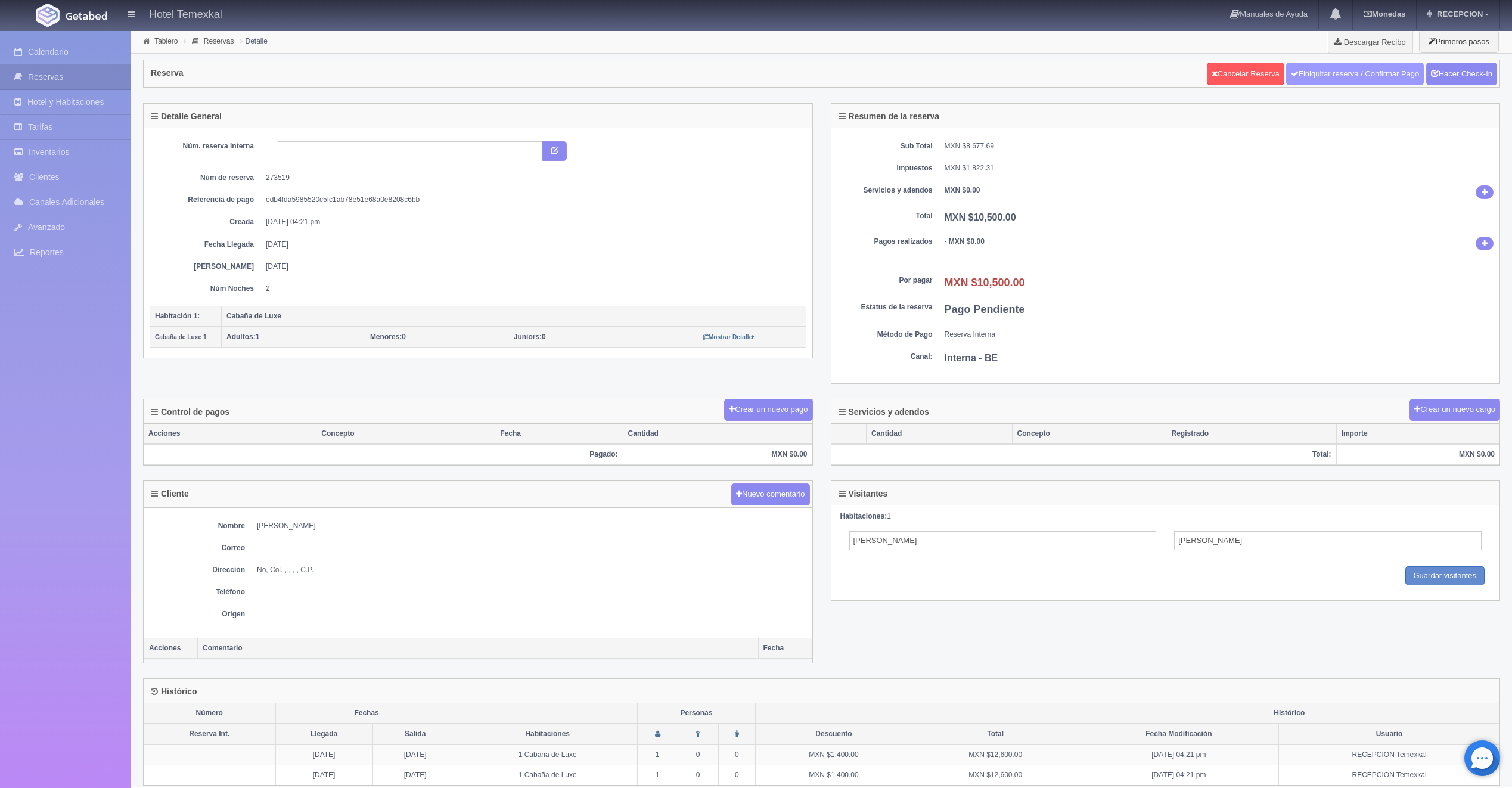
click at [1323, 76] on link "Finiquitar reserva / Confirmar Pago" at bounding box center [1355, 74] width 138 height 23
click at [1483, 76] on link "Hacer Check-In" at bounding box center [1461, 74] width 71 height 23
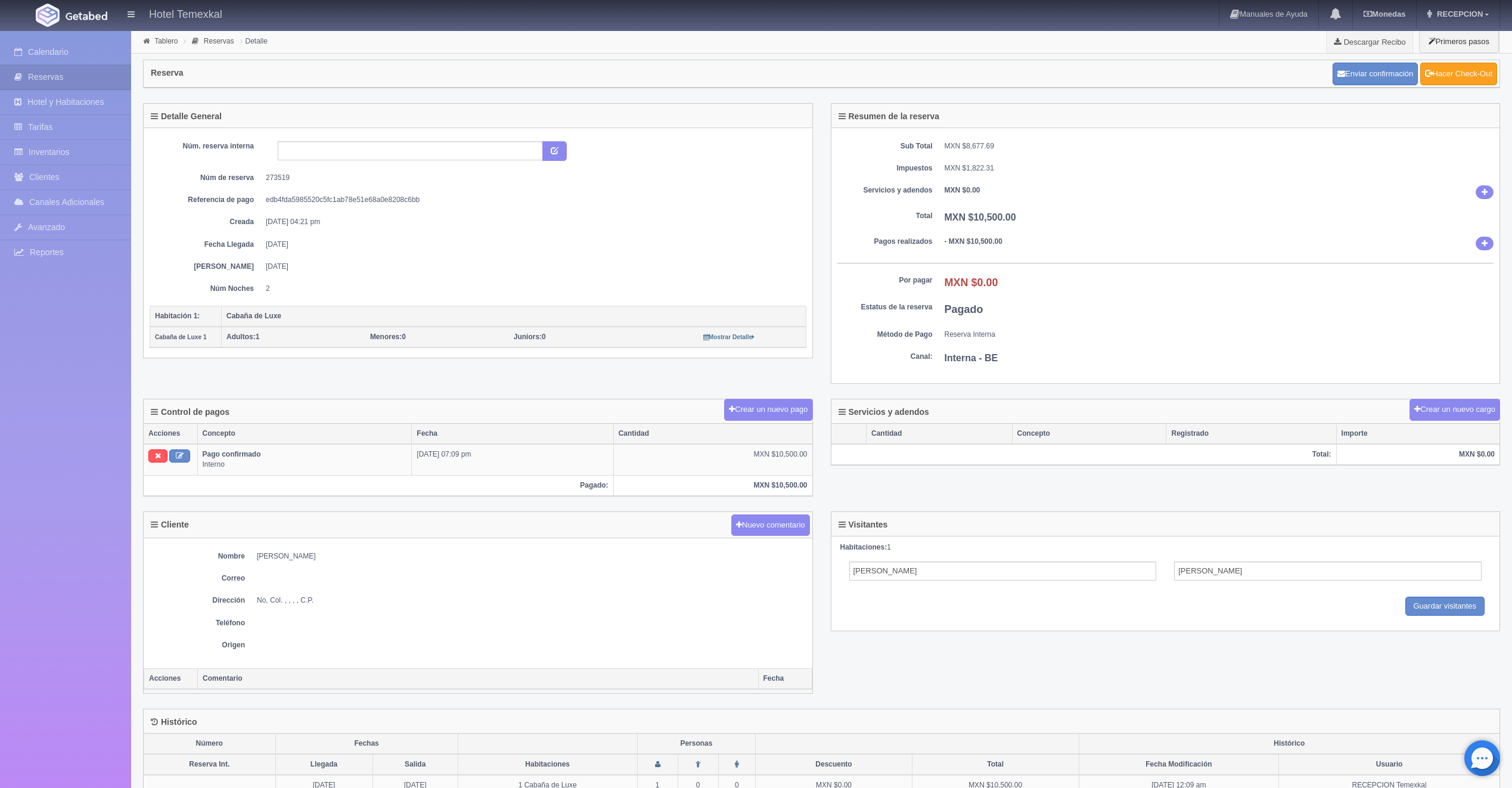
click at [1438, 73] on link "Hacer Check-Out" at bounding box center [1458, 74] width 77 height 23
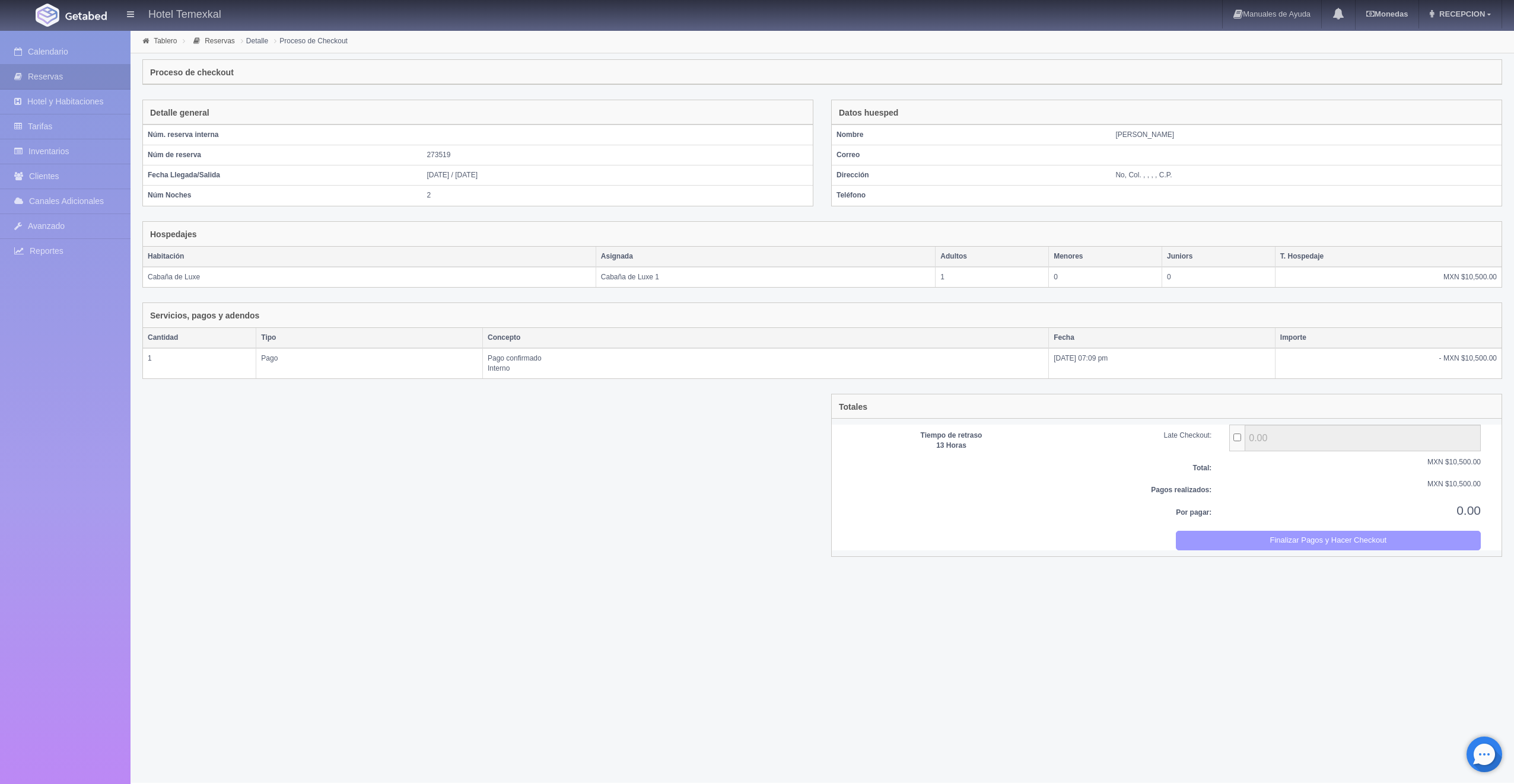
click at [1311, 544] on button "Finalizar Pagos y Hacer Checkout" at bounding box center [1328, 541] width 305 height 19
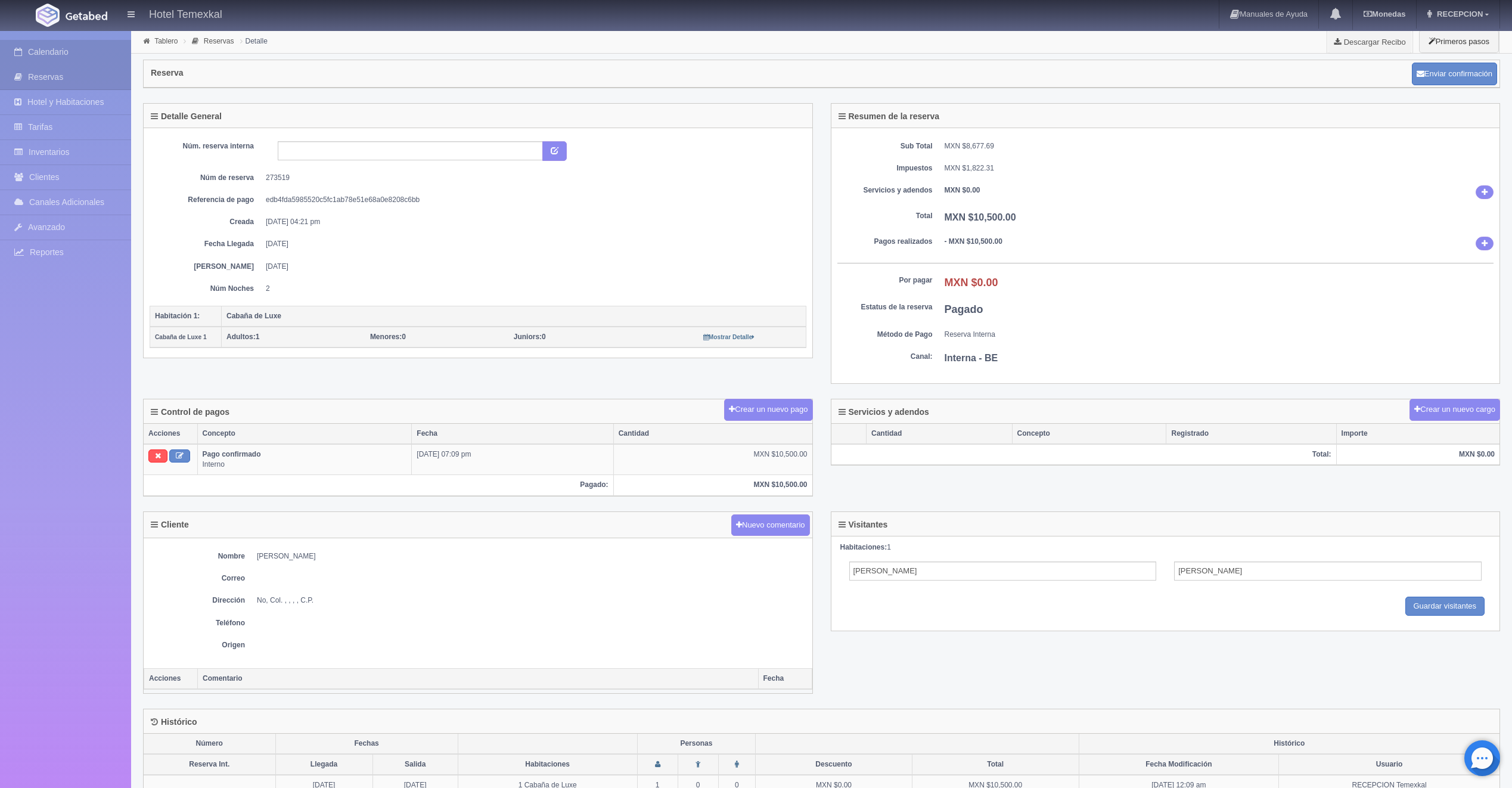
click at [62, 55] on link "Calendario" at bounding box center [65, 52] width 131 height 24
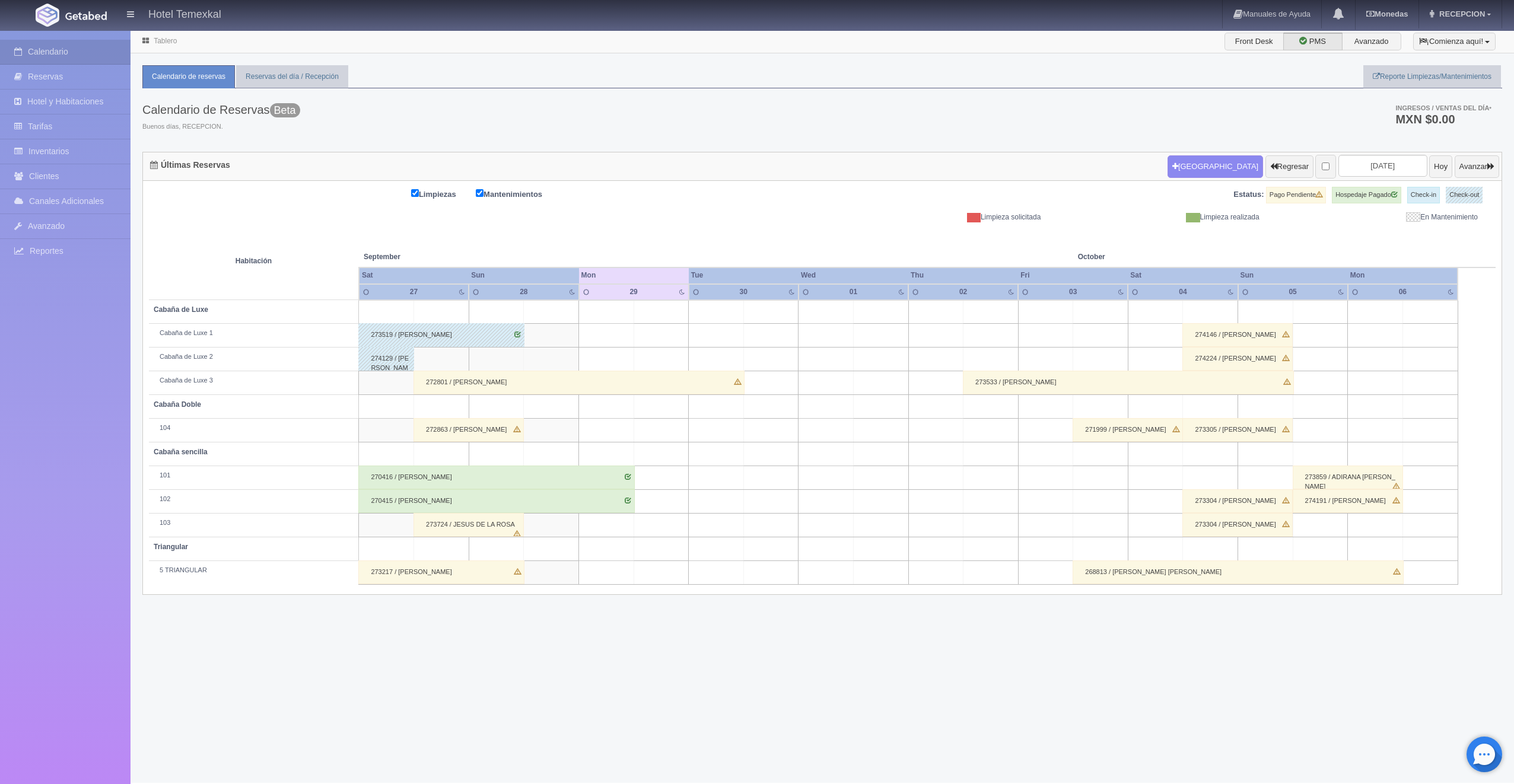
click at [486, 380] on div "272801 / MARCO ARREAGA" at bounding box center [579, 382] width 331 height 24
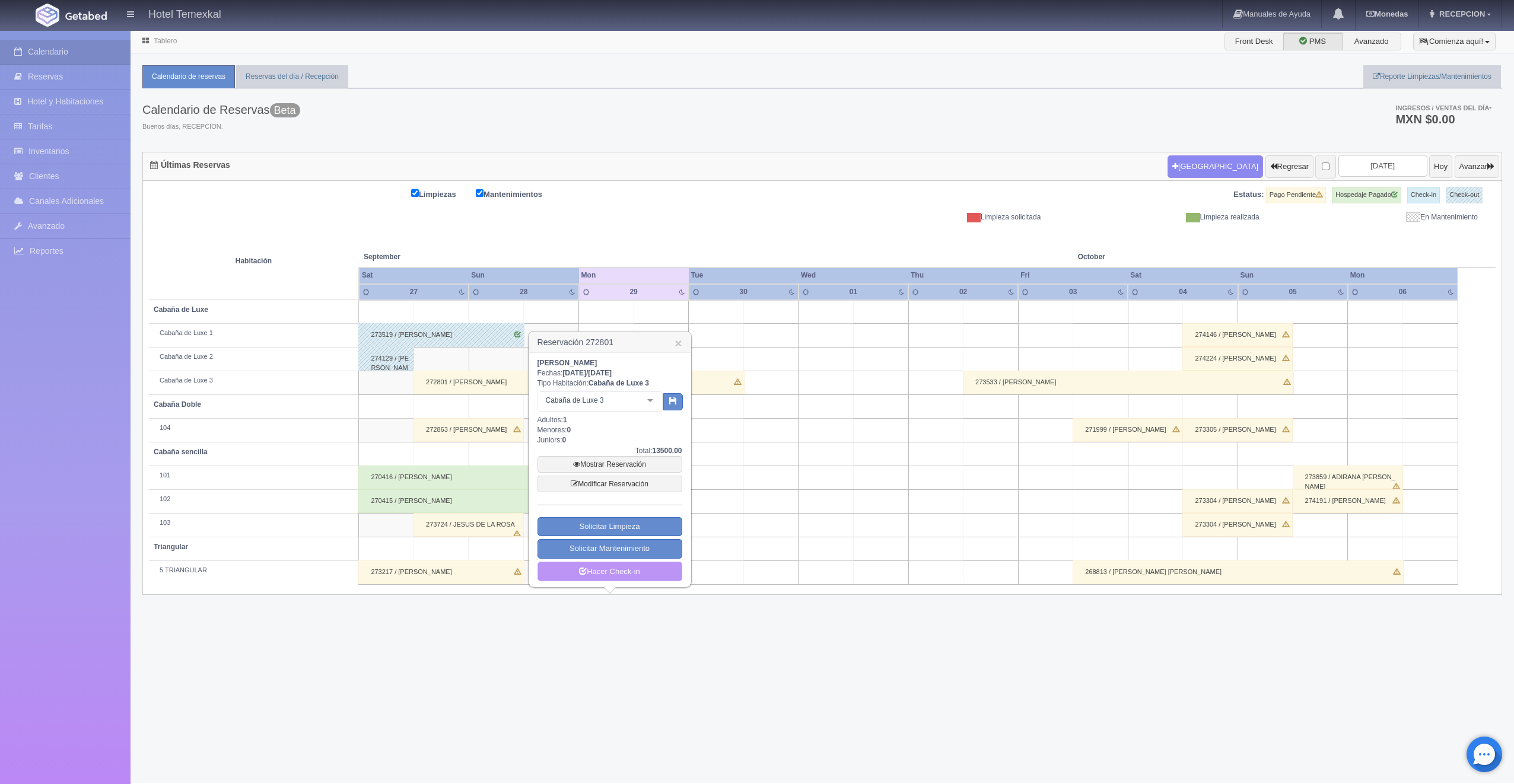
click at [582, 565] on link "Hacer Check-in" at bounding box center [609, 572] width 144 height 20
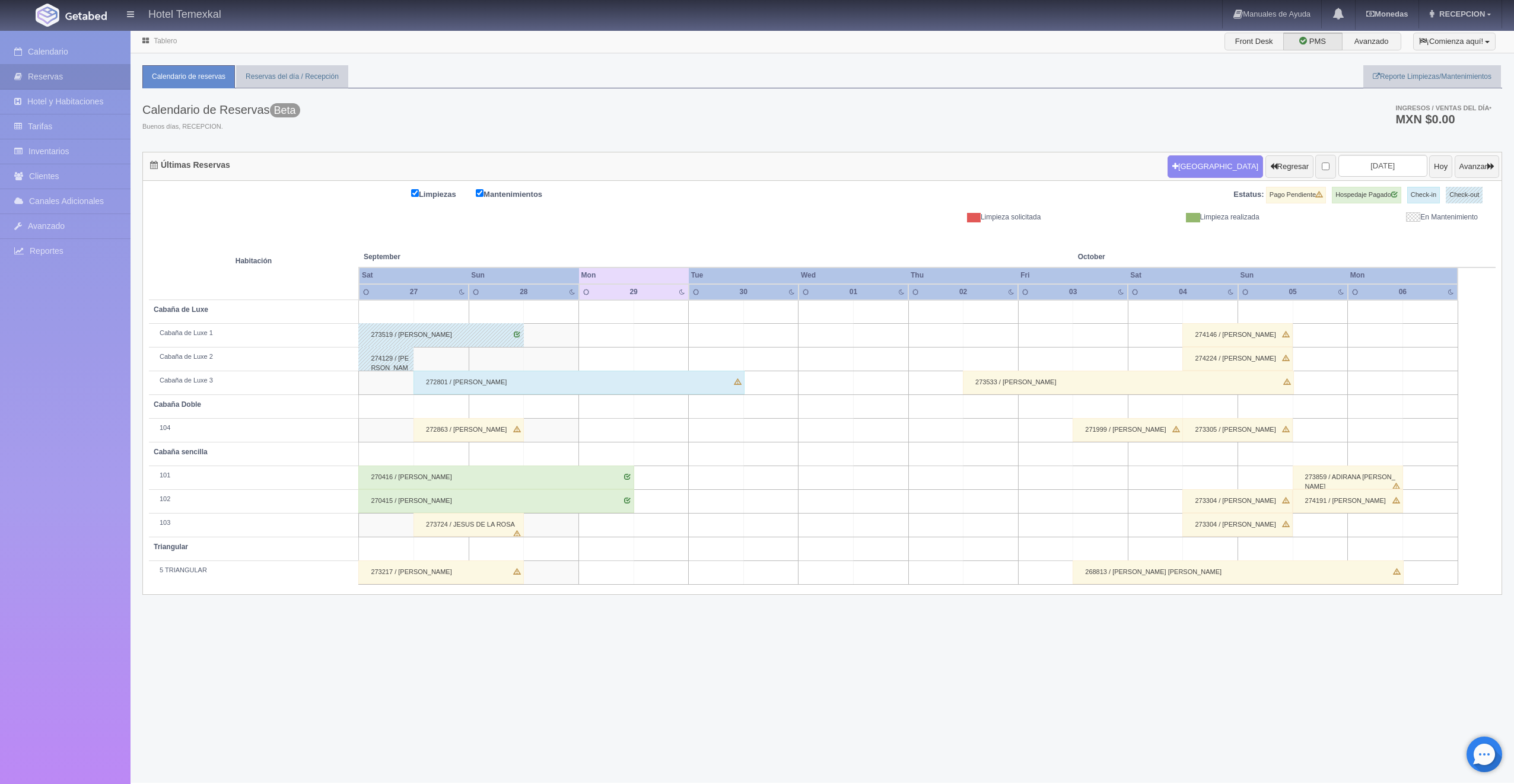
click at [466, 433] on div "272863 / [PERSON_NAME]" at bounding box center [469, 430] width 110 height 24
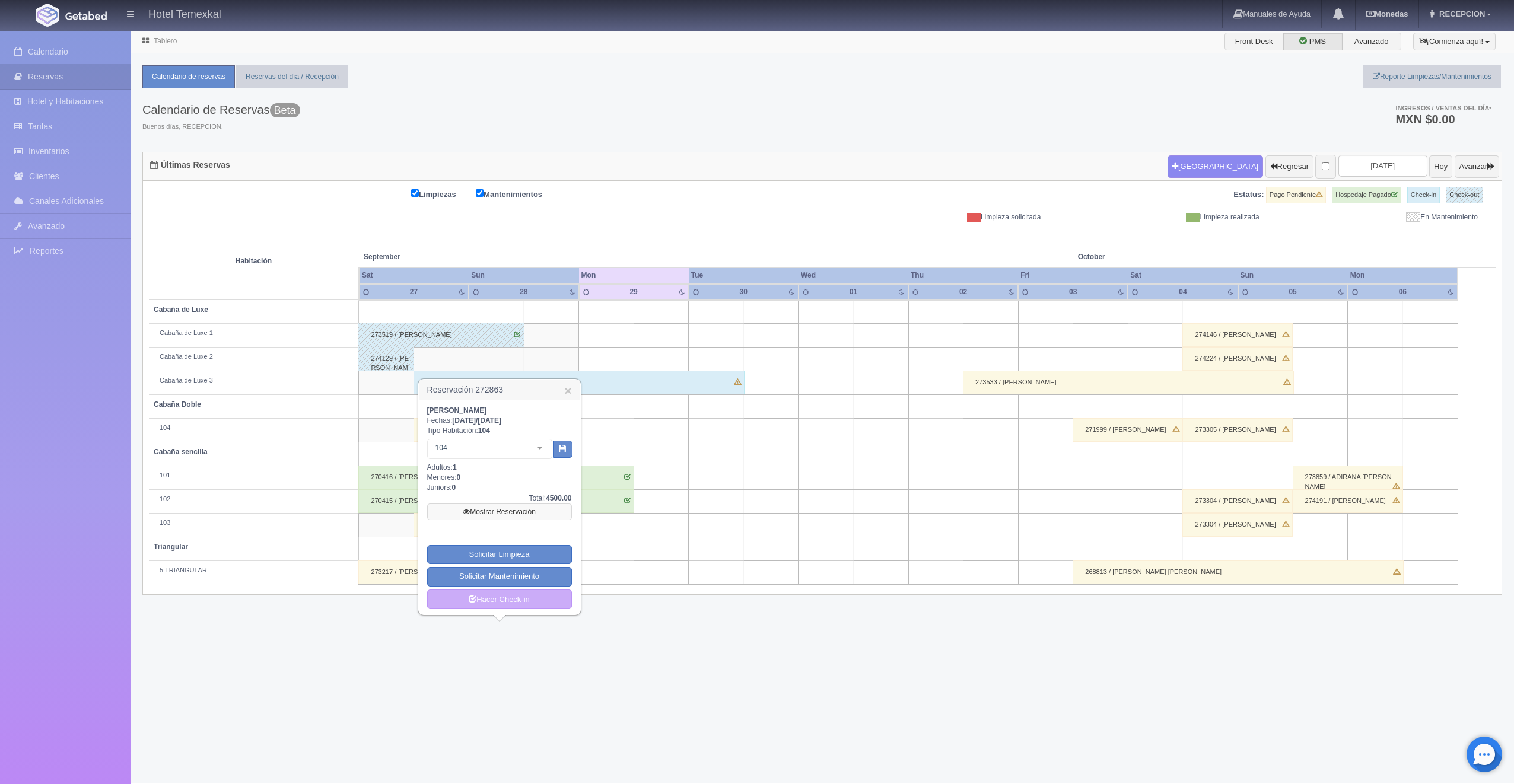
click at [497, 515] on link "Mostrar Reservación" at bounding box center [500, 512] width 144 height 16
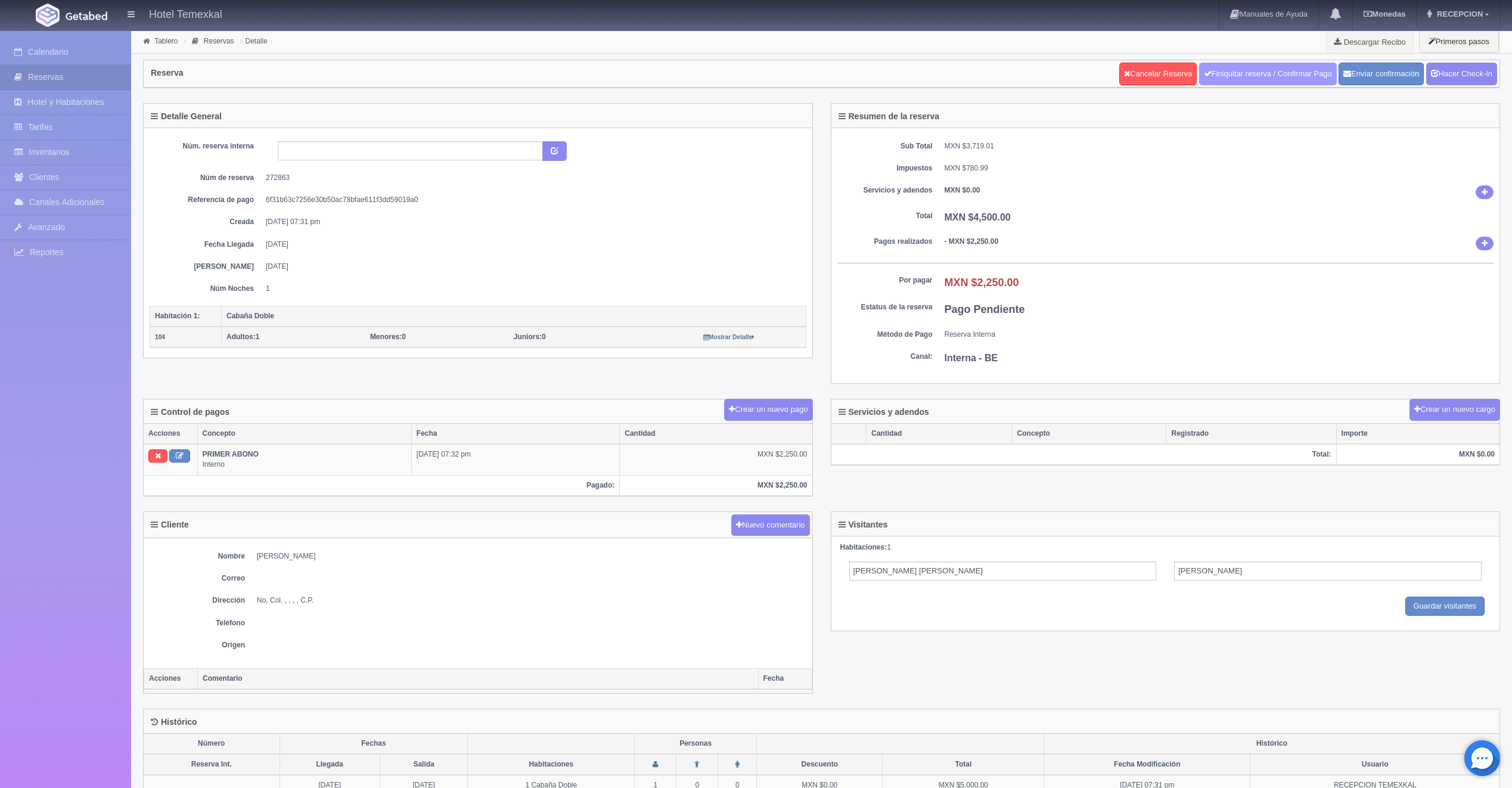
click at [1224, 81] on link "Finiquitar reserva / Confirmar Pago" at bounding box center [1268, 74] width 138 height 23
click at [1444, 77] on link "Hacer Check-In" at bounding box center [1461, 74] width 71 height 23
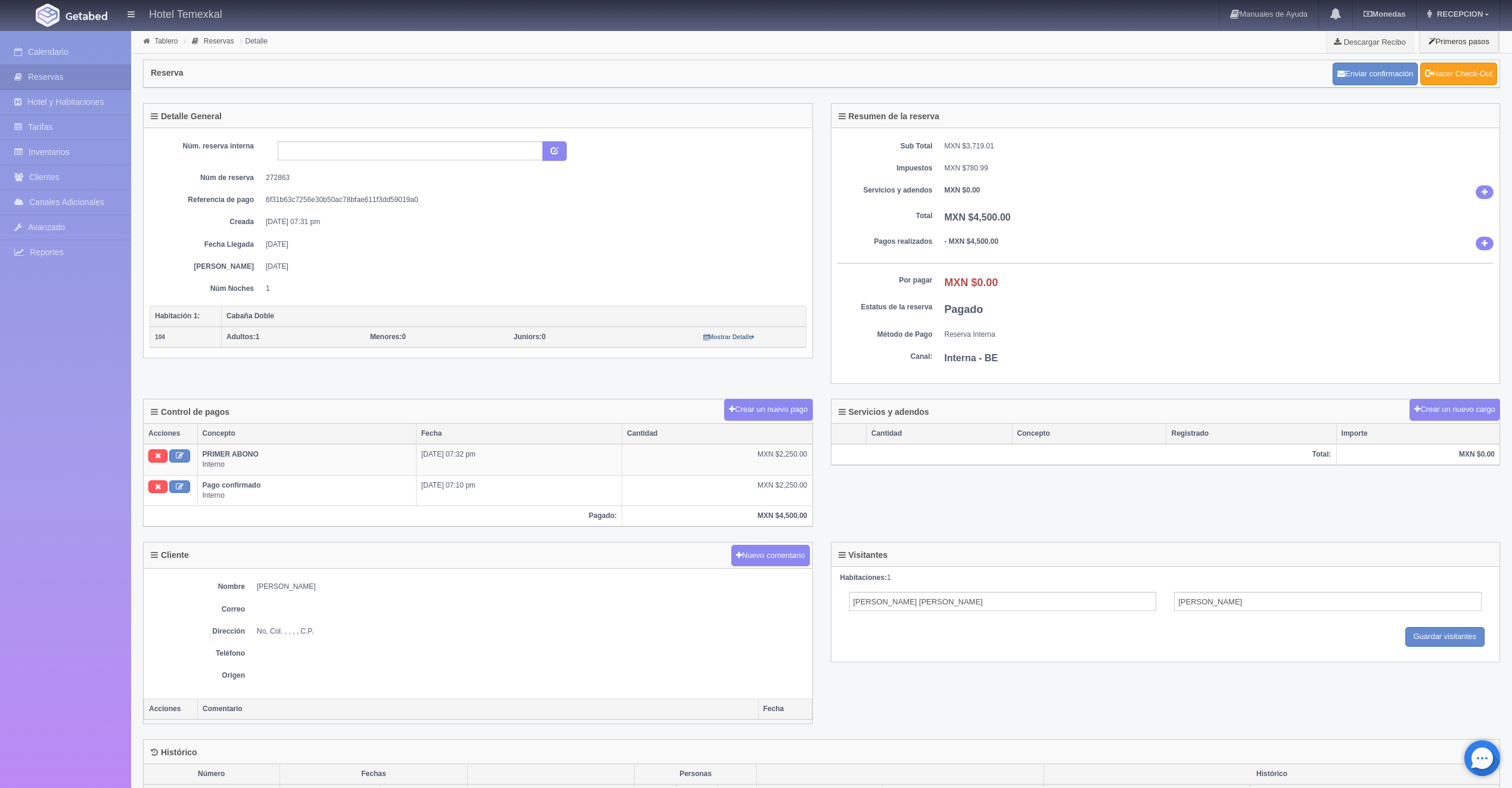
click at [1462, 77] on link "Hacer Check-Out" at bounding box center [1458, 74] width 77 height 23
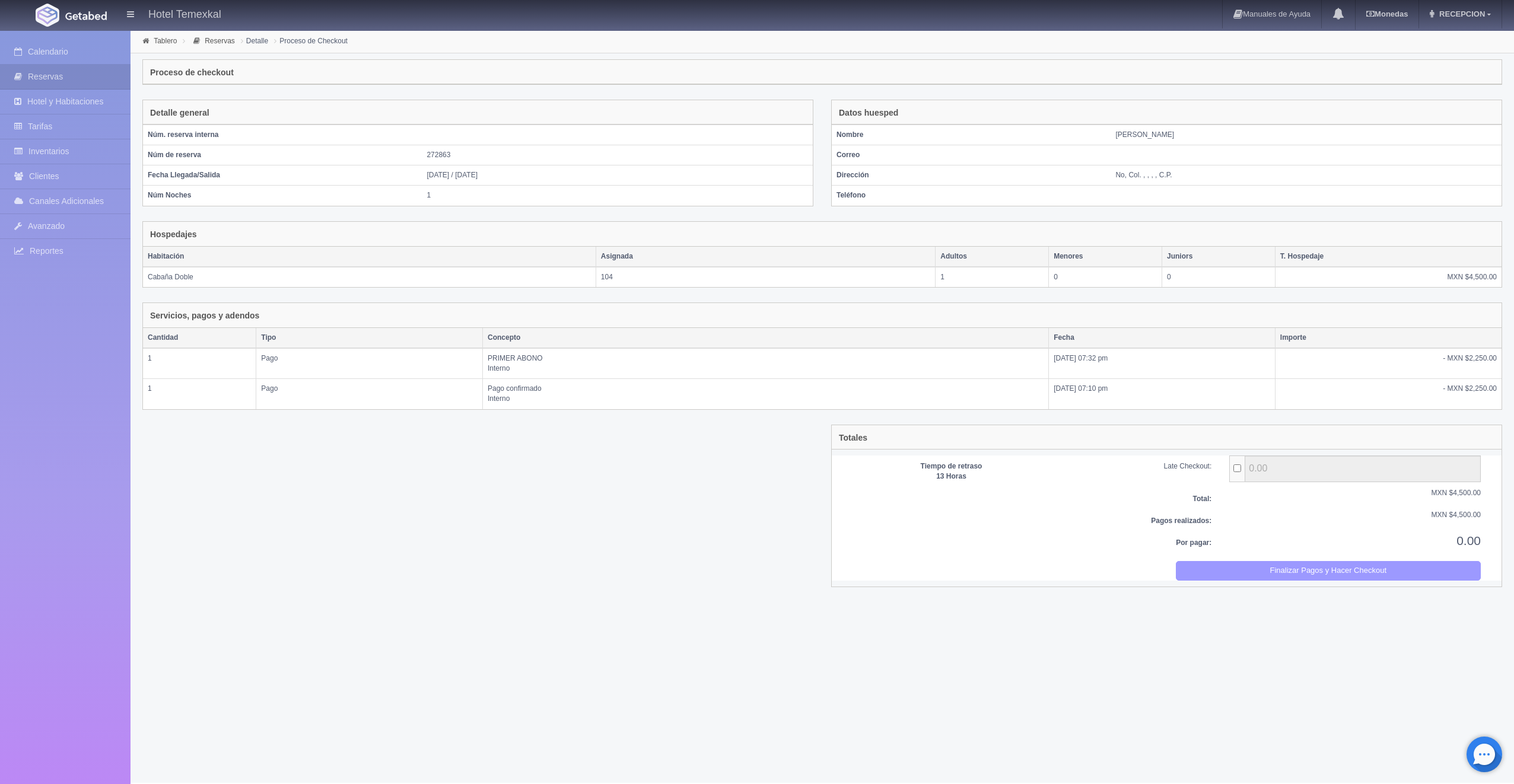
click at [1354, 569] on button "Finalizar Pagos y Hacer Checkout" at bounding box center [1328, 571] width 305 height 19
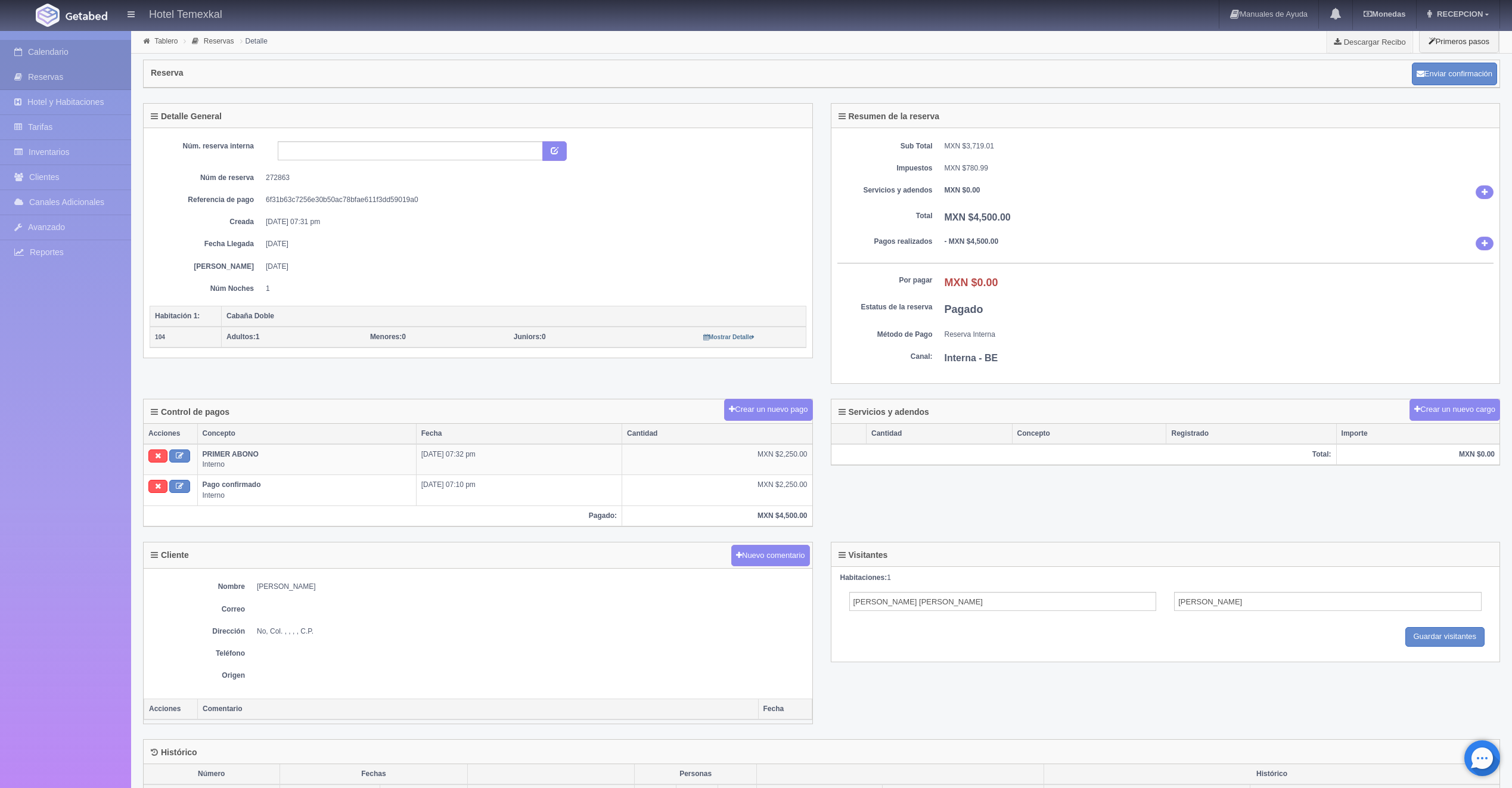
click at [55, 51] on link "Calendario" at bounding box center [65, 52] width 131 height 24
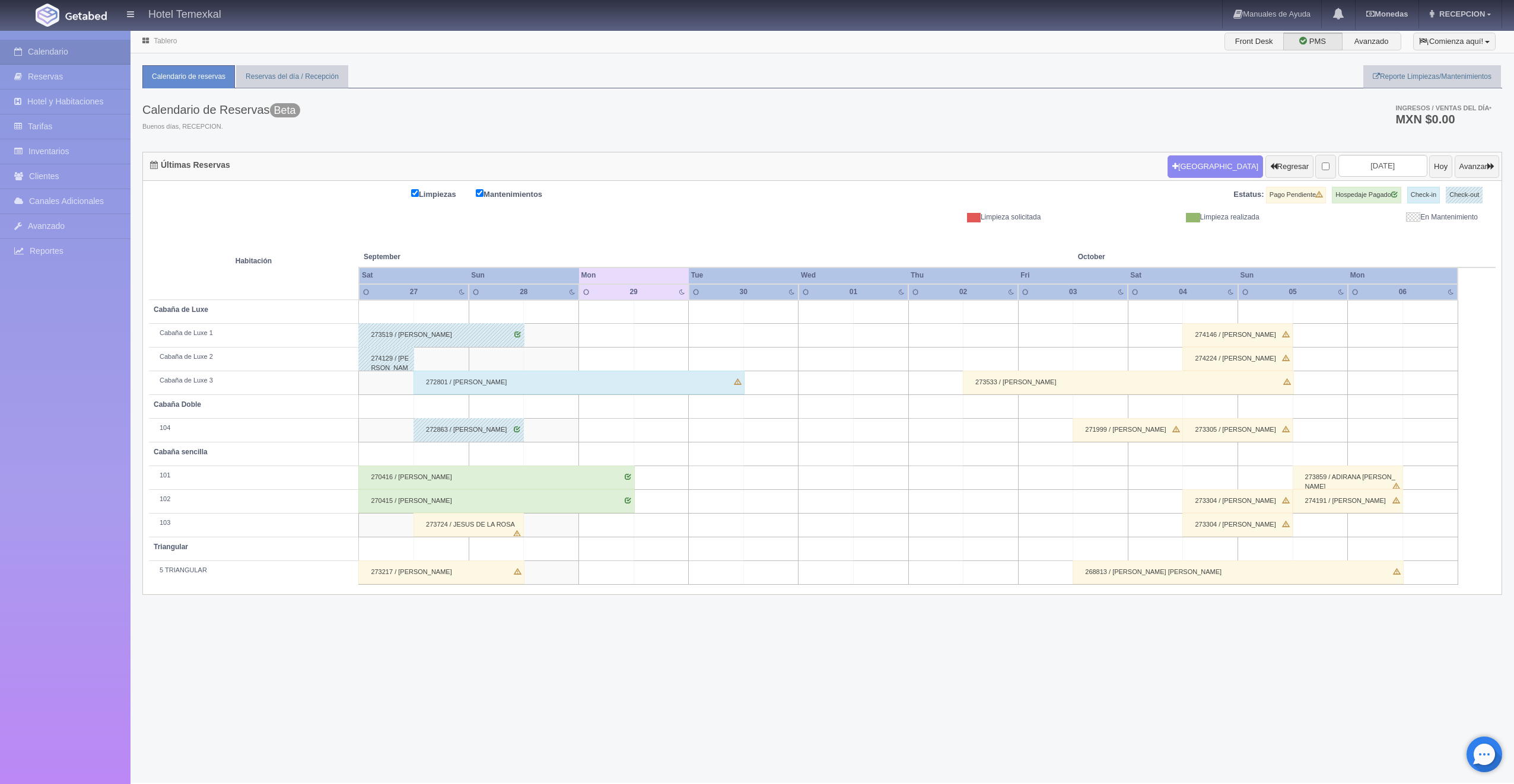
click at [466, 475] on div "270416 / [PERSON_NAME]" at bounding box center [496, 477] width 276 height 24
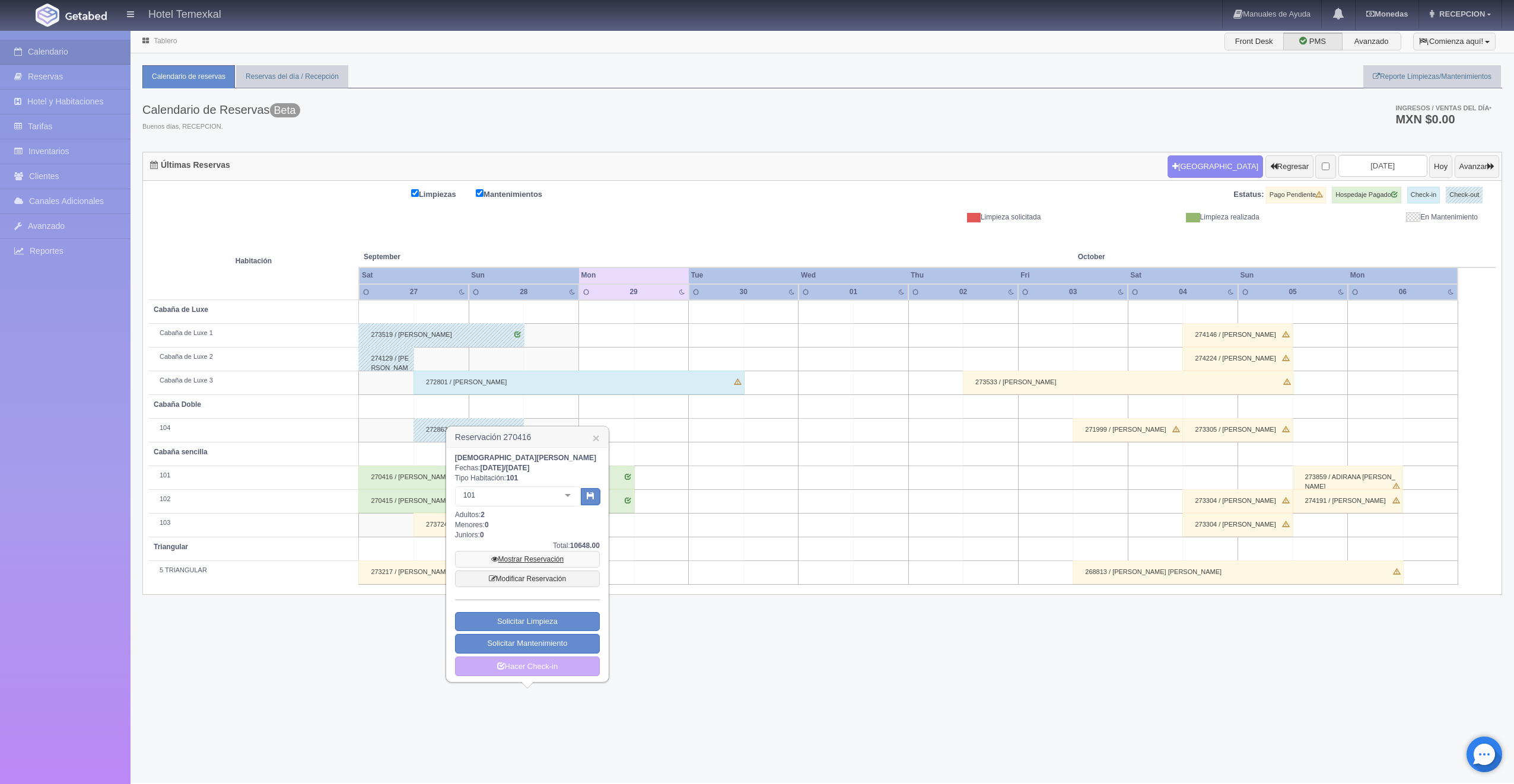
click at [514, 561] on link "Mostrar Reservación" at bounding box center [528, 559] width 144 height 16
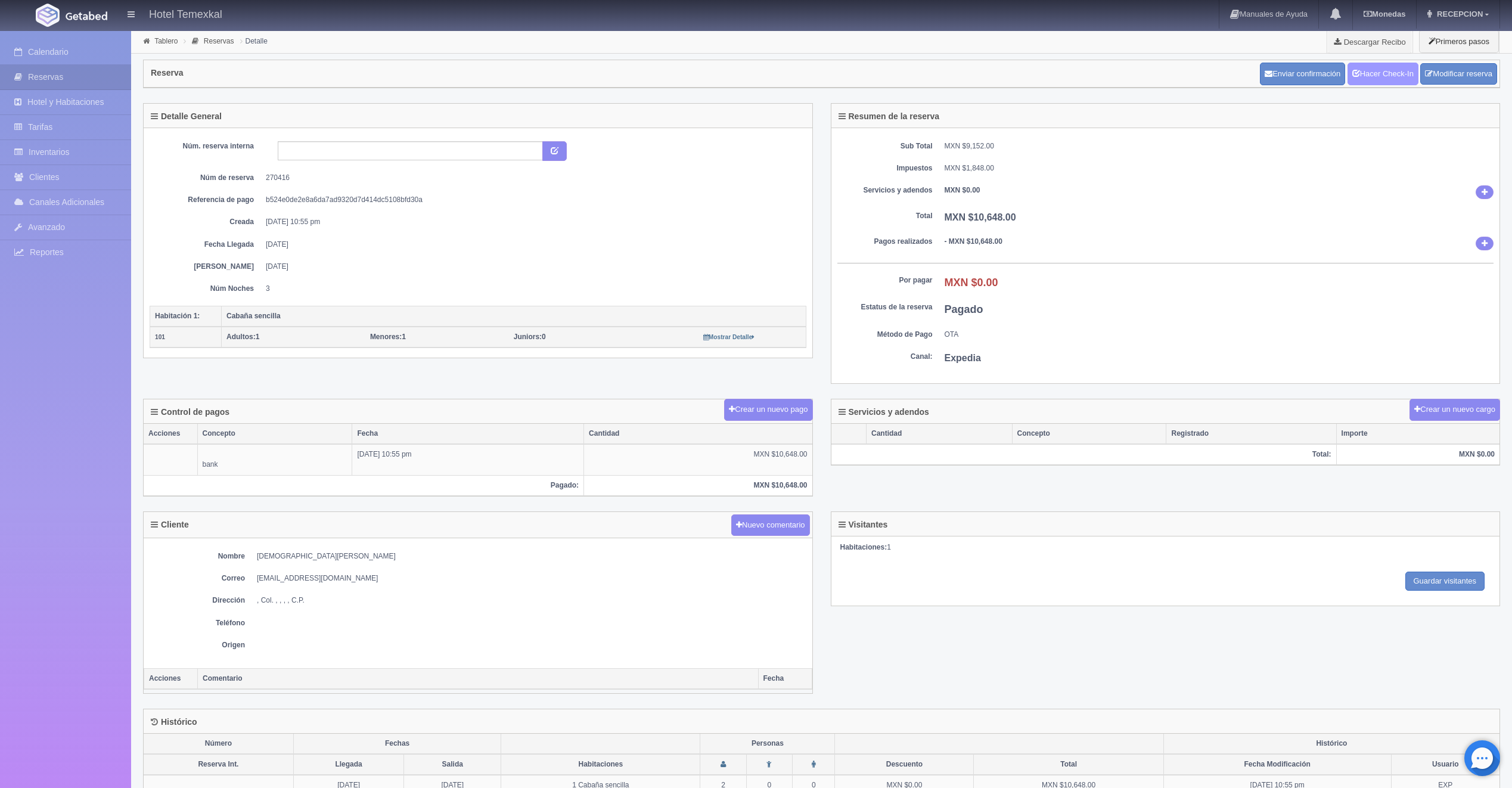
click at [1383, 67] on link "Hacer Check-In" at bounding box center [1383, 74] width 71 height 23
click at [1374, 81] on link "Hacer Check-Out" at bounding box center [1380, 74] width 77 height 23
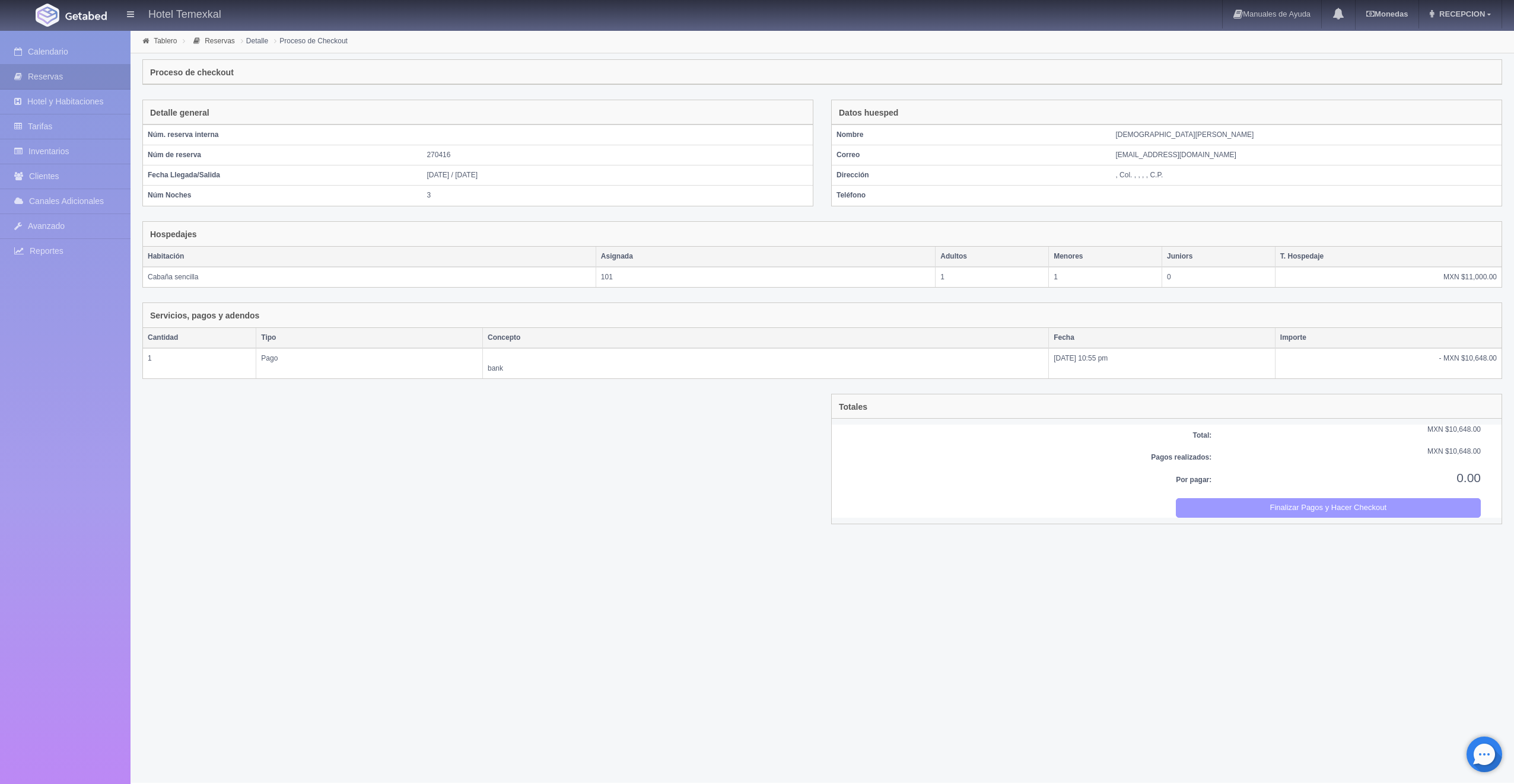
click at [1286, 499] on button "Finalizar Pagos y Hacer Checkout" at bounding box center [1328, 508] width 305 height 19
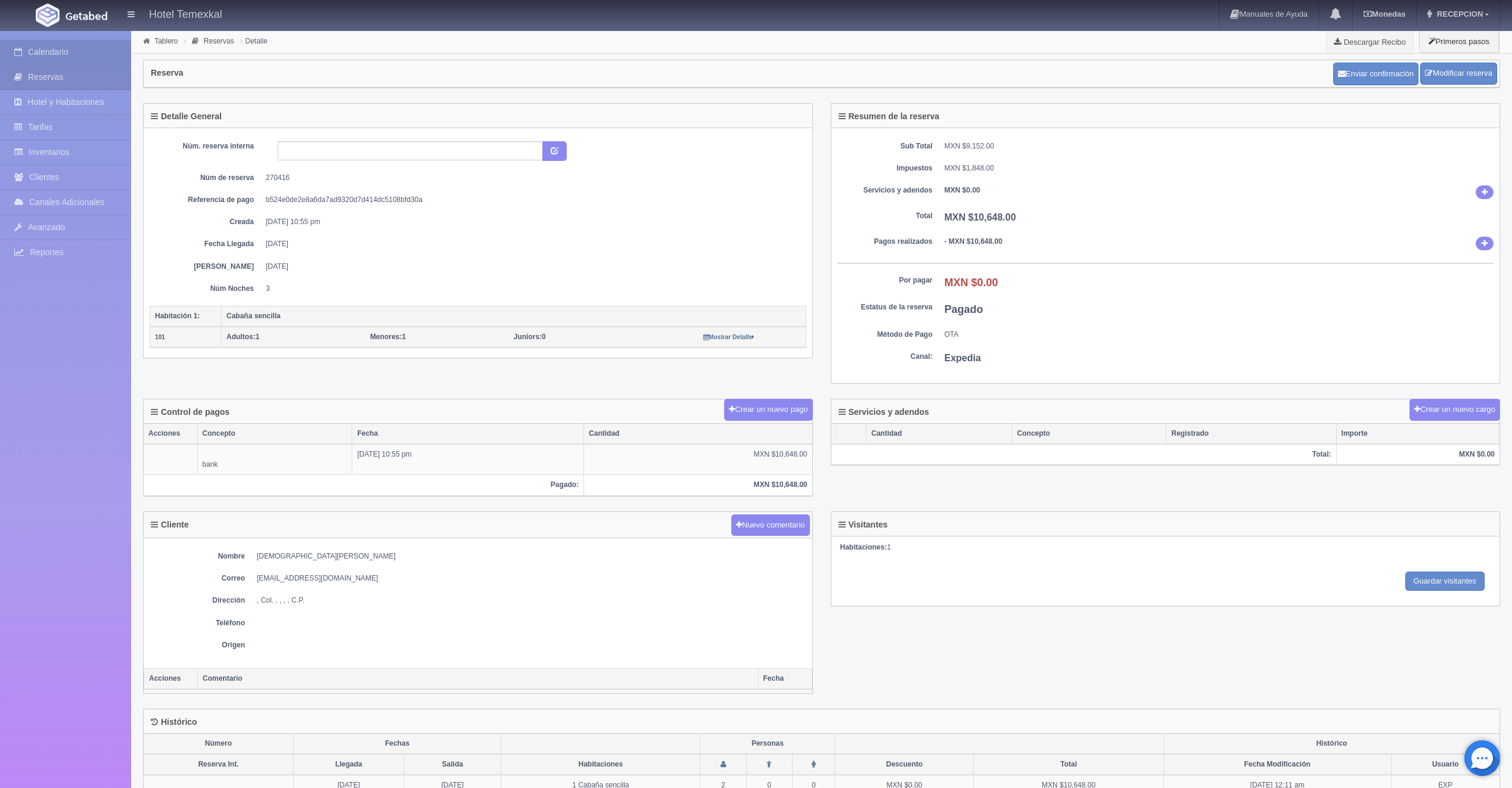
click at [97, 59] on link "Calendario" at bounding box center [65, 52] width 131 height 24
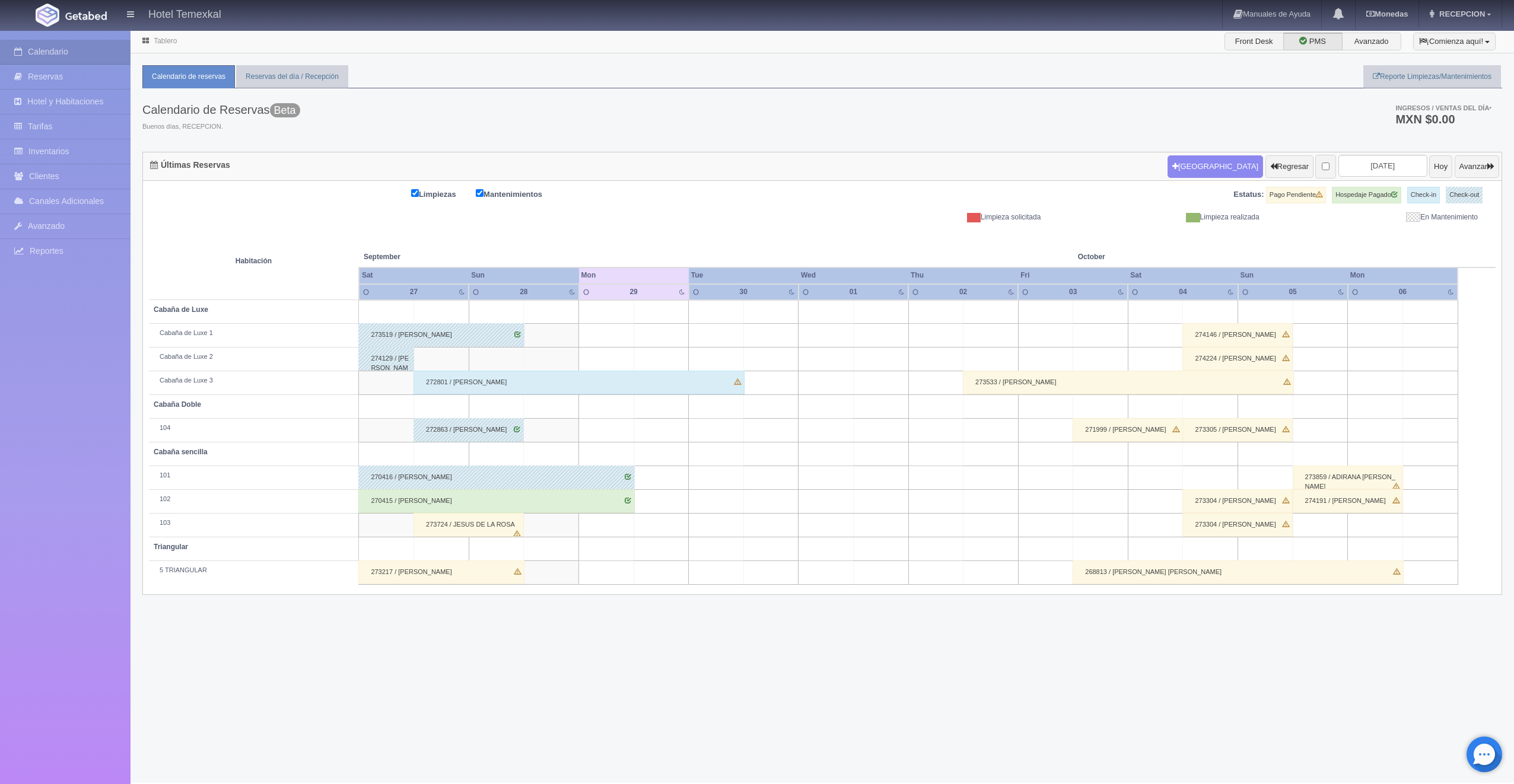
click at [455, 504] on div "270415 / JULIO CONTRERAS LAGUNA" at bounding box center [496, 501] width 276 height 24
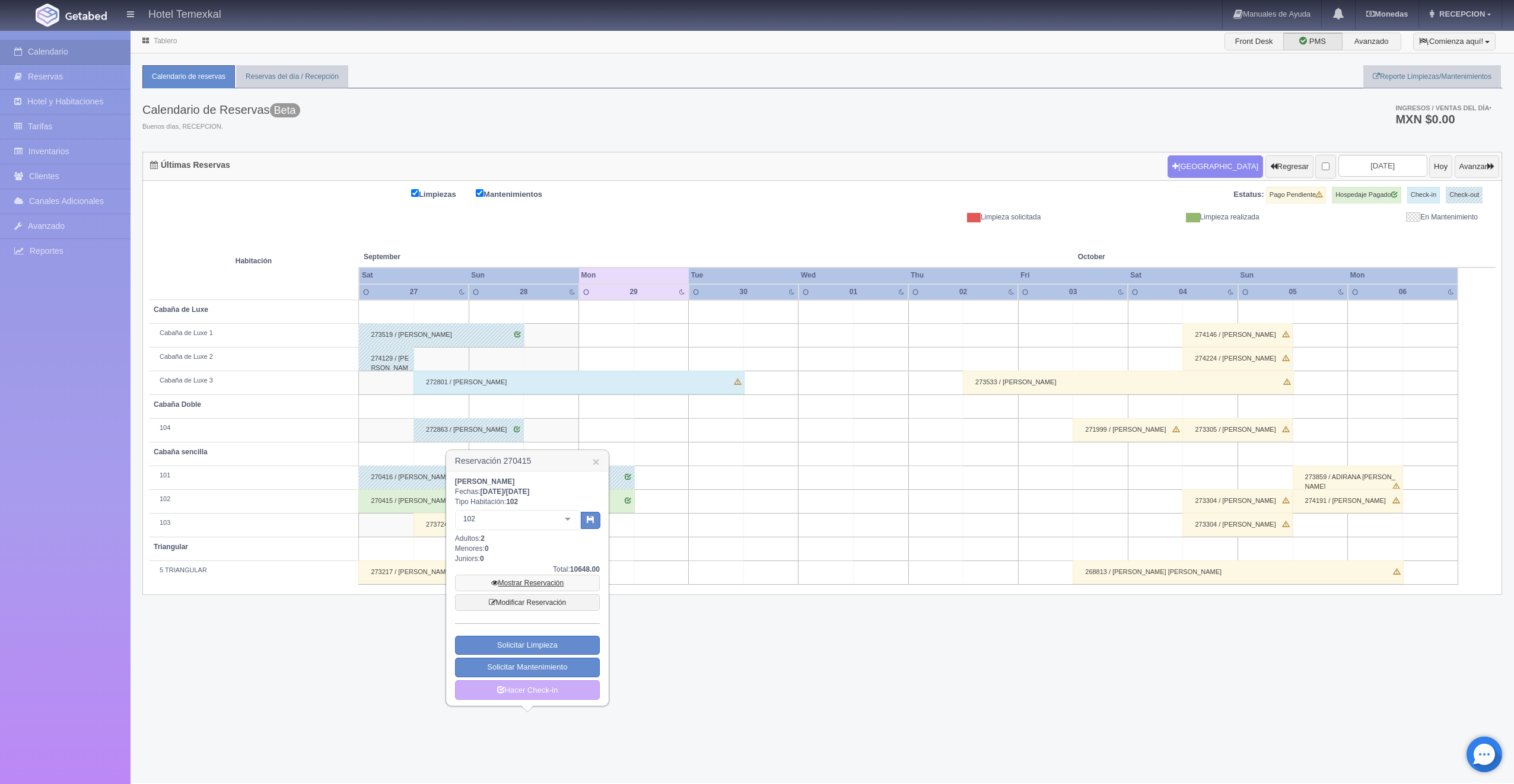
click at [509, 581] on link "Mostrar Reservación" at bounding box center [528, 583] width 144 height 16
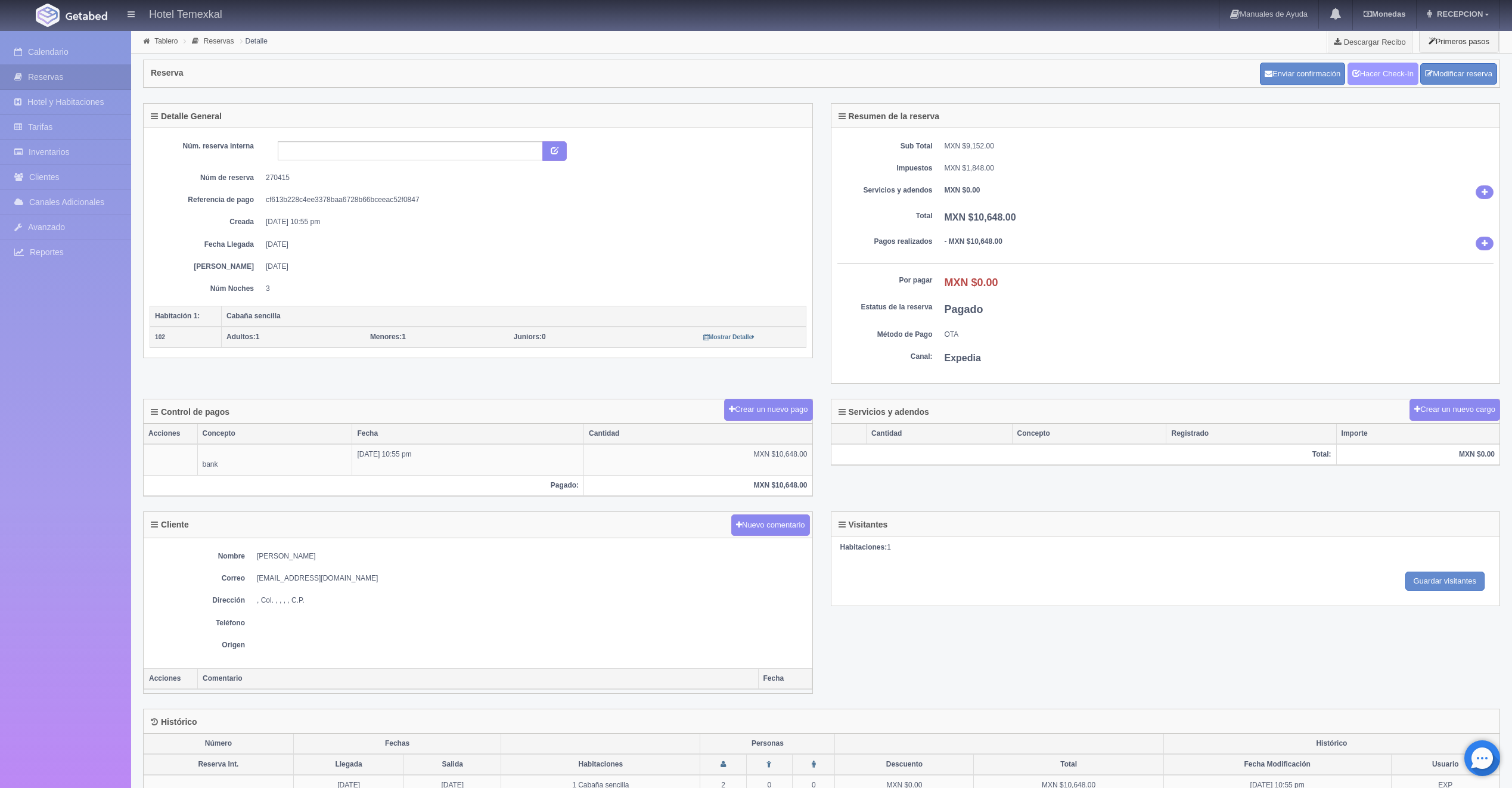
click at [1386, 83] on link "Hacer Check-In" at bounding box center [1383, 74] width 71 height 23
click at [1365, 77] on link "Hacer Check-Out" at bounding box center [1380, 74] width 77 height 23
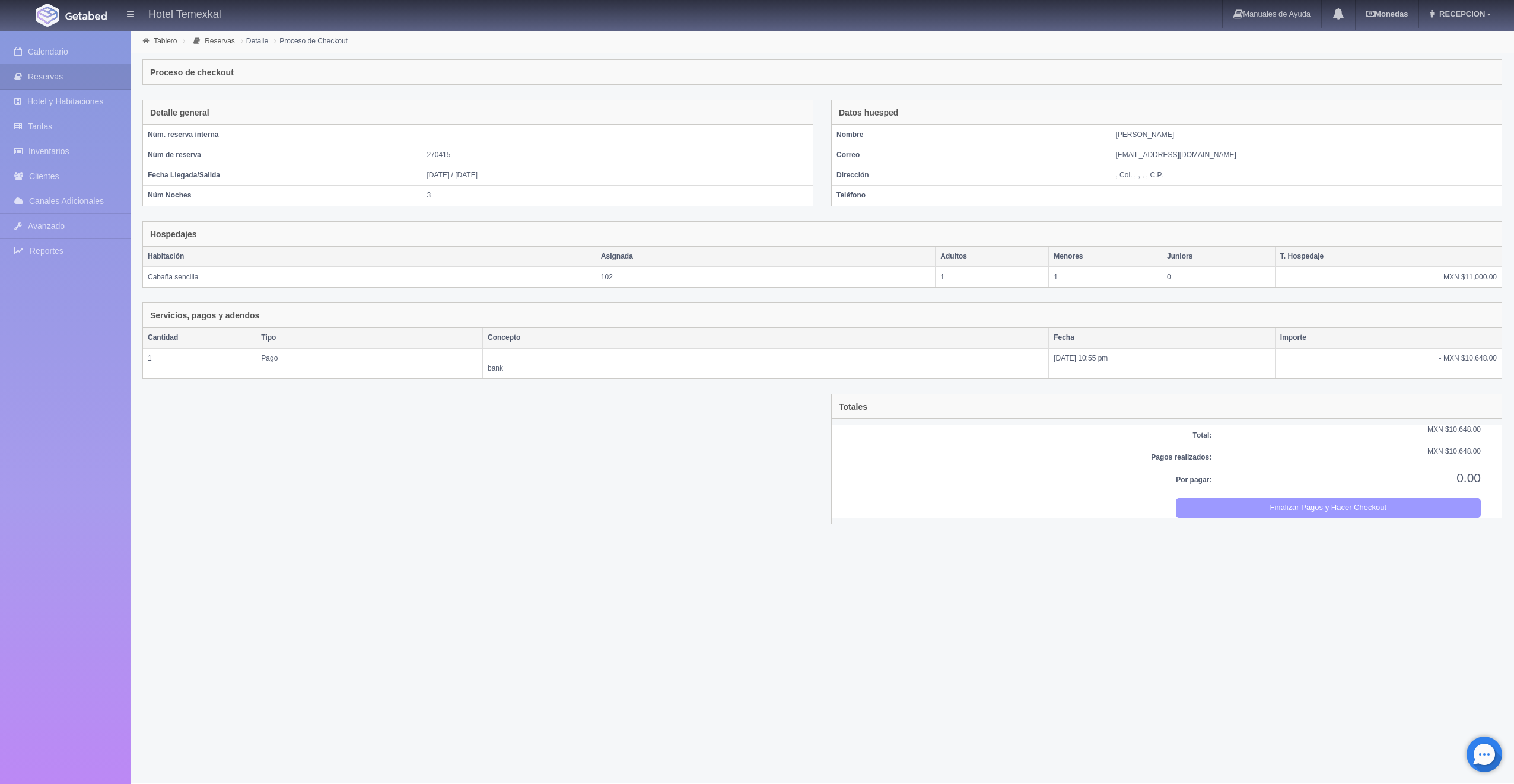
click at [1320, 504] on button "Finalizar Pagos y Hacer Checkout" at bounding box center [1328, 508] width 305 height 19
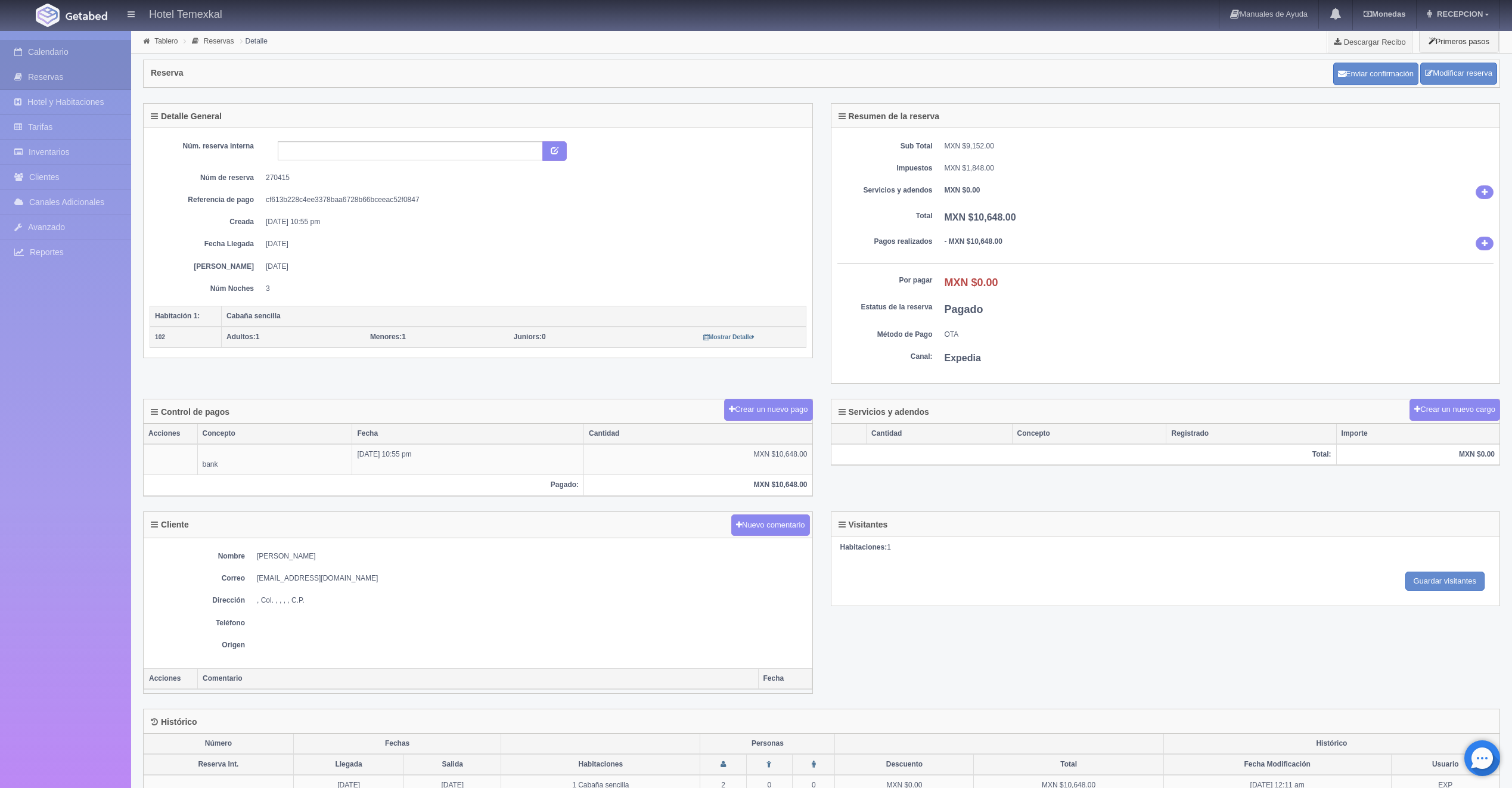
click at [48, 51] on link "Calendario" at bounding box center [65, 52] width 131 height 24
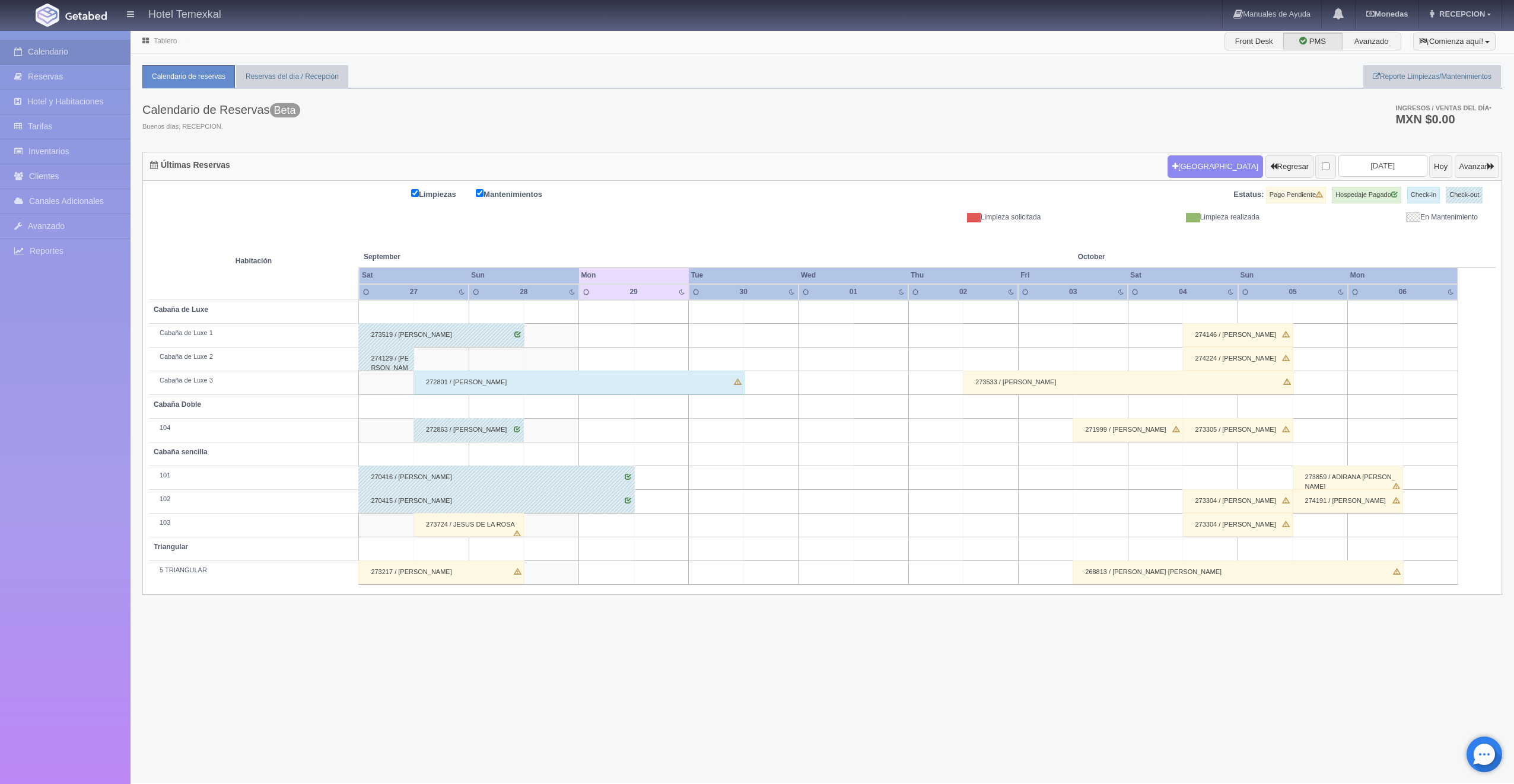
click at [483, 523] on div "273724 / JESUS DE LA ROSA" at bounding box center [469, 524] width 110 height 24
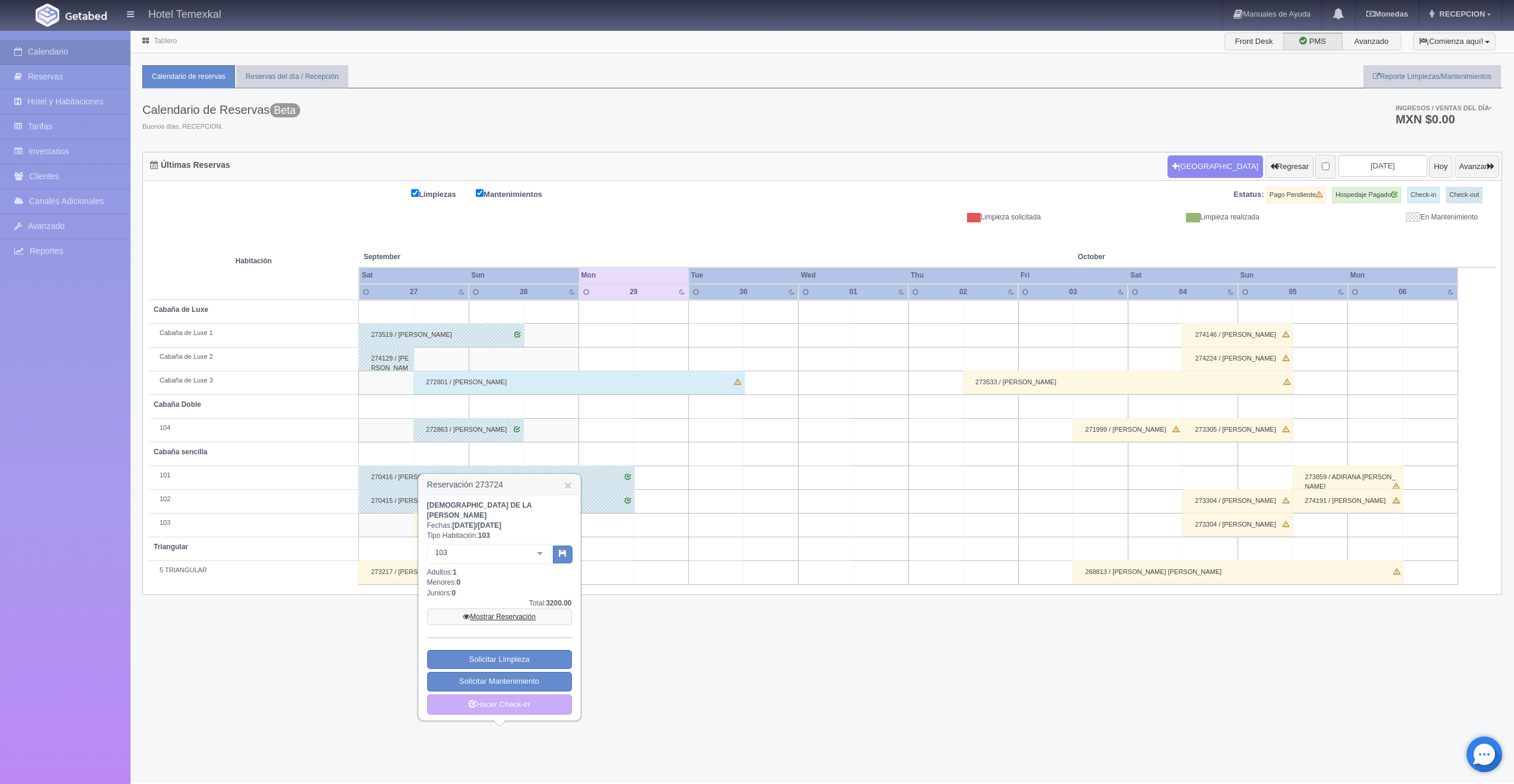
click at [530, 609] on link "Mostrar Reservación" at bounding box center [500, 617] width 144 height 16
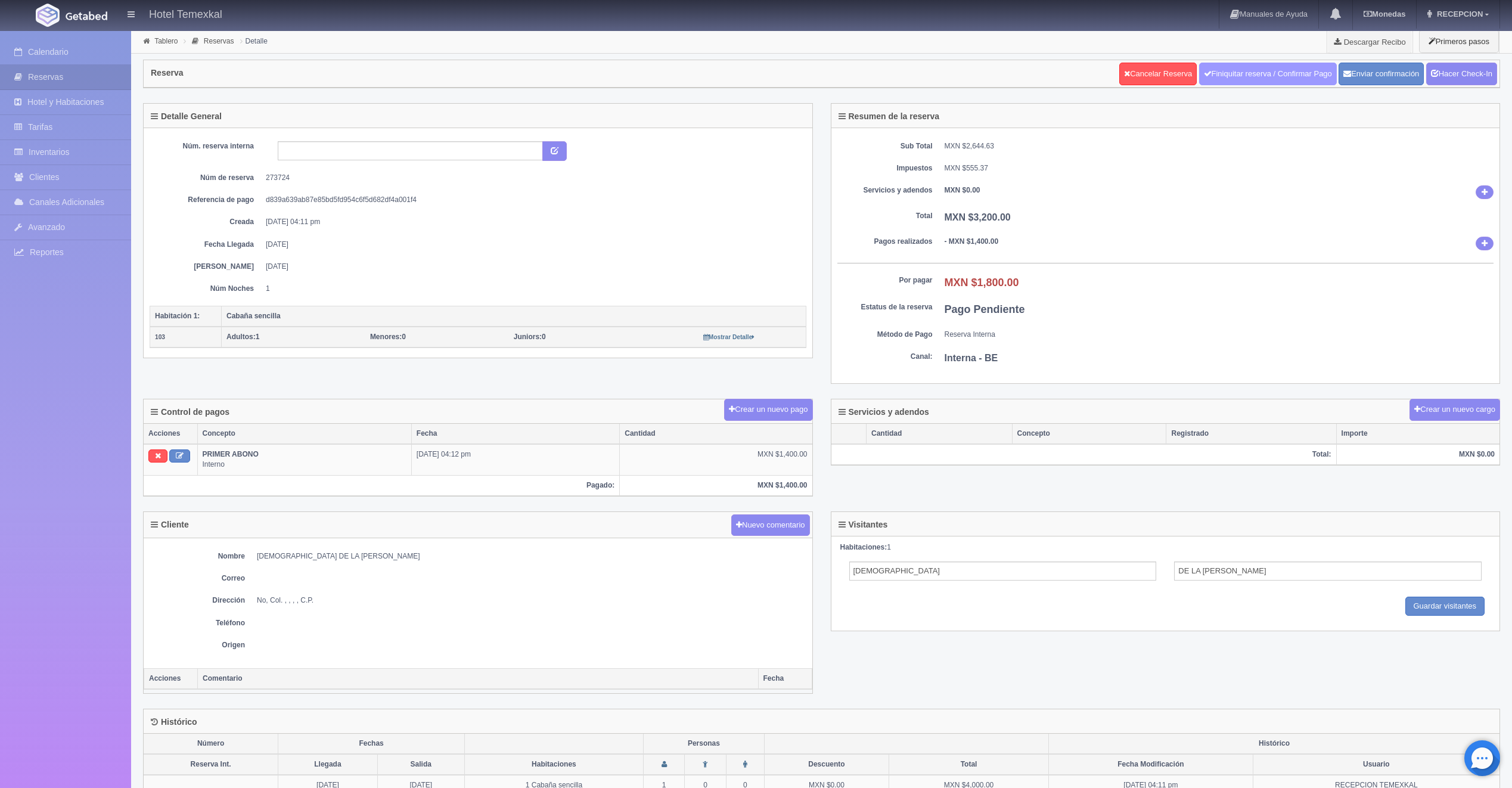
click at [1216, 75] on link "Finiquitar reserva / Confirmar Pago" at bounding box center [1268, 74] width 138 height 23
click at [1445, 81] on link "Hacer Check-In" at bounding box center [1461, 74] width 71 height 23
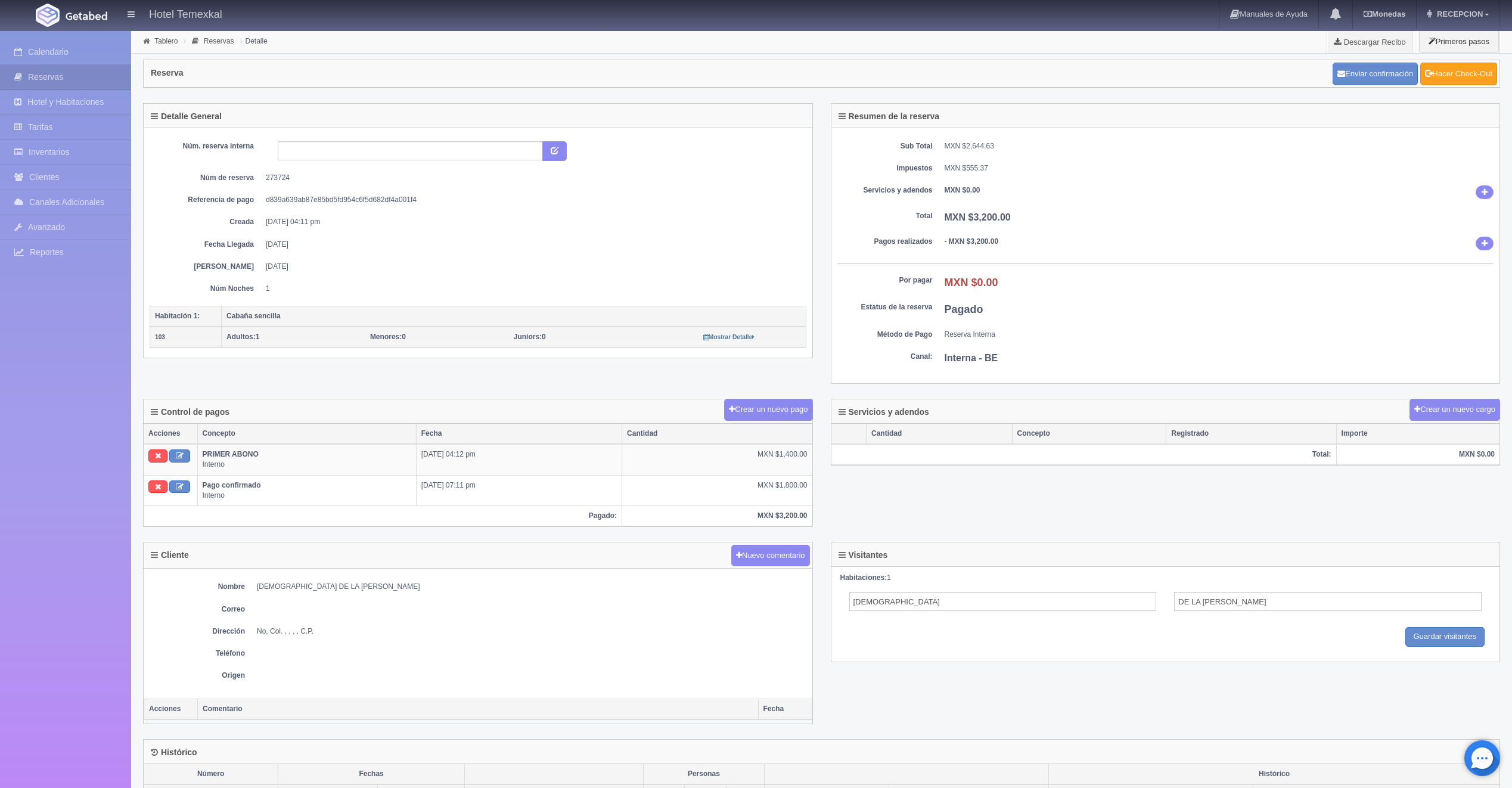
click at [1430, 72] on link "Hacer Check-Out" at bounding box center [1458, 74] width 77 height 23
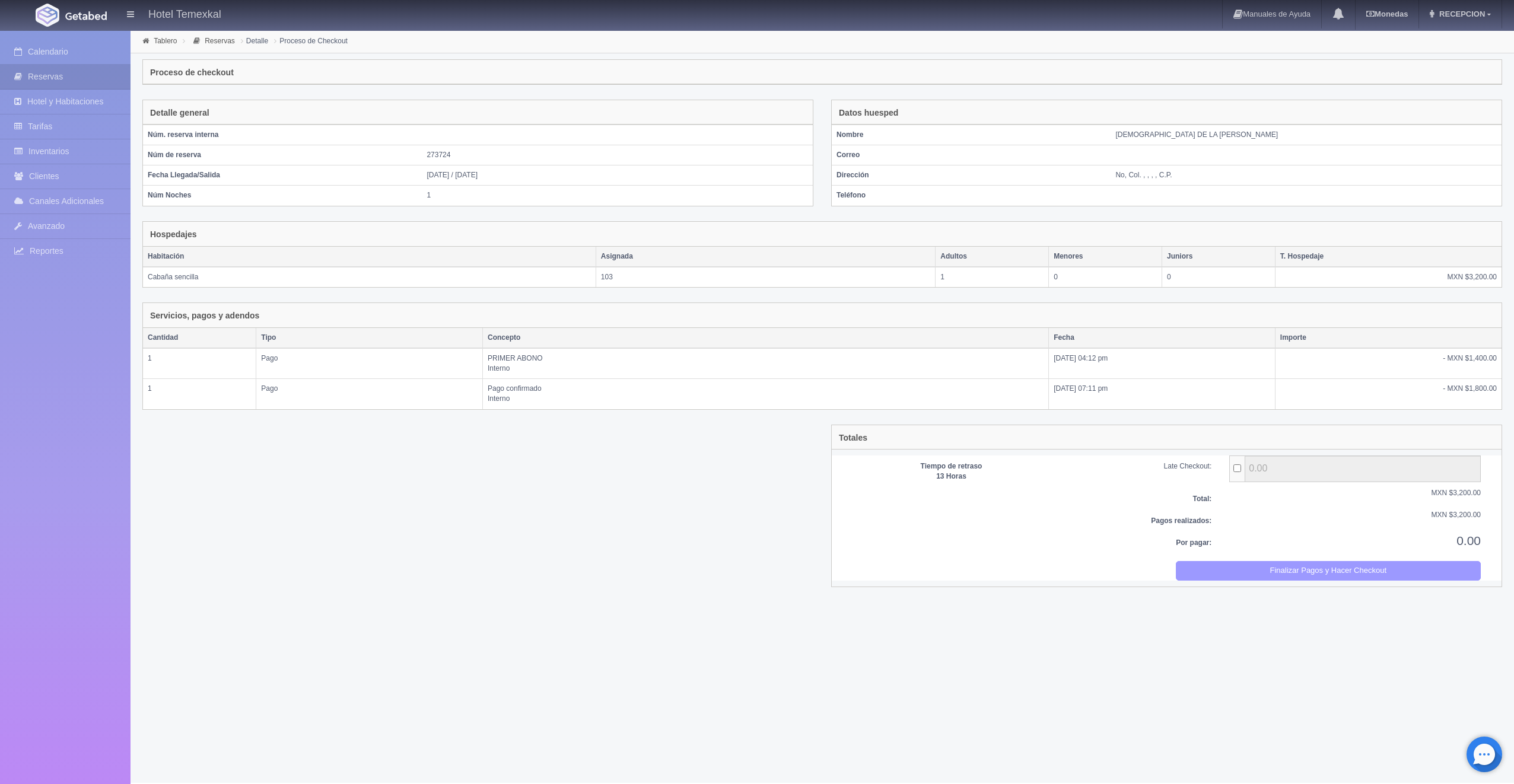
click at [1221, 567] on button "Finalizar Pagos y Hacer Checkout" at bounding box center [1328, 571] width 305 height 19
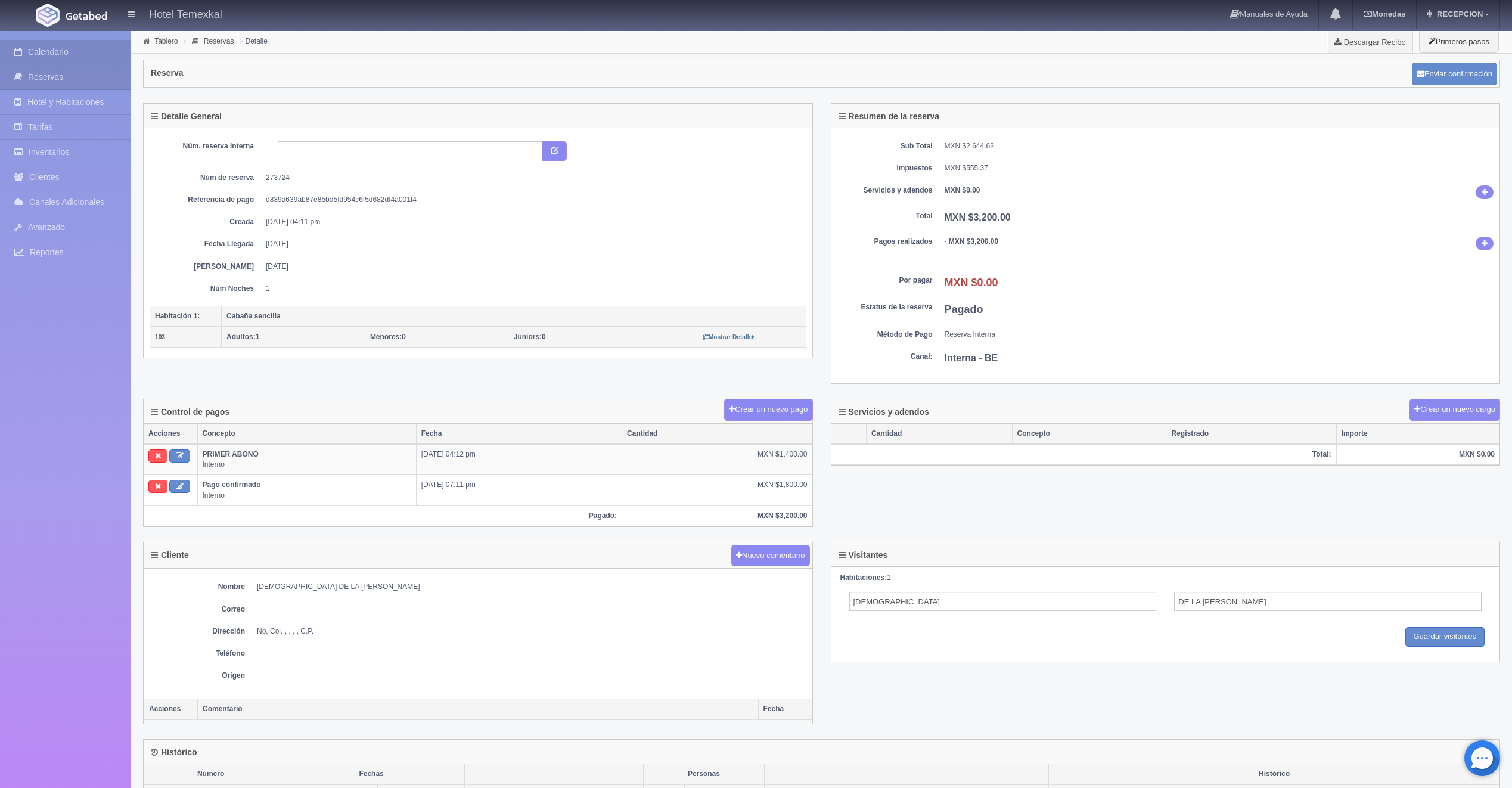
click at [70, 50] on link "Calendario" at bounding box center [65, 52] width 131 height 24
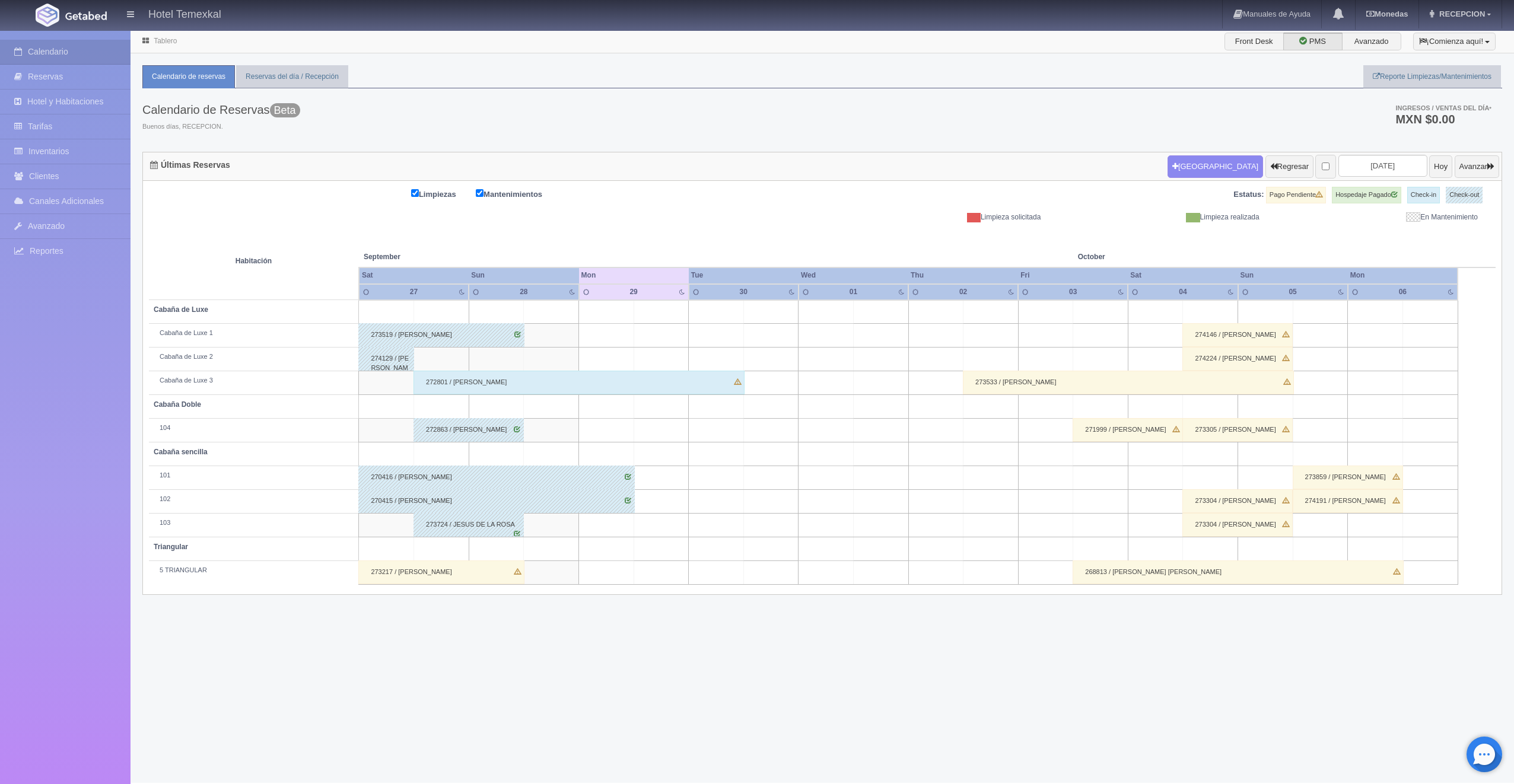
click at [467, 570] on div "273217 / [PERSON_NAME]" at bounding box center [441, 572] width 166 height 24
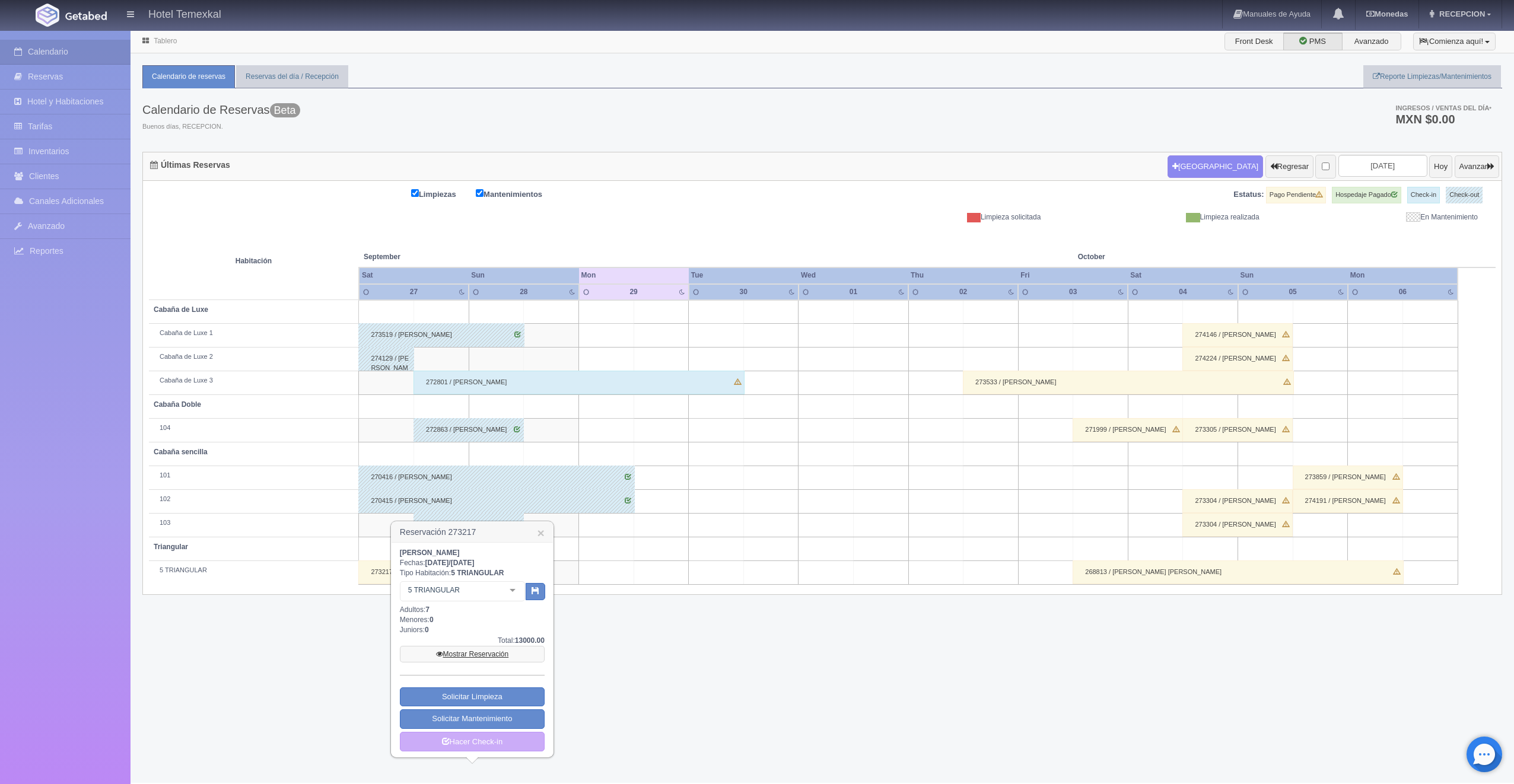
click at [492, 657] on link "Mostrar Reservación" at bounding box center [472, 654] width 144 height 16
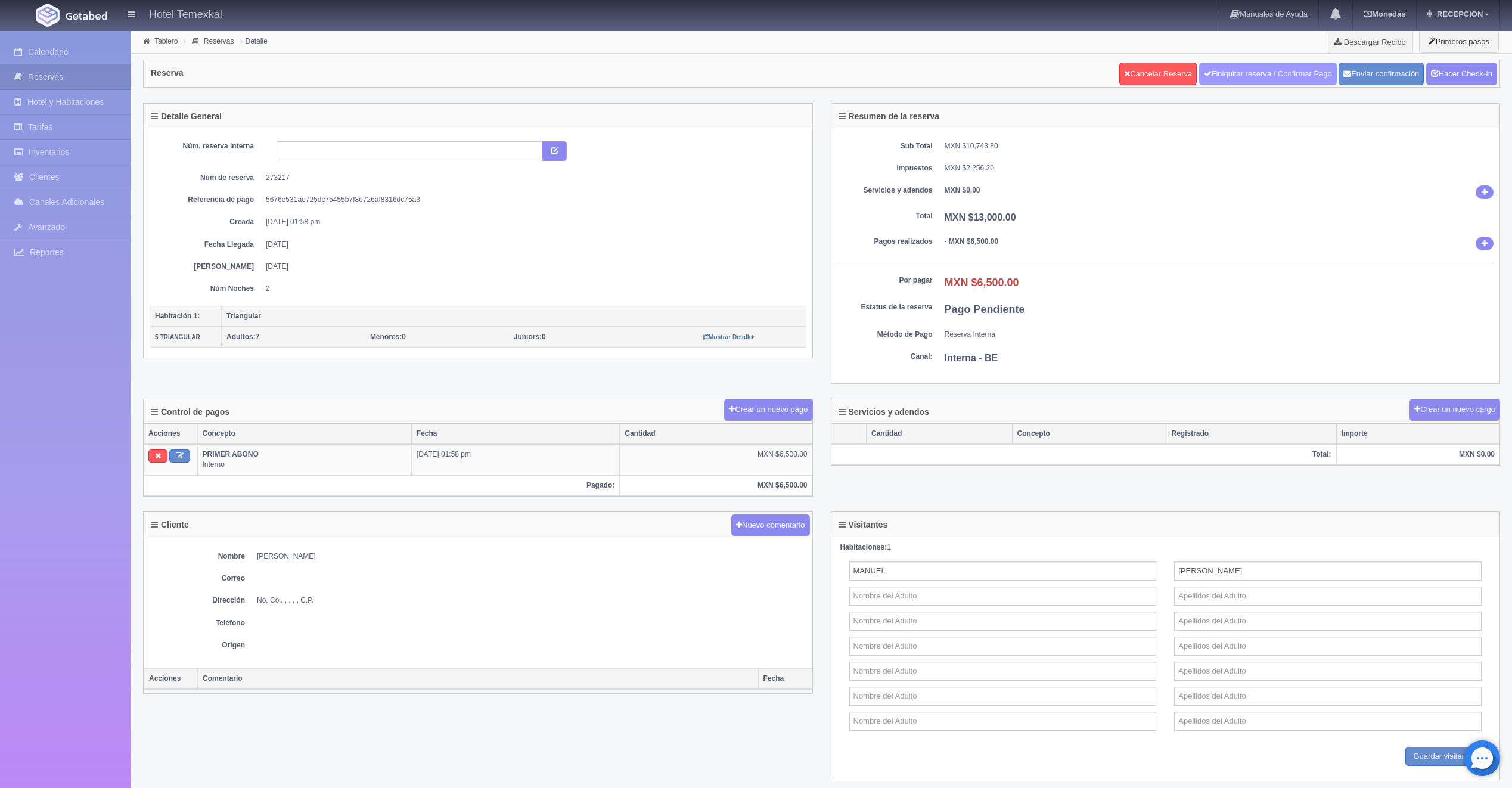
click at [1219, 68] on link "Finiquitar reserva / Confirmar Pago" at bounding box center [1268, 74] width 138 height 23
click at [1439, 81] on link "Hacer Check-In" at bounding box center [1461, 74] width 71 height 23
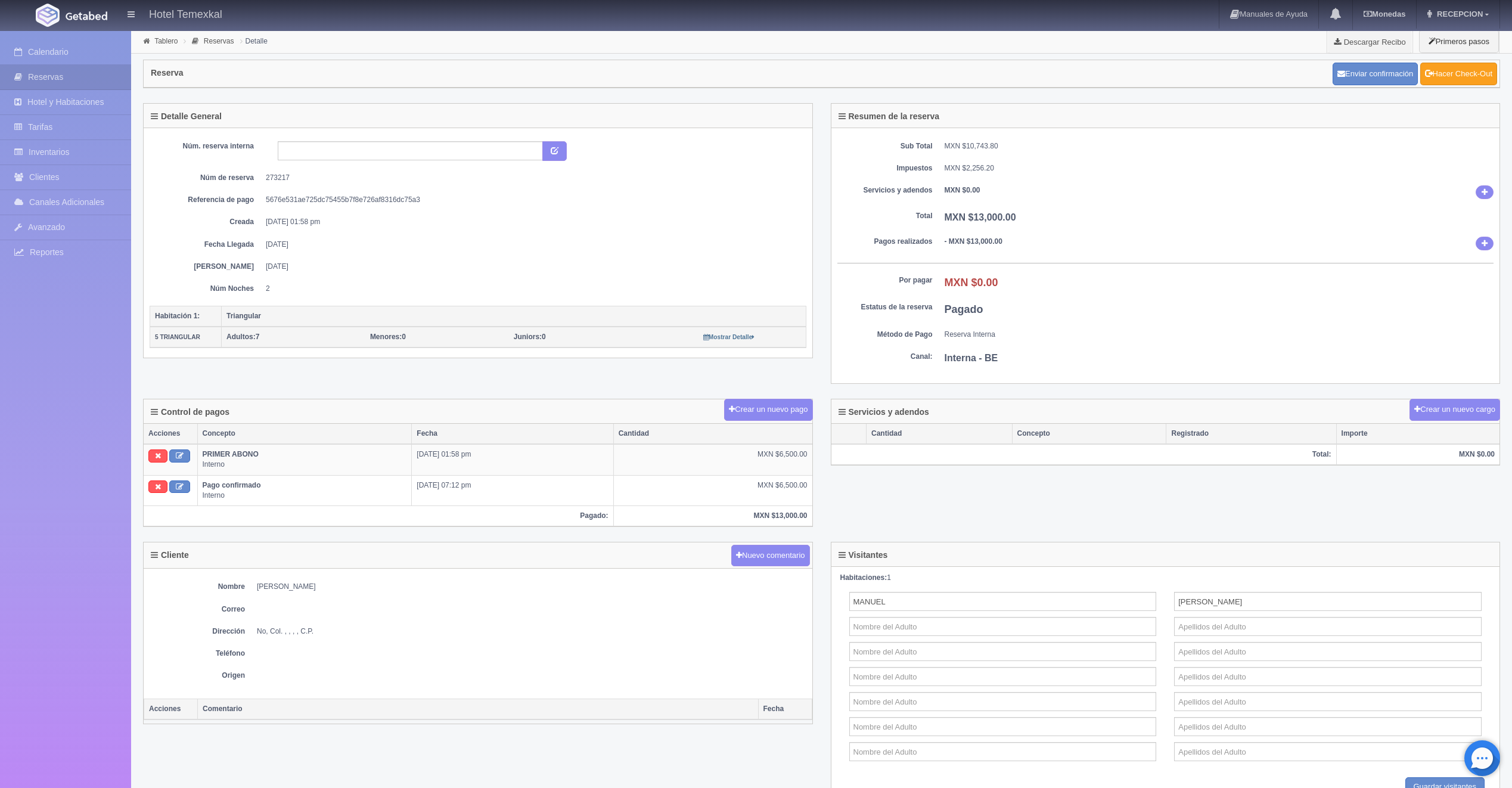
click at [1442, 66] on link "Hacer Check-Out" at bounding box center [1458, 74] width 77 height 23
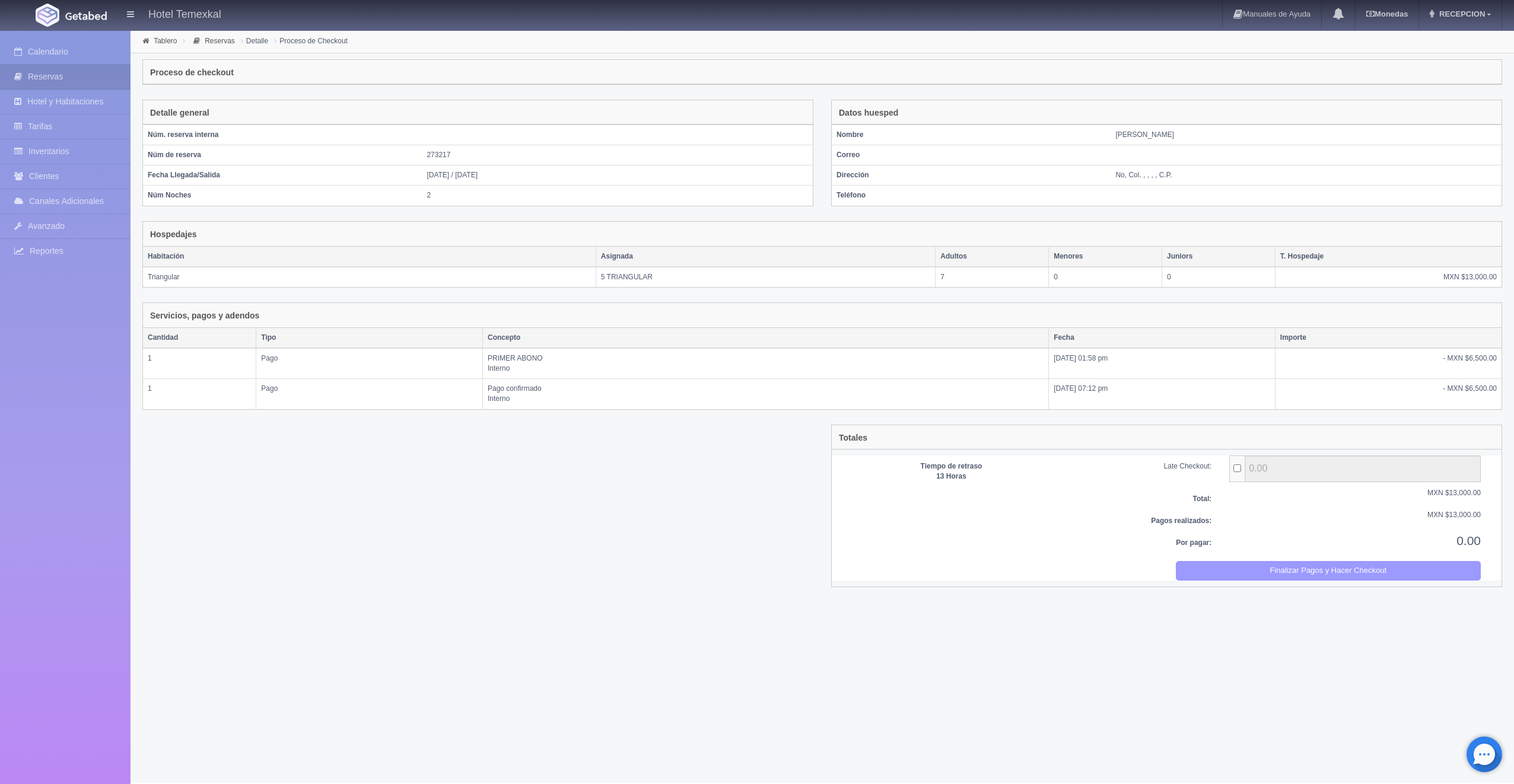
click at [1423, 564] on button "Finalizar Pagos y Hacer Checkout" at bounding box center [1328, 571] width 305 height 19
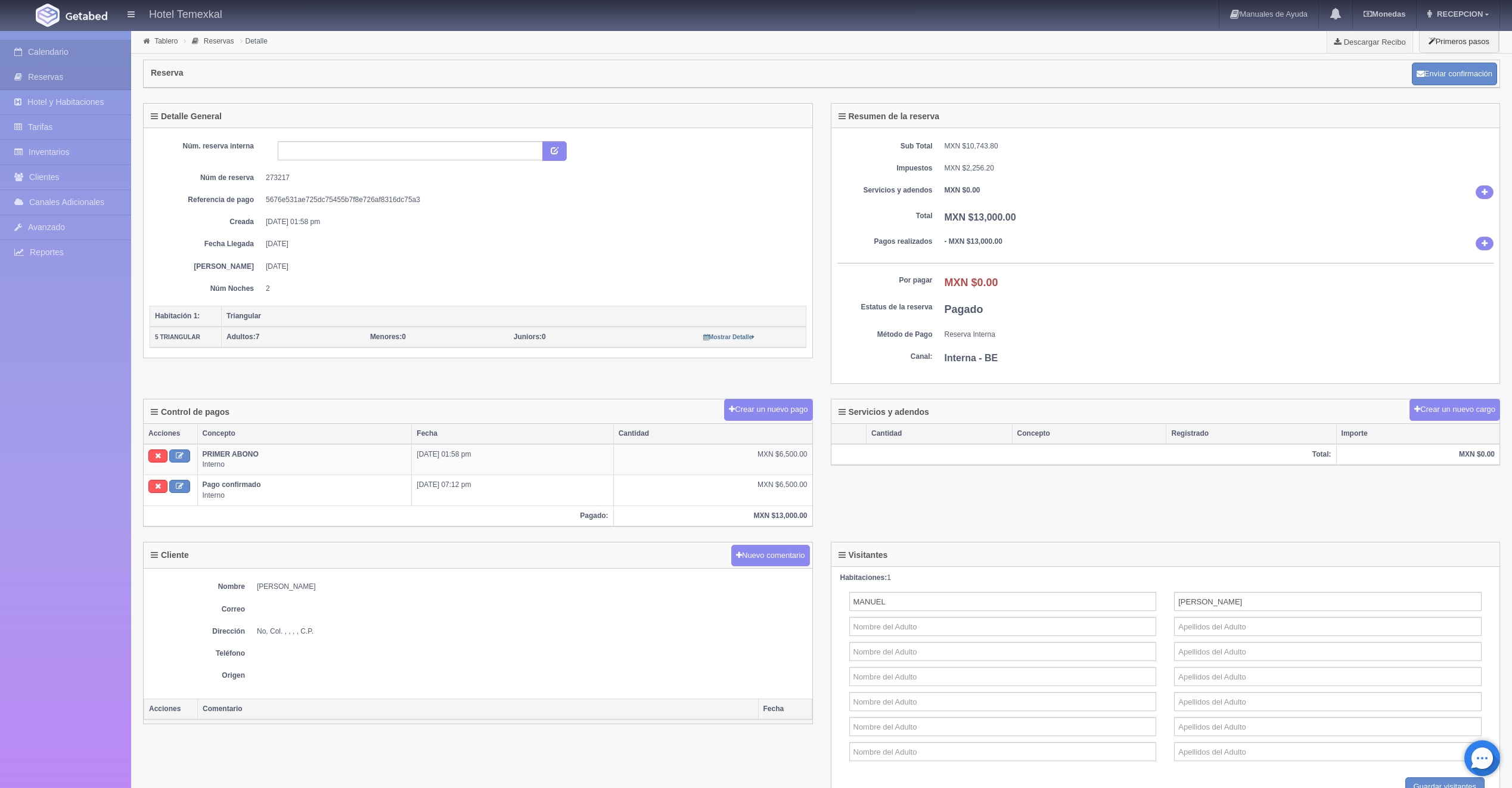
click at [88, 58] on link "Calendario" at bounding box center [65, 52] width 131 height 24
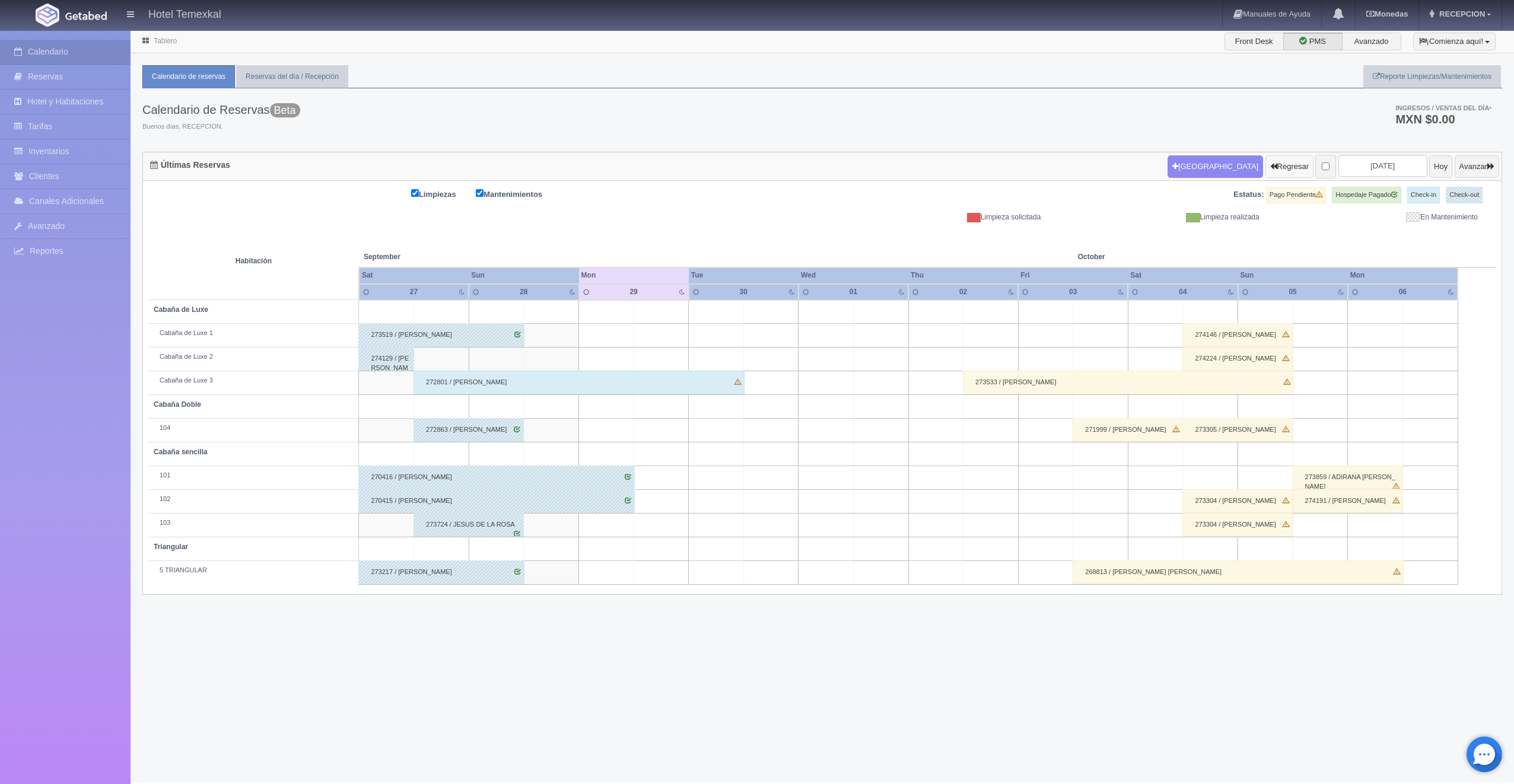
click at [1266, 167] on button "Regresar" at bounding box center [1289, 166] width 48 height 22
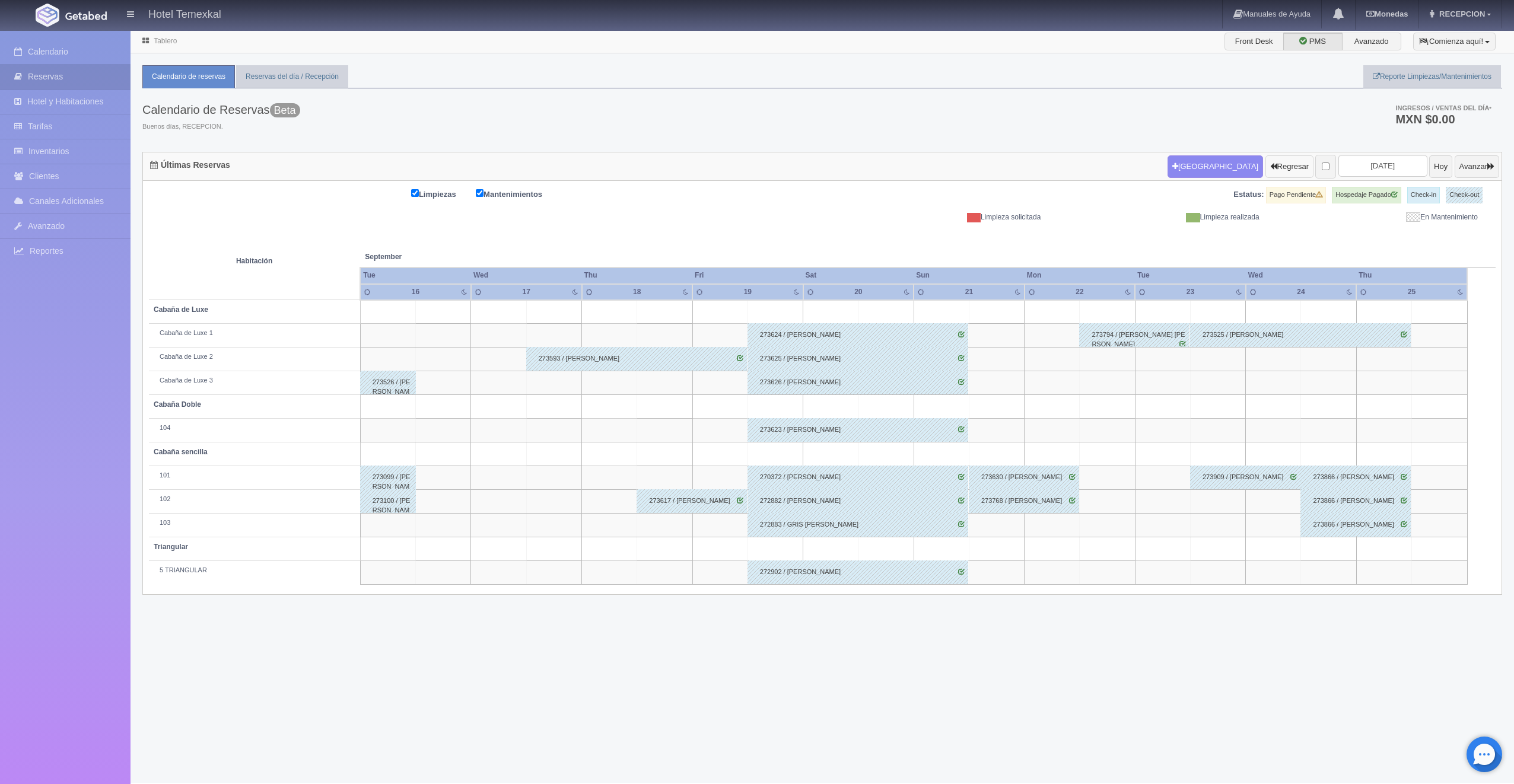
click at [1266, 170] on button "Regresar" at bounding box center [1289, 166] width 48 height 22
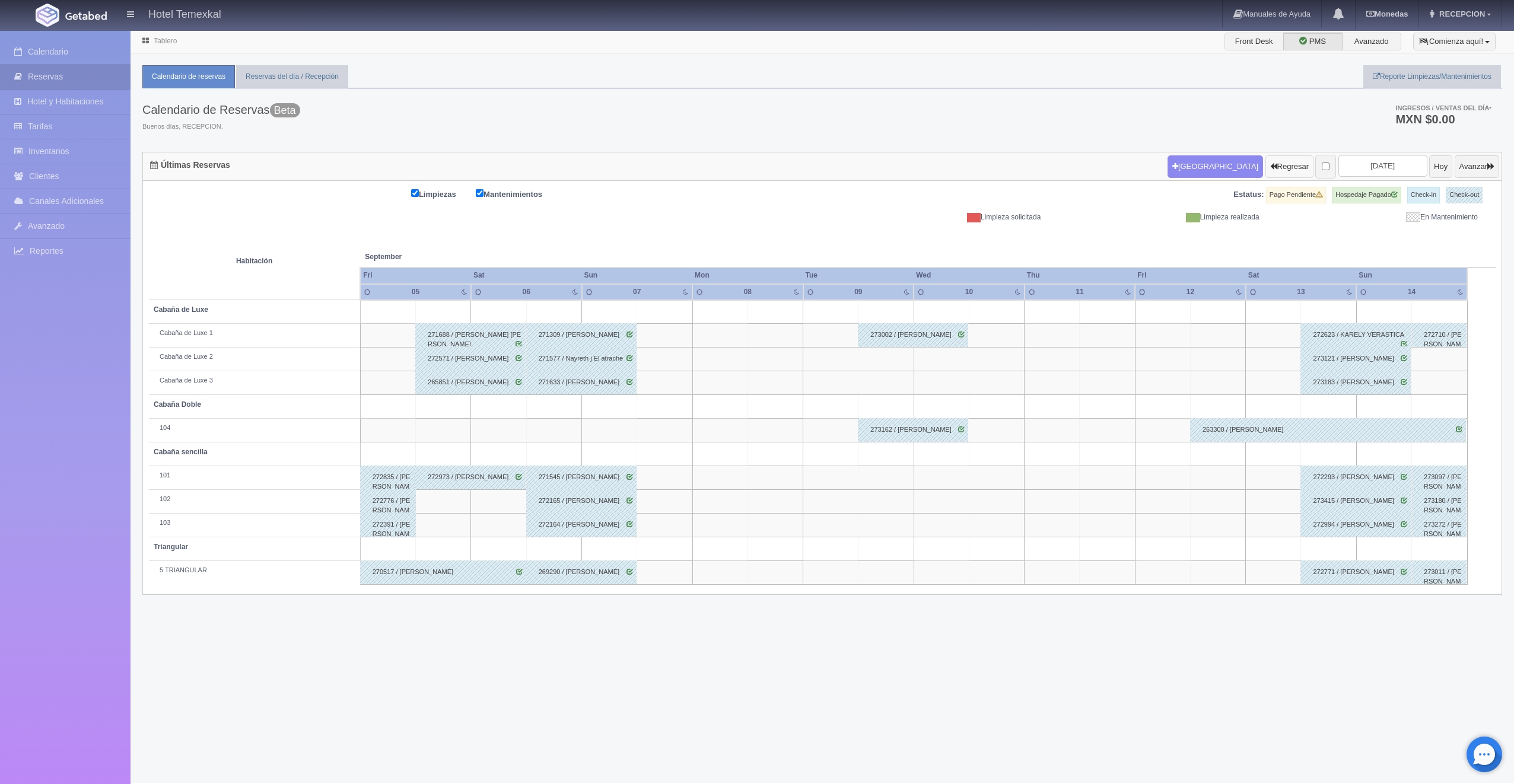
click at [1266, 170] on button "Regresar" at bounding box center [1289, 166] width 48 height 22
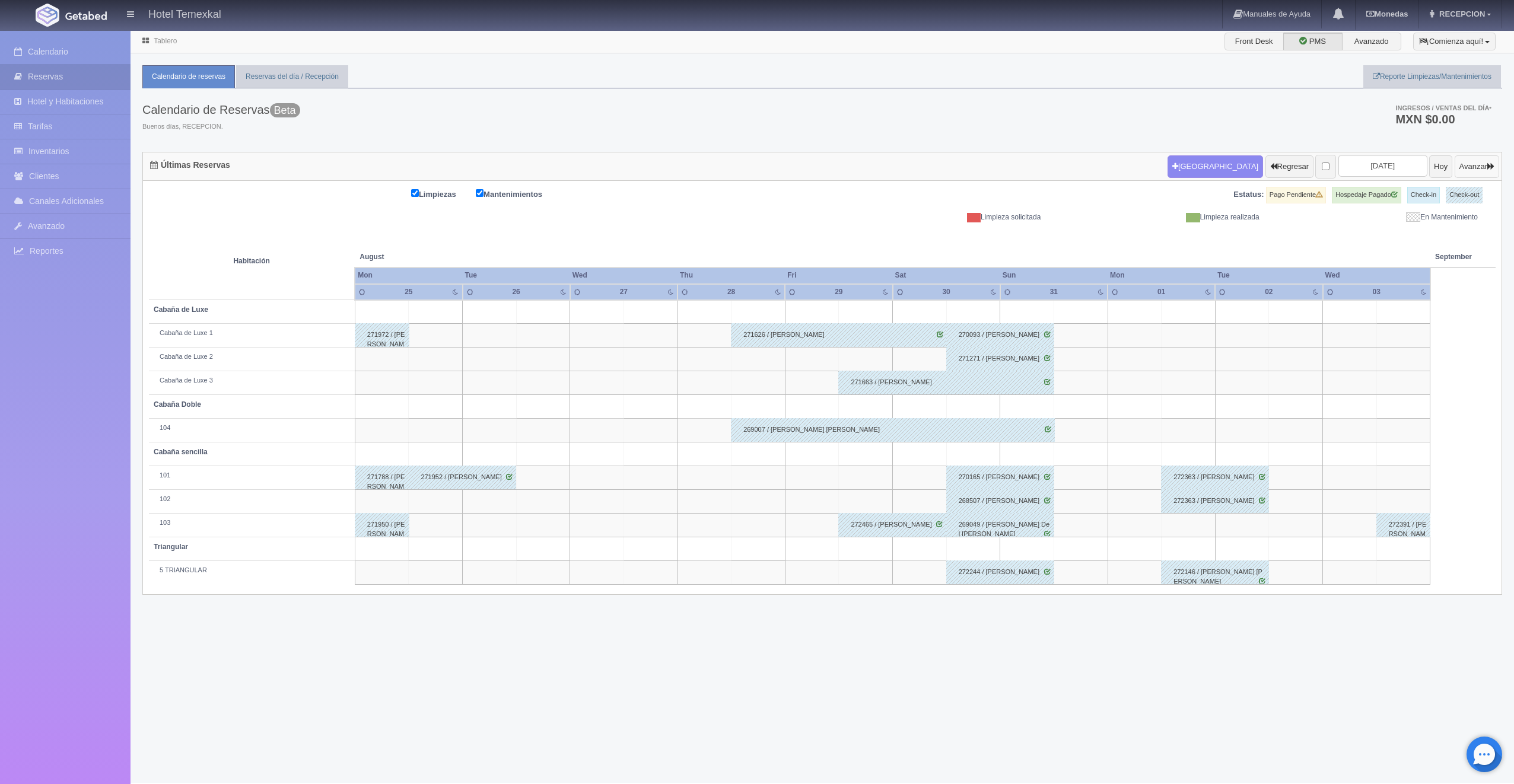
click at [1455, 163] on button "Avanzar" at bounding box center [1477, 166] width 44 height 22
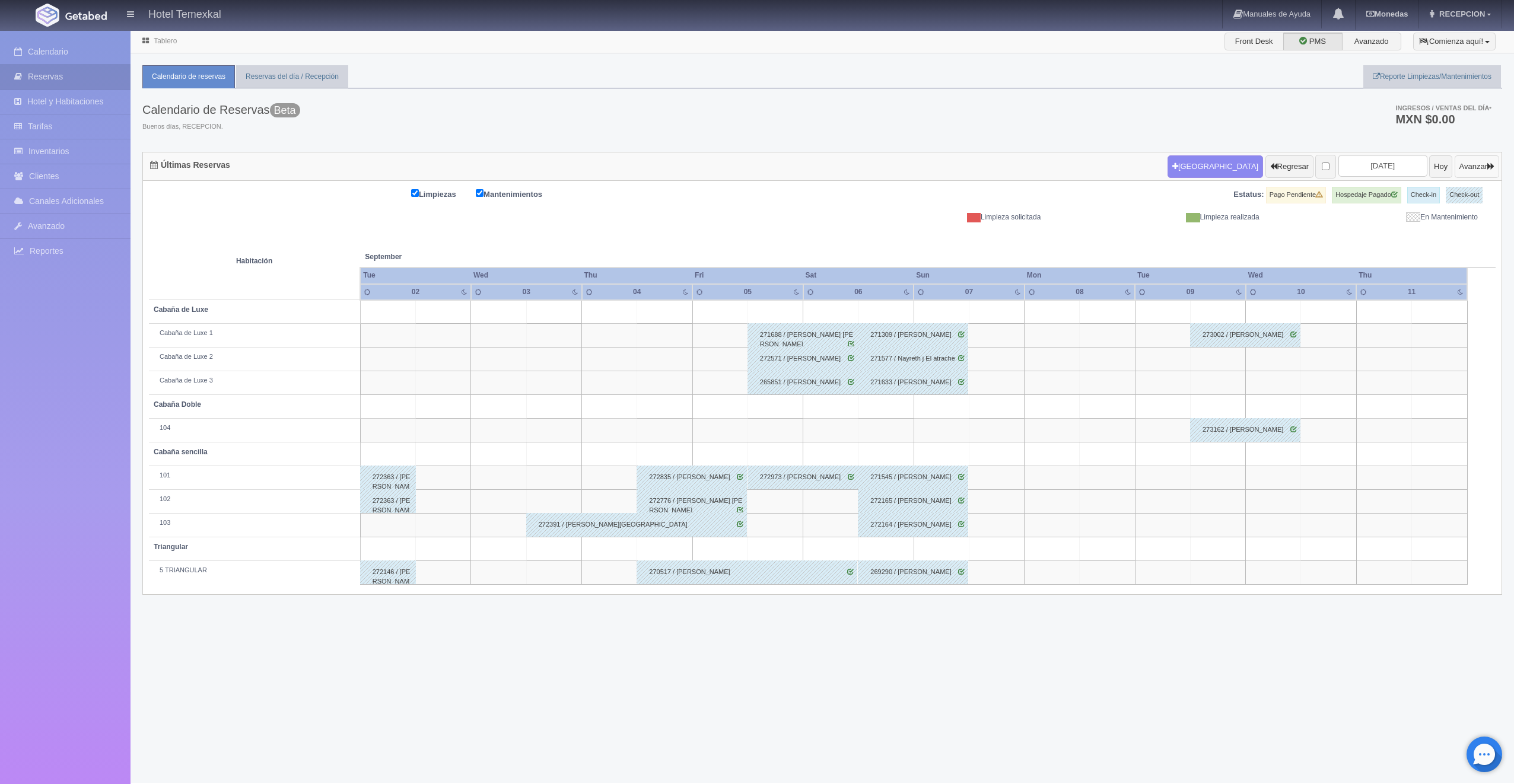
click at [1455, 169] on button "Avanzar" at bounding box center [1477, 166] width 44 height 22
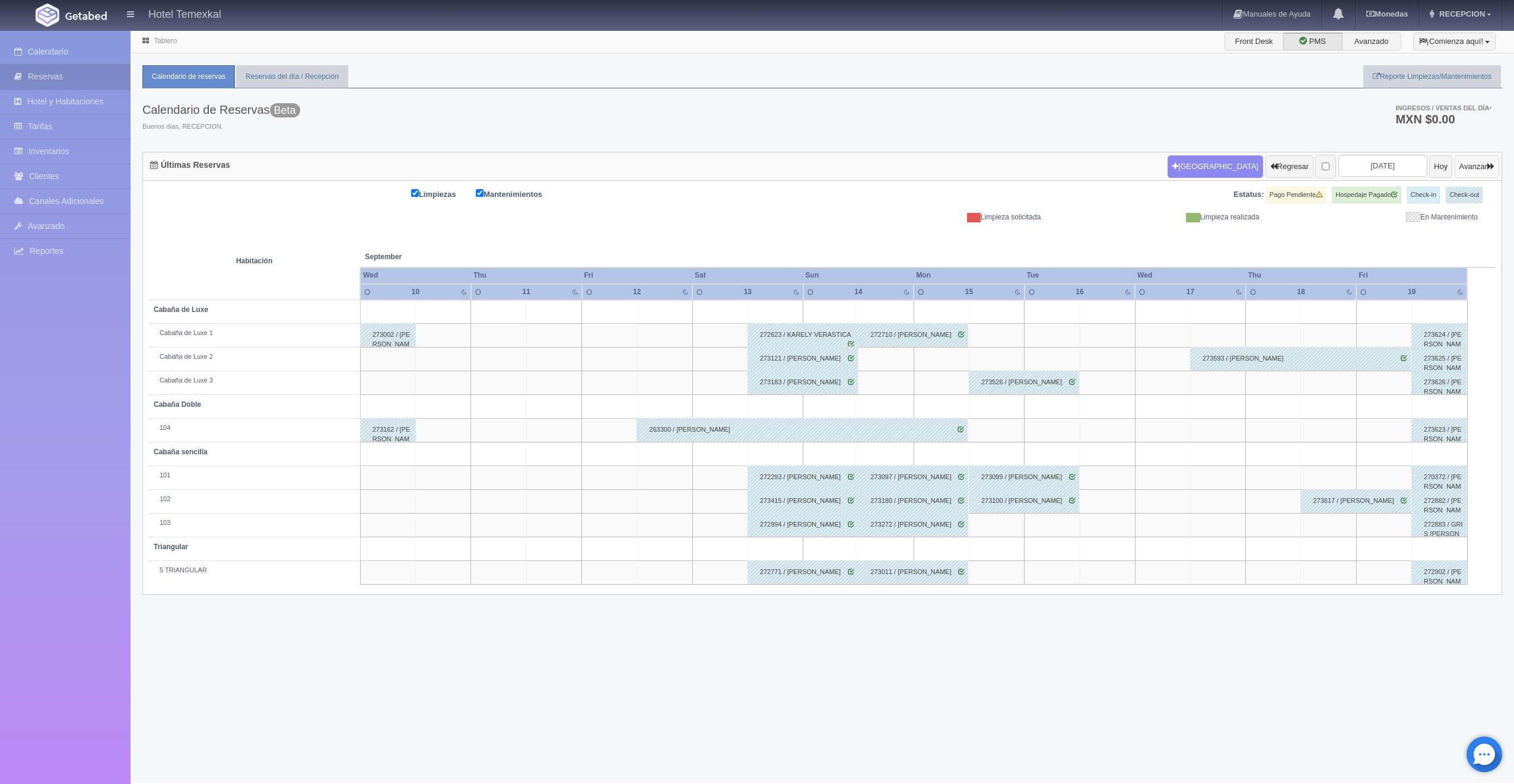
click at [1494, 163] on icon "button" at bounding box center [1491, 166] width 7 height 8
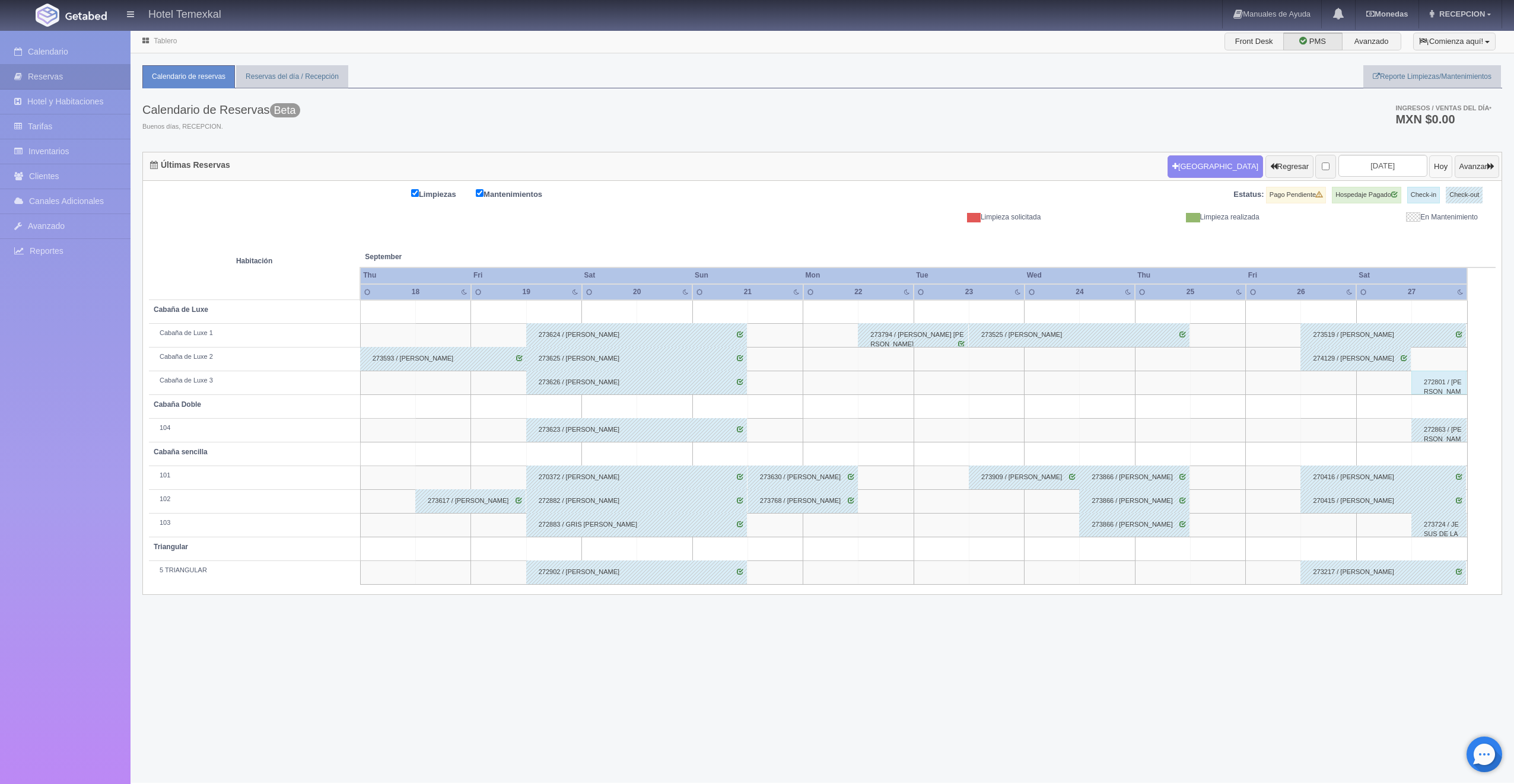
click at [1429, 159] on button "Hoy" at bounding box center [1441, 166] width 23 height 22
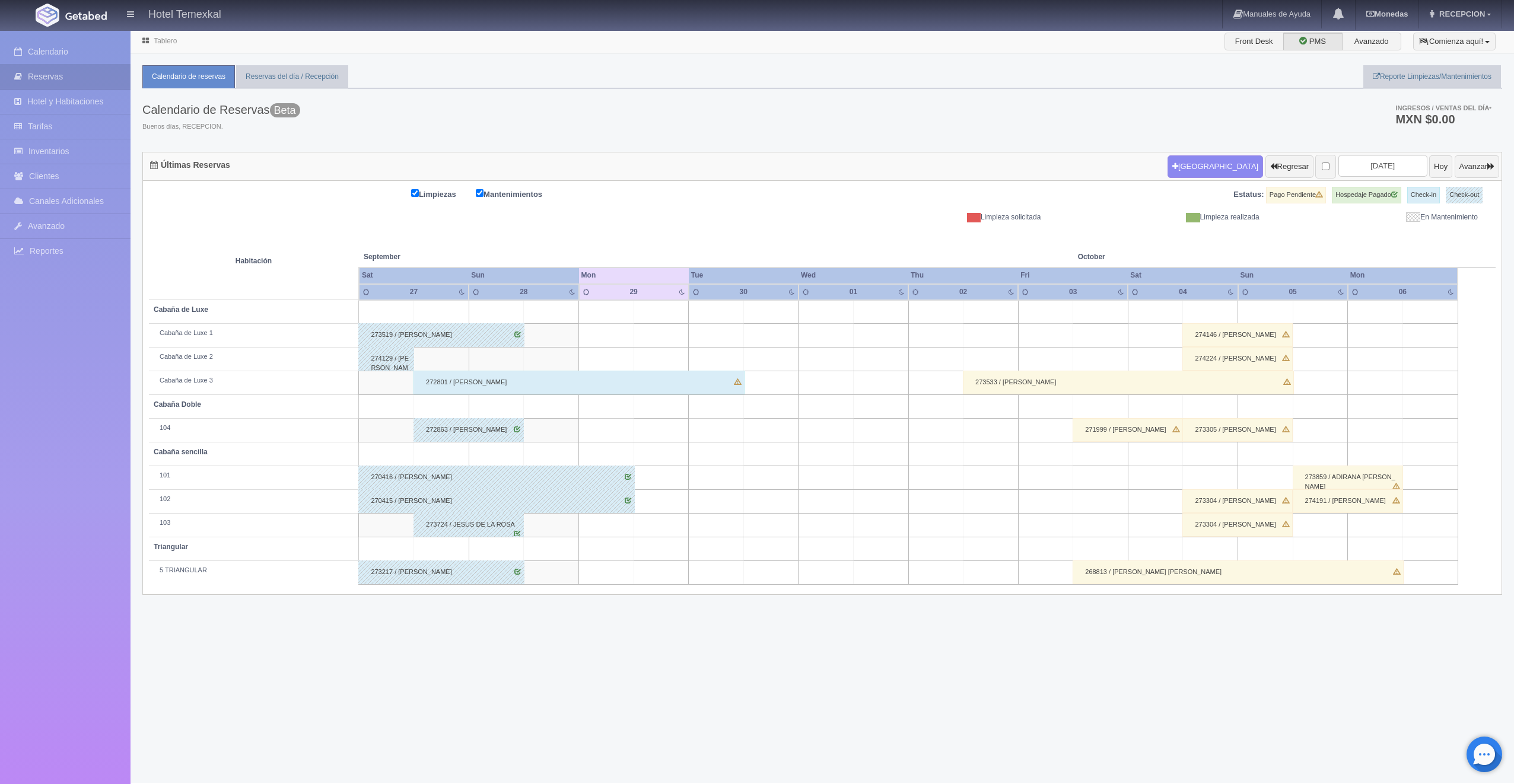
click at [538, 386] on div "272801 / [PERSON_NAME]" at bounding box center [579, 382] width 331 height 24
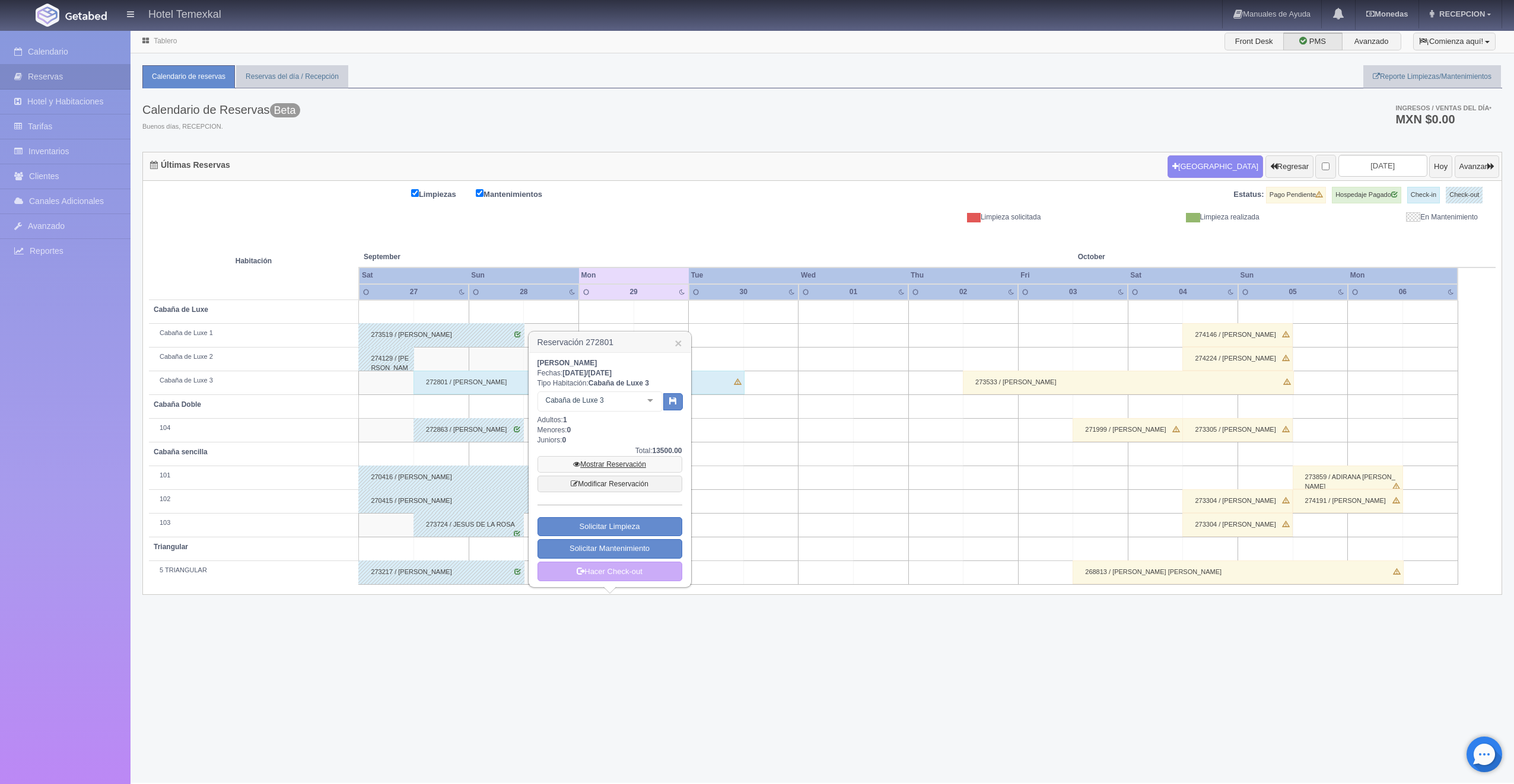
click at [583, 462] on link "Mostrar Reservación" at bounding box center [609, 464] width 144 height 16
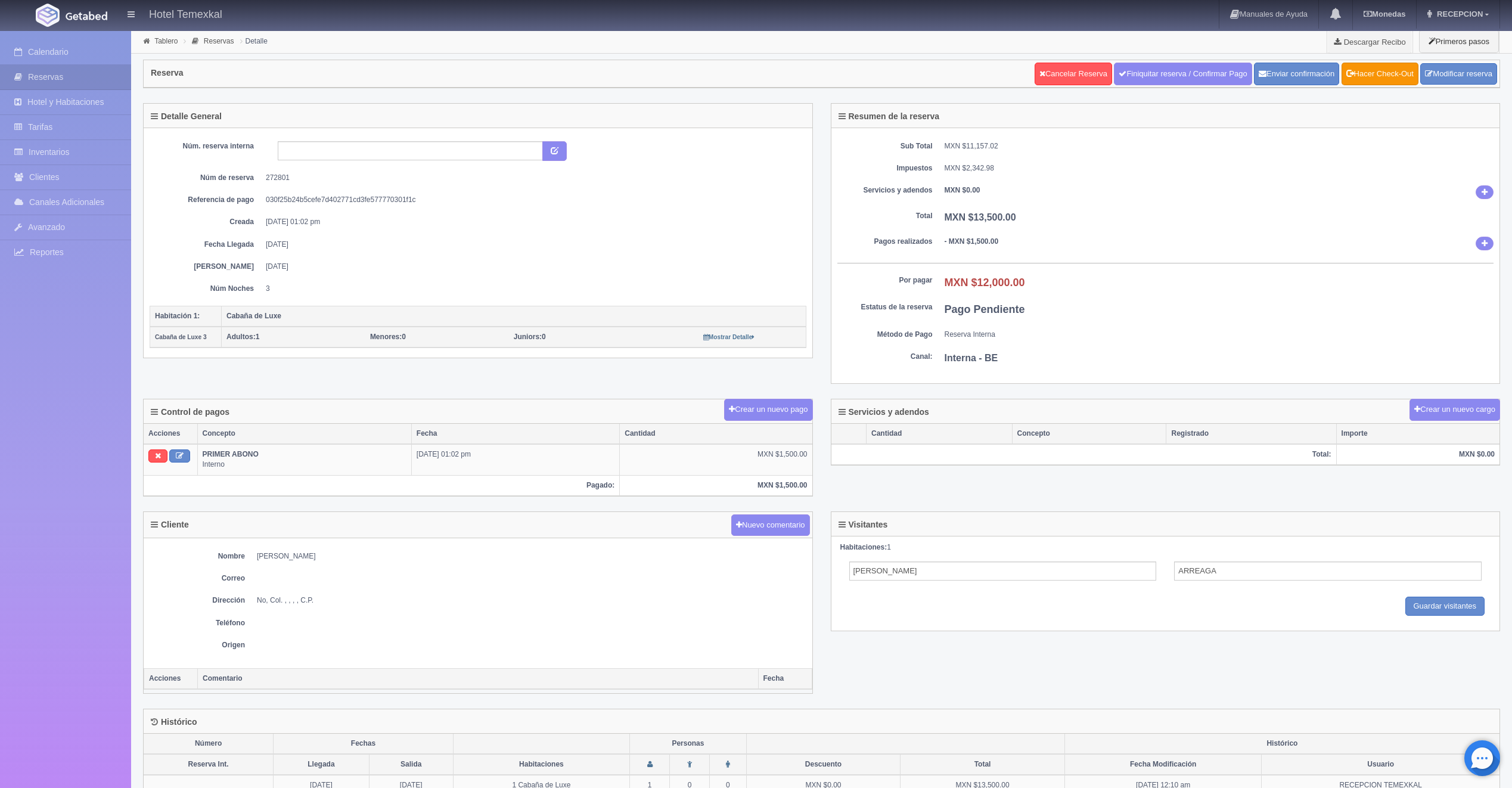
click at [1204, 59] on div "Reserva Cancelar Reserva Finiquitar reserva / Confirmar Pago Enviar confirmació…" at bounding box center [821, 78] width 1375 height 49
click at [1203, 68] on link "Finiquitar reserva / Confirmar Pago" at bounding box center [1183, 74] width 138 height 23
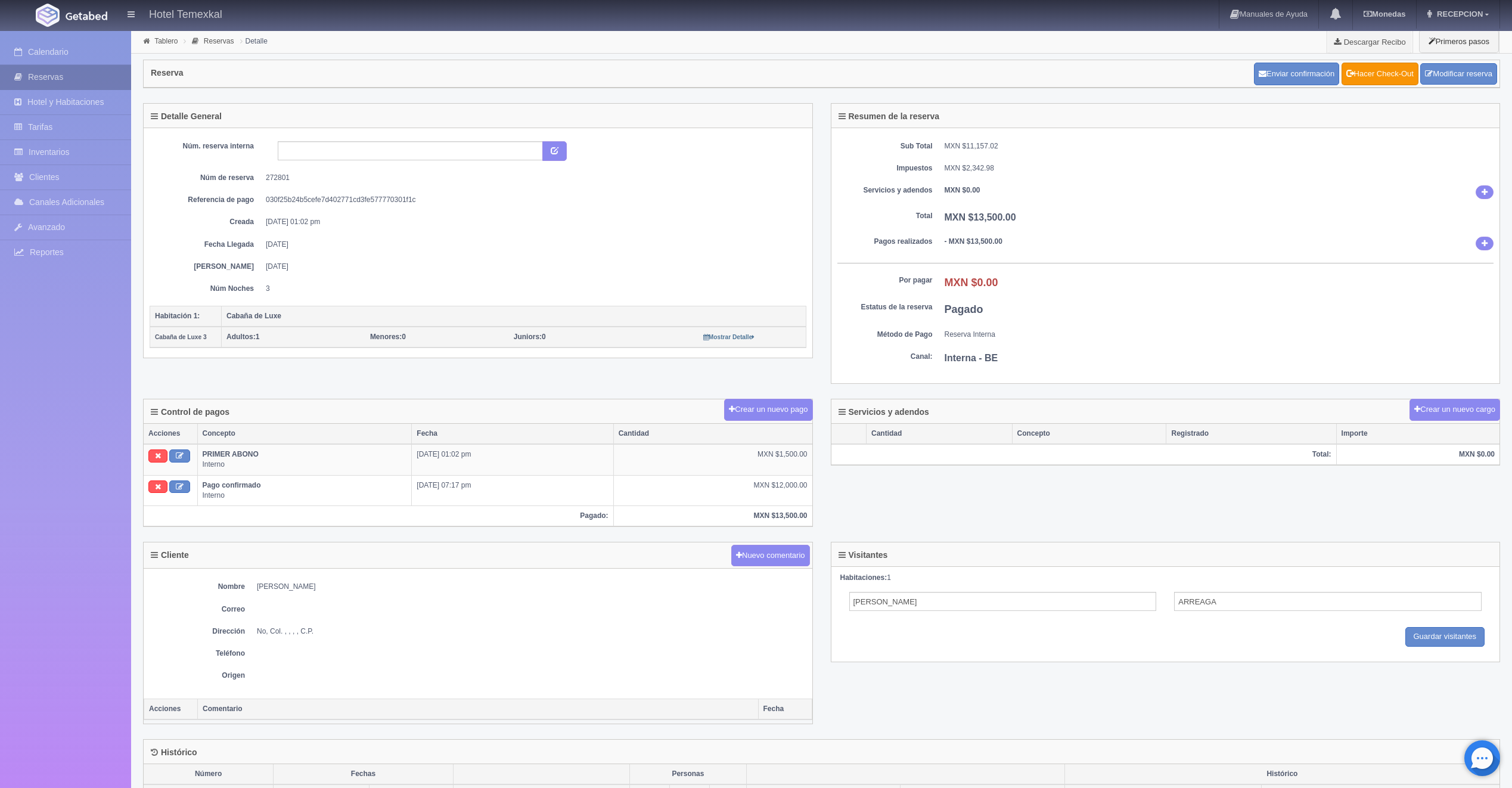
click at [37, 67] on link "Reservas" at bounding box center [65, 77] width 131 height 24
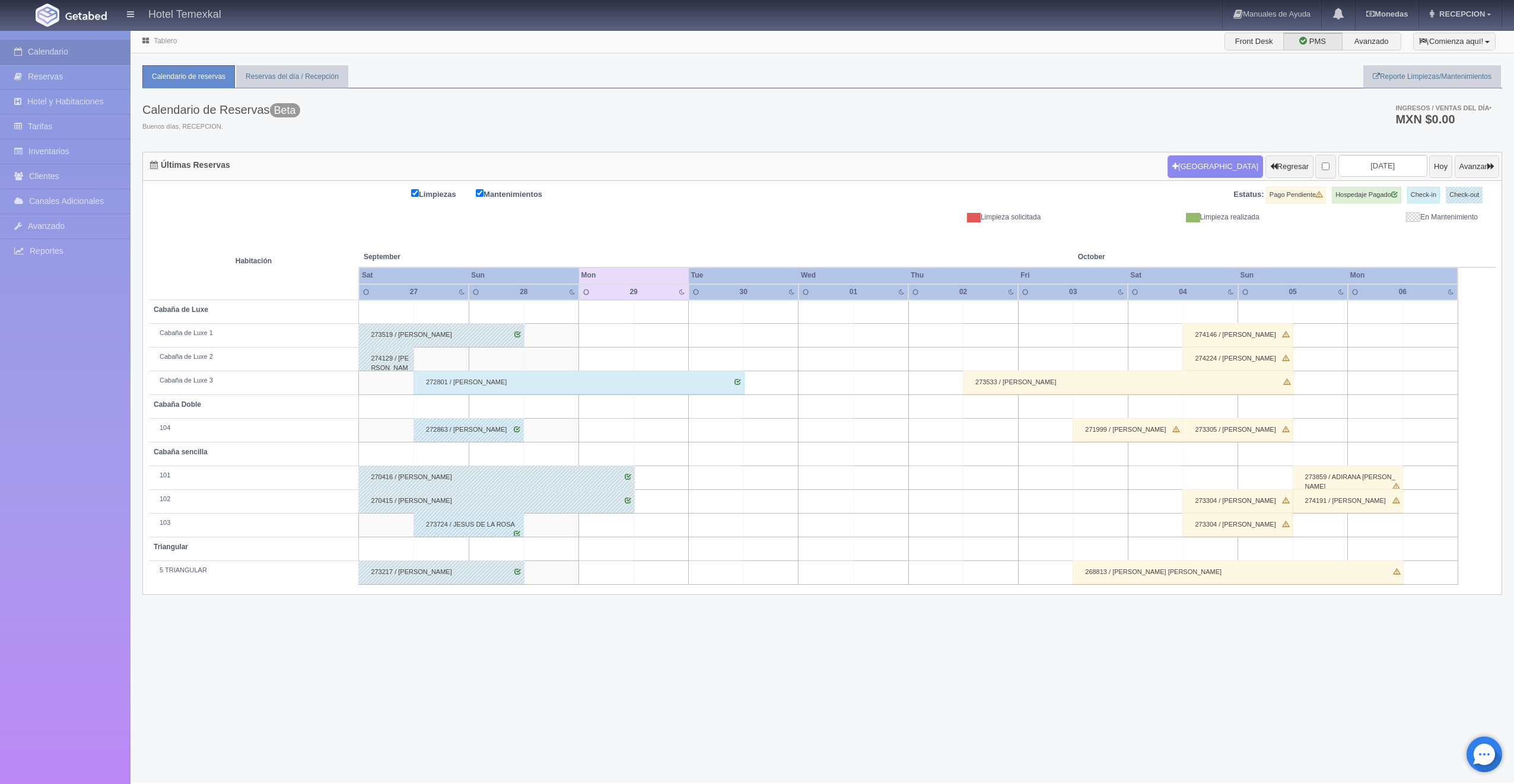
click at [528, 279] on th "Sun" at bounding box center [523, 275] width 110 height 16
click at [454, 677] on div "Tablero Front Desk PMS Avanzado ¡Comienza aquí! Habitaciones y Reservas Limpiez…" at bounding box center [822, 406] width 1383 height 753
